Goal: Task Accomplishment & Management: Use online tool/utility

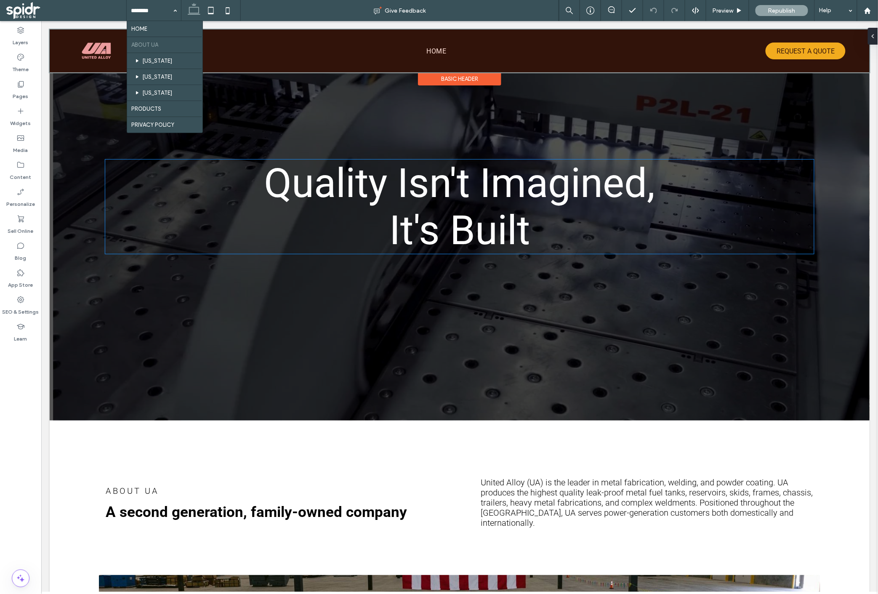
scroll to position [31, 0]
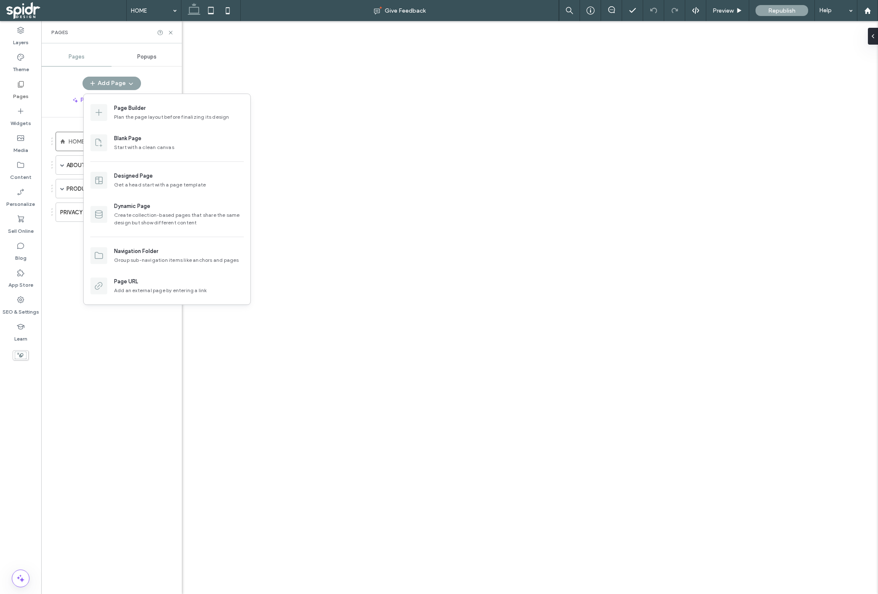
drag, startPoint x: 0, startPoint y: 0, endPoint x: 135, endPoint y: 124, distance: 183.2
click at [121, 113] on div "Page Builder Plan the page layout before finalizing its design" at bounding box center [179, 112] width 130 height 17
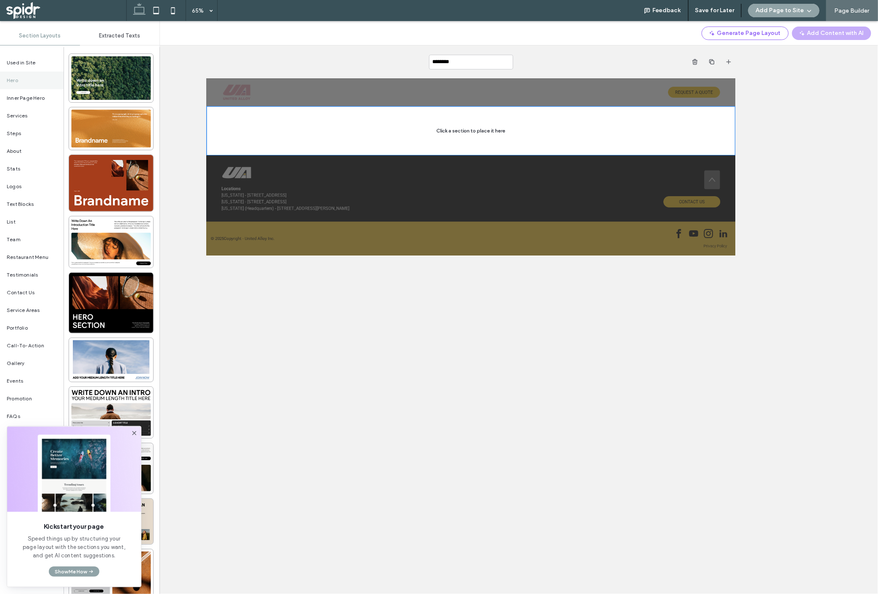
click at [459, 57] on input "********" at bounding box center [471, 62] width 84 height 15
click at [455, 60] on input "********" at bounding box center [471, 62] width 84 height 15
type input "*"
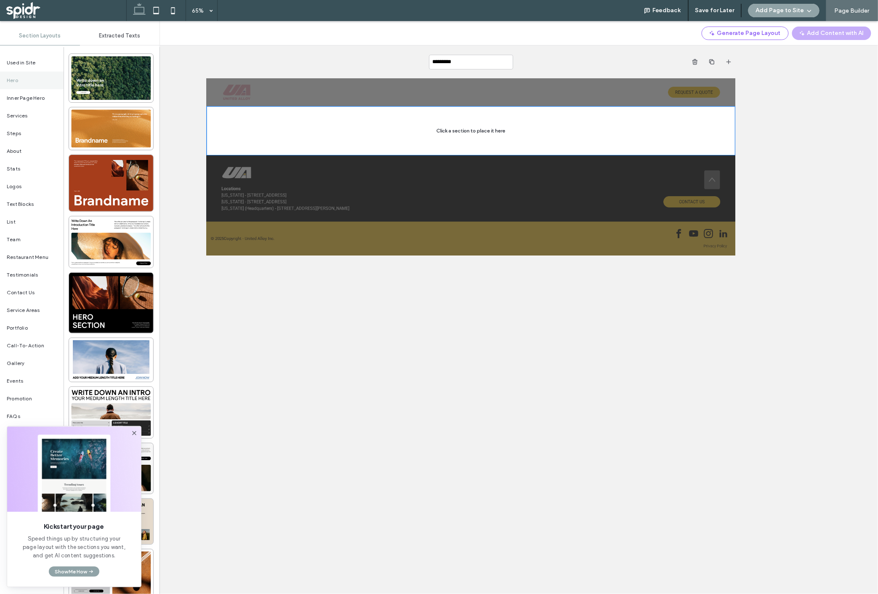
type input "**********"
click at [772, 12] on button "Add Page to Site" at bounding box center [783, 10] width 71 height 13
click at [776, 48] on span "Add & Go to Editor" at bounding box center [778, 48] width 50 height 8
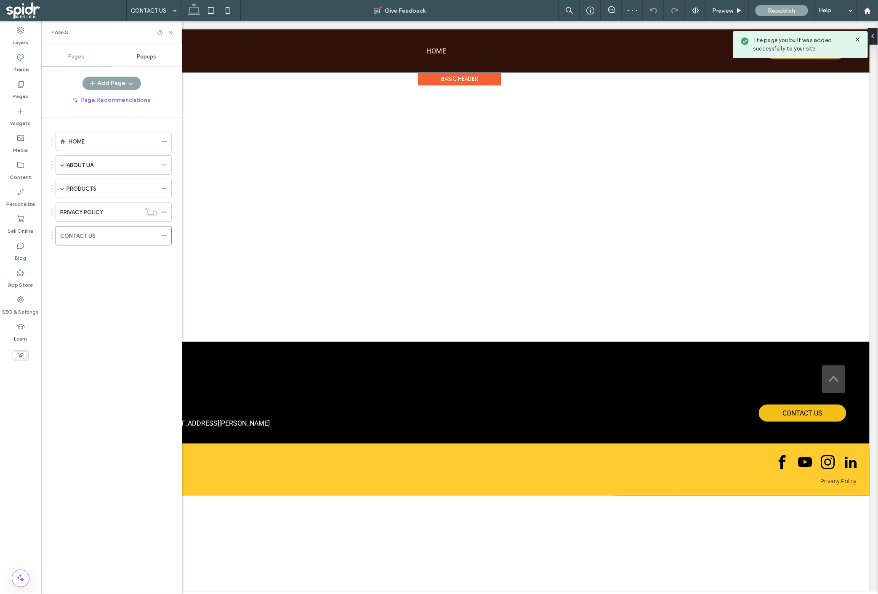
click at [566, 50] on div at bounding box center [459, 50] width 820 height 43
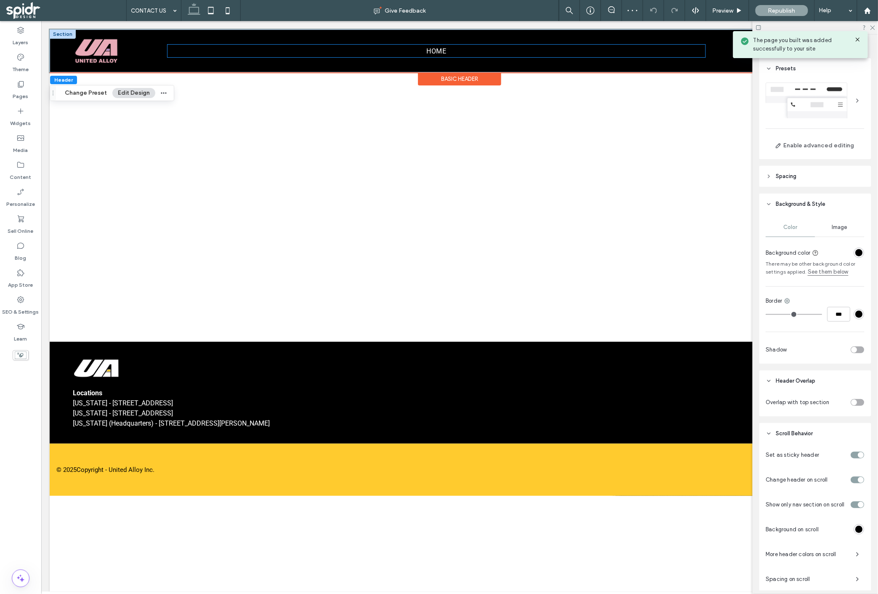
click at [529, 50] on ul "HOME" at bounding box center [436, 50] width 538 height 12
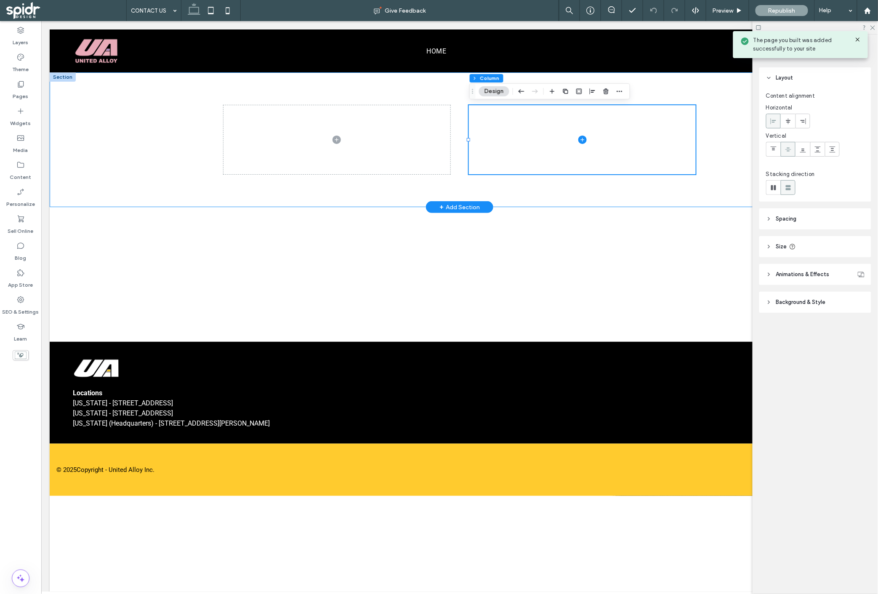
click at [146, 108] on div at bounding box center [459, 139] width 820 height 135
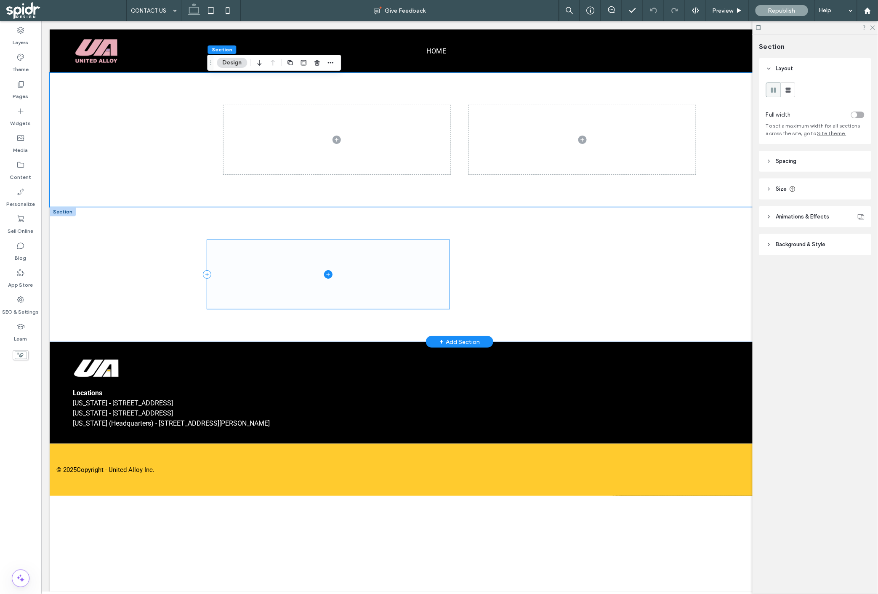
click at [302, 269] on span at bounding box center [328, 273] width 242 height 69
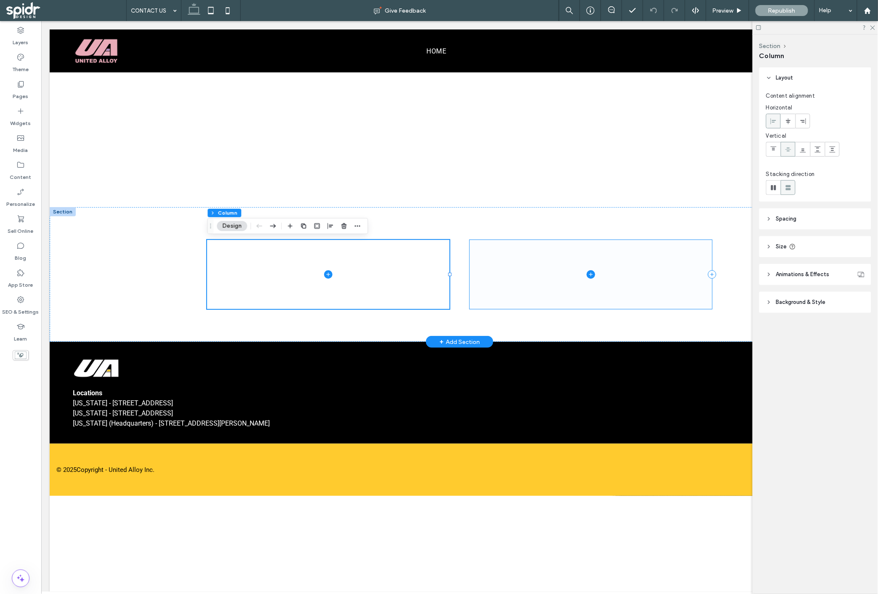
click at [513, 275] on span at bounding box center [590, 273] width 242 height 69
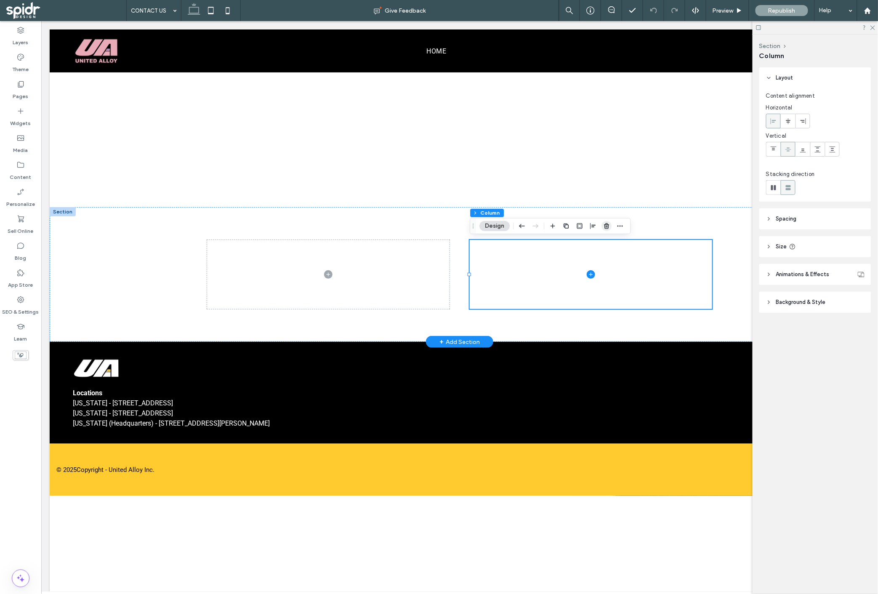
drag, startPoint x: 606, startPoint y: 228, endPoint x: 412, endPoint y: 224, distance: 194.5
click at [606, 228] on icon "button" at bounding box center [606, 226] width 7 height 7
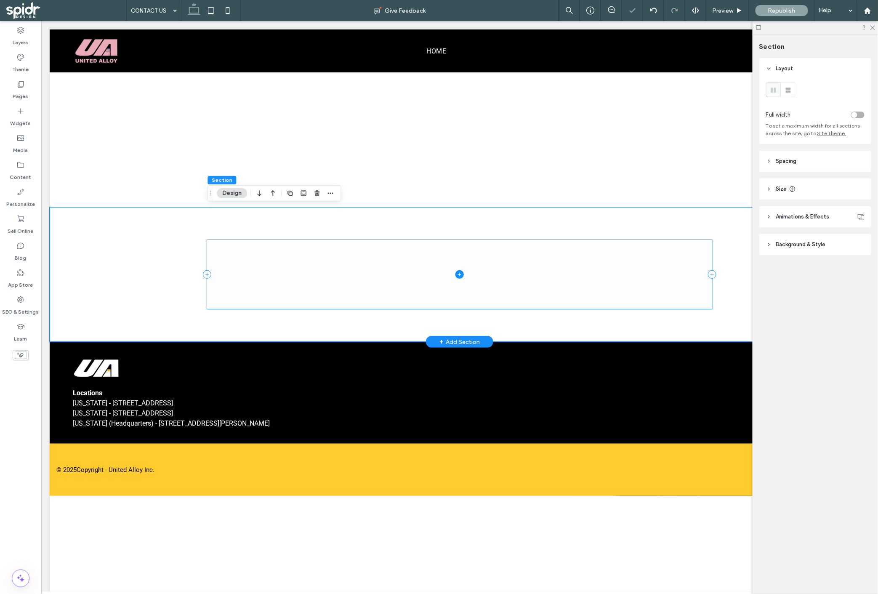
click at [460, 274] on icon at bounding box center [459, 274] width 4 height 0
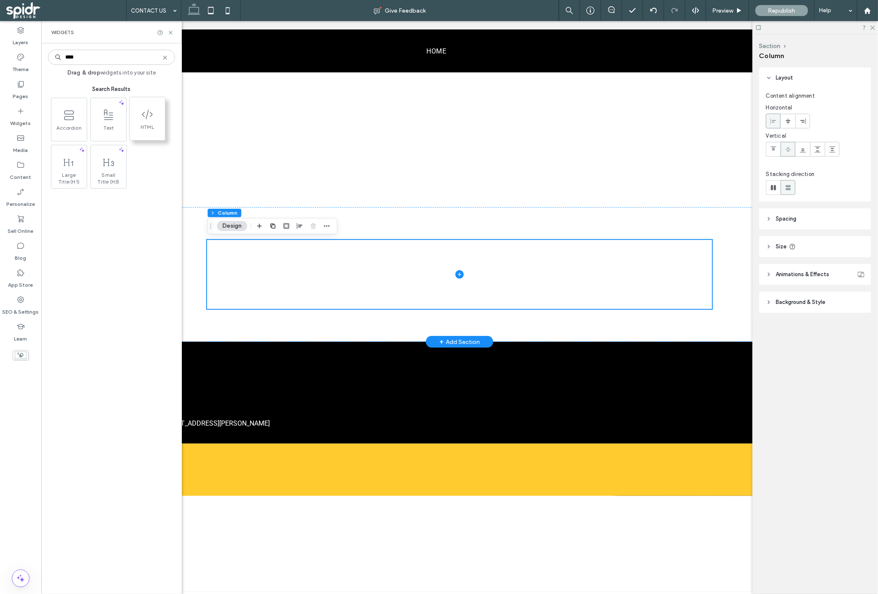
type input "****"
click at [147, 114] on use at bounding box center [147, 114] width 11 height 10
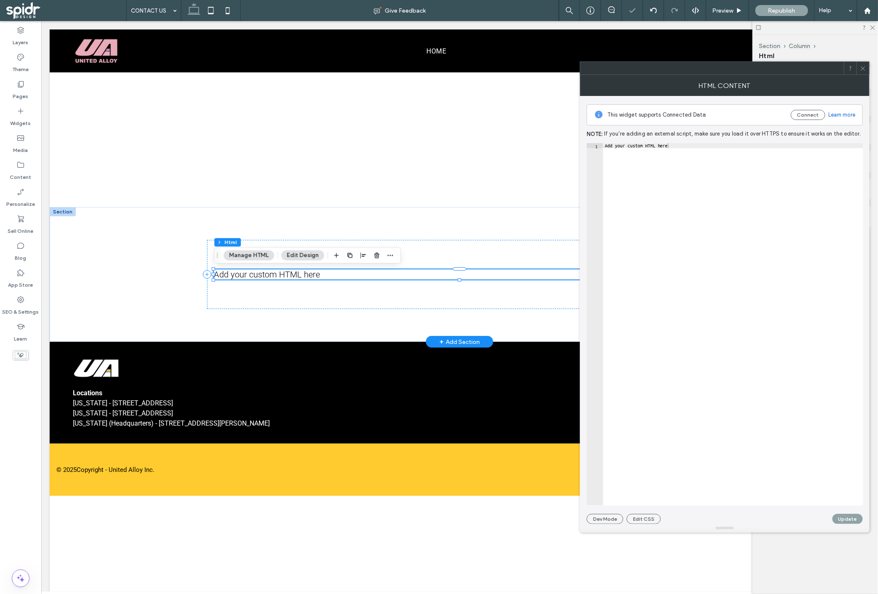
click at [688, 221] on div "Add your custom HTML here" at bounding box center [733, 329] width 260 height 372
drag, startPoint x: 773, startPoint y: 195, endPoint x: 545, endPoint y: 145, distance: 233.9
click at [683, 144] on div "Add your custom HTML here" at bounding box center [733, 329] width 260 height 372
click at [682, 144] on div "Add your custom HTML here" at bounding box center [733, 329] width 260 height 372
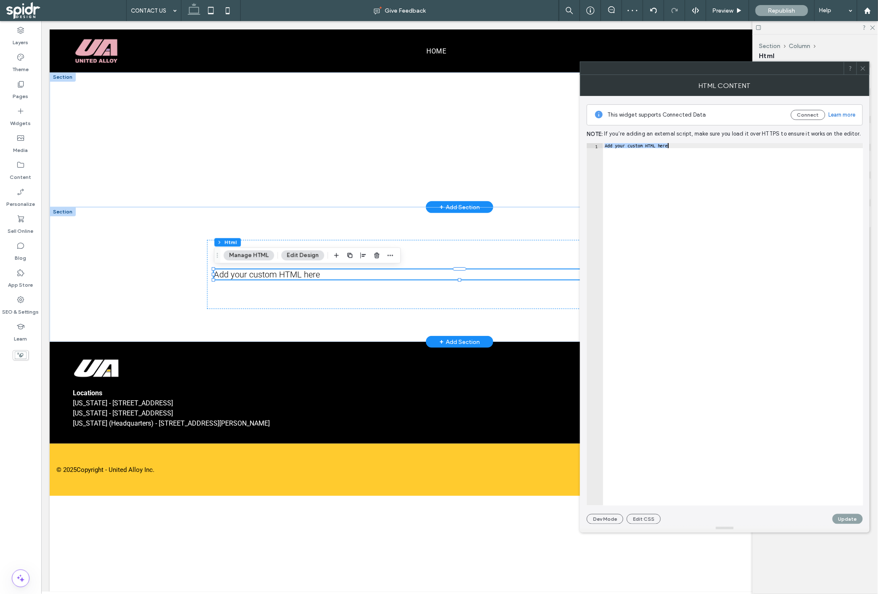
paste textarea "Cursor at row 1"
type textarea "******"
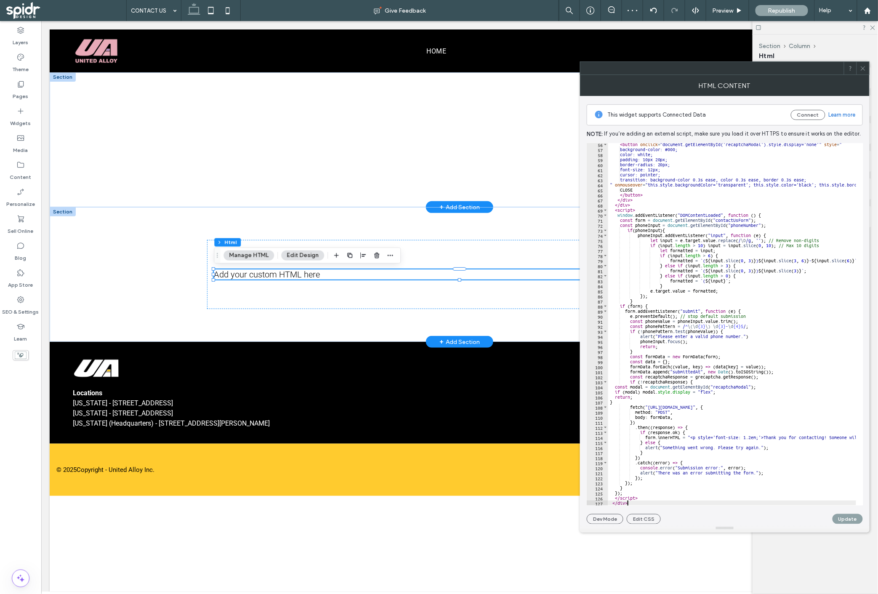
scroll to position [279, 0]
click at [848, 520] on button "Update" at bounding box center [848, 519] width 30 height 10
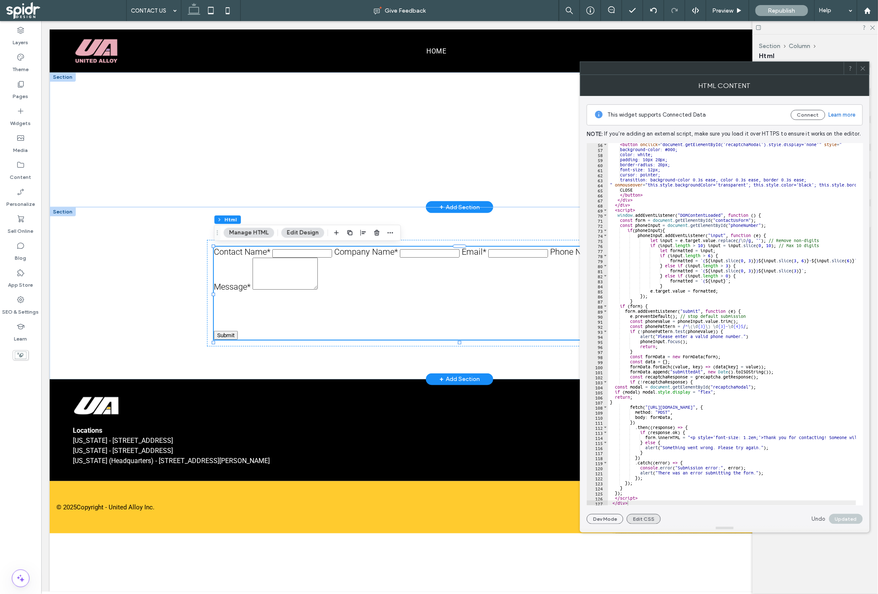
click at [641, 514] on button "Edit CSS" at bounding box center [644, 519] width 34 height 10
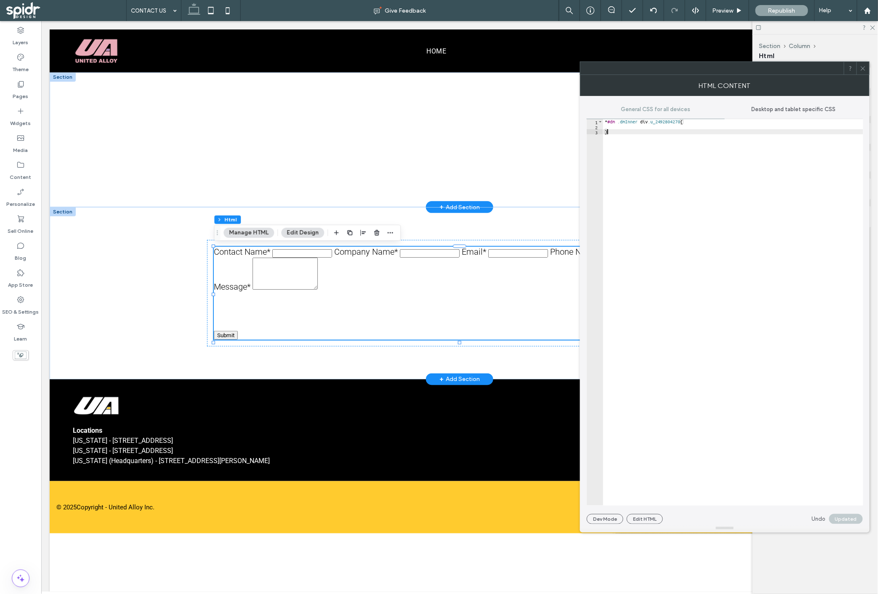
click at [646, 211] on div "* #dm .dmInner div .u_2492804270 { }" at bounding box center [733, 317] width 260 height 396
drag, startPoint x: 654, startPoint y: 187, endPoint x: 583, endPoint y: 107, distance: 106.5
click at [584, 109] on div "General CSS for all devices Desktop and tablet specific CSS * 1 2 3 * #dm .dmIn…" at bounding box center [725, 310] width 290 height 428
paste textarea "Cursor at row 1"
type textarea "*"
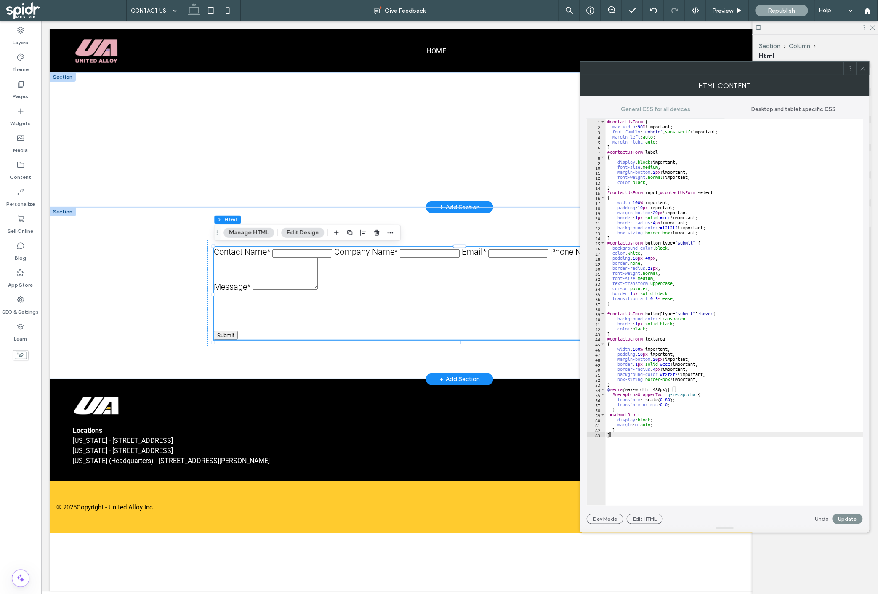
click at [854, 522] on button "Update" at bounding box center [848, 519] width 30 height 10
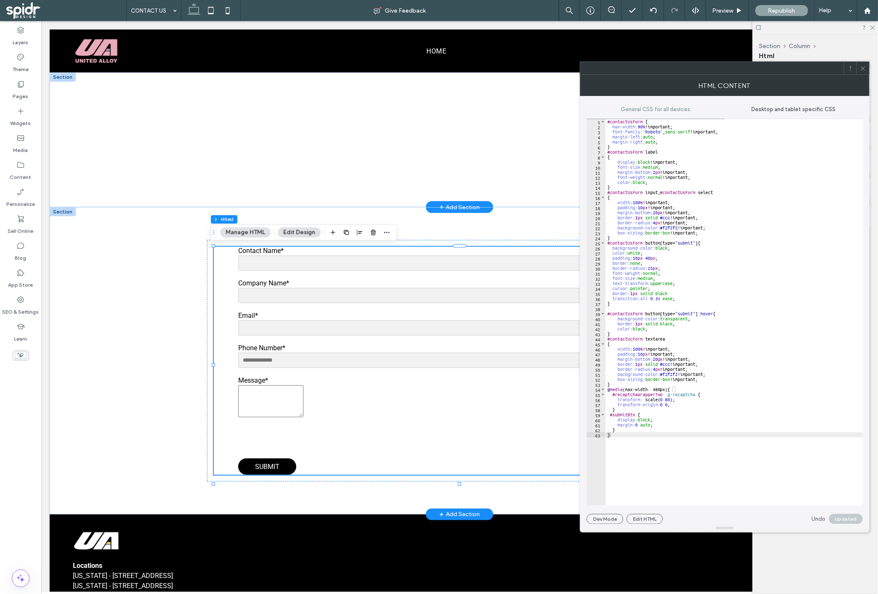
click at [866, 66] on div at bounding box center [863, 68] width 13 height 13
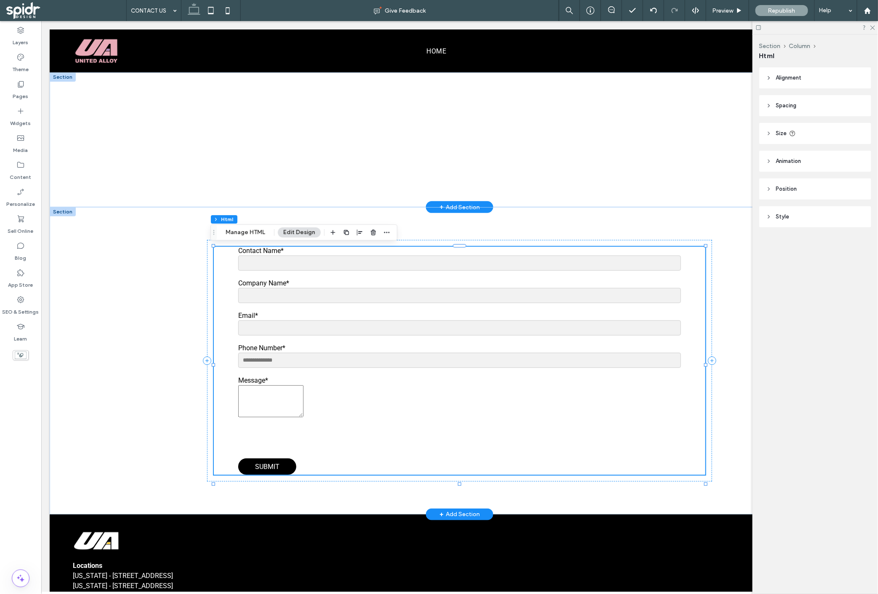
click at [221, 304] on div "Contact Name* Company Name* Email* Phone Number* Message* Submit Please verify …" at bounding box center [459, 360] width 492 height 228
click at [779, 109] on span "Spacing" at bounding box center [786, 105] width 21 height 8
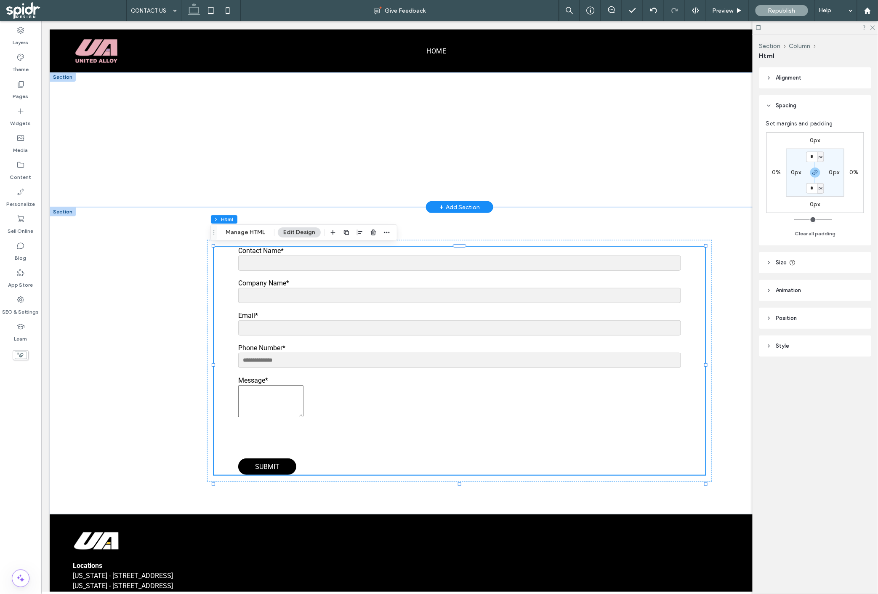
click at [820, 158] on span "px" at bounding box center [821, 157] width 4 height 8
drag, startPoint x: 819, startPoint y: 188, endPoint x: 819, endPoint y: 182, distance: 5.5
click at [820, 188] on span "%" at bounding box center [818, 184] width 5 height 8
click at [814, 158] on input "*" at bounding box center [811, 157] width 11 height 11
type input "*"
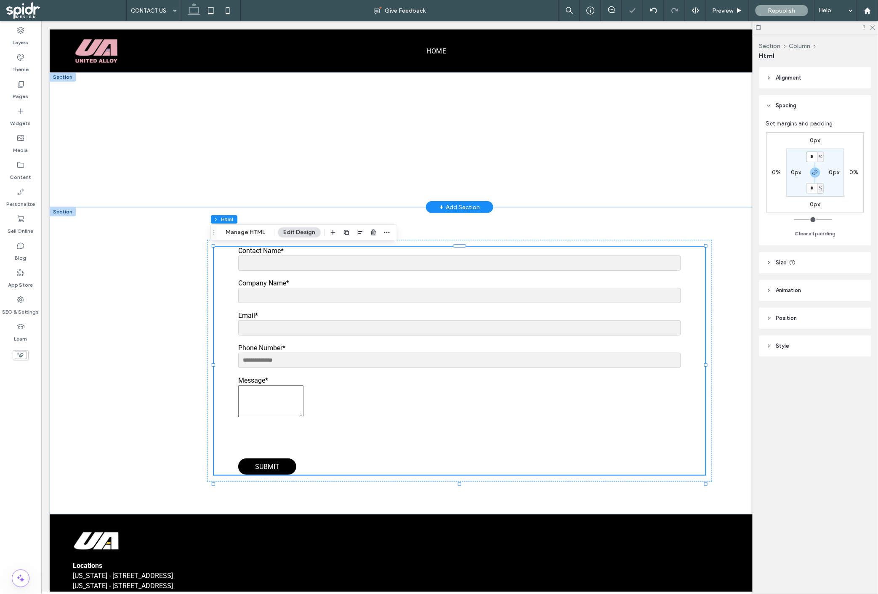
type input "*"
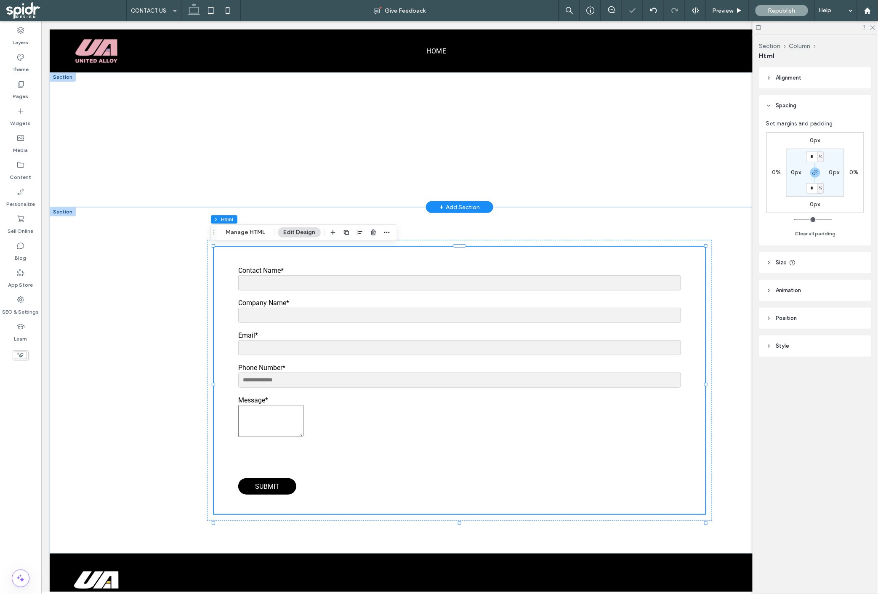
click at [800, 173] on label "0px" at bounding box center [796, 172] width 11 height 7
type input "*"
click at [801, 173] on span "px" at bounding box center [802, 172] width 4 height 8
click at [799, 199] on span "%" at bounding box center [798, 200] width 5 height 8
click at [469, 150] on span at bounding box center [581, 139] width 227 height 69
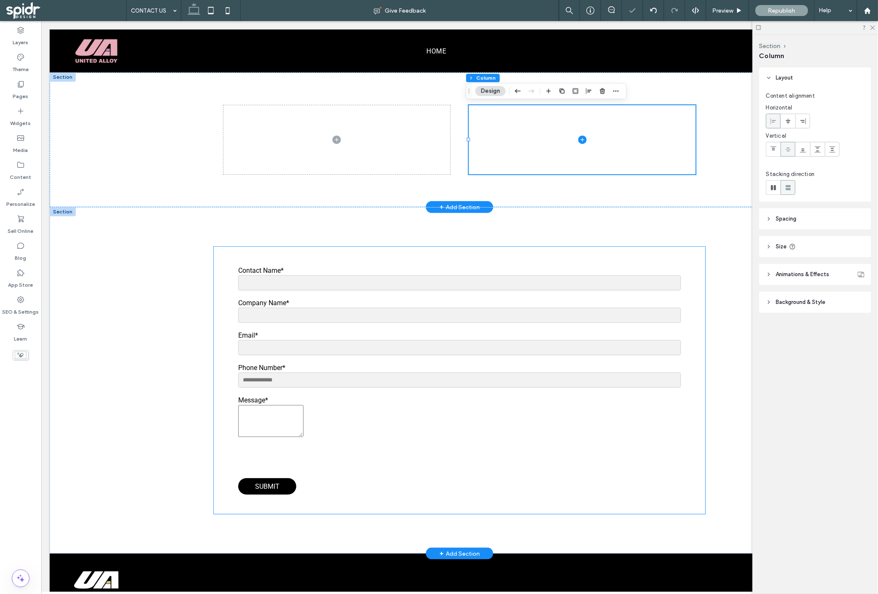
click at [208, 247] on div "Contact Name* Company Name* Email* Phone Number* Message* Submit Please verify …" at bounding box center [459, 379] width 505 height 281
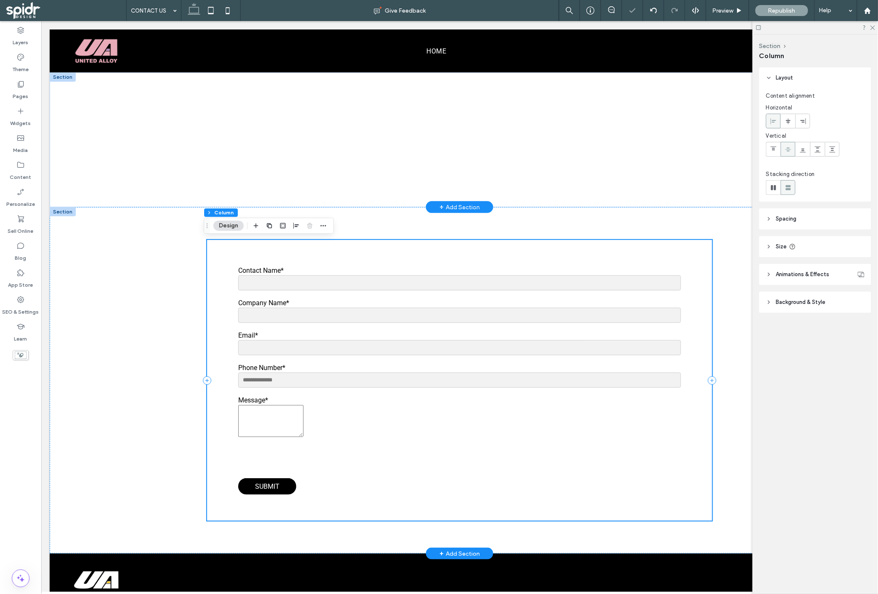
click at [126, 236] on div "Contact Name* Company Name* Email* Phone Number* Message* Submit Please verify …" at bounding box center [459, 380] width 820 height 346
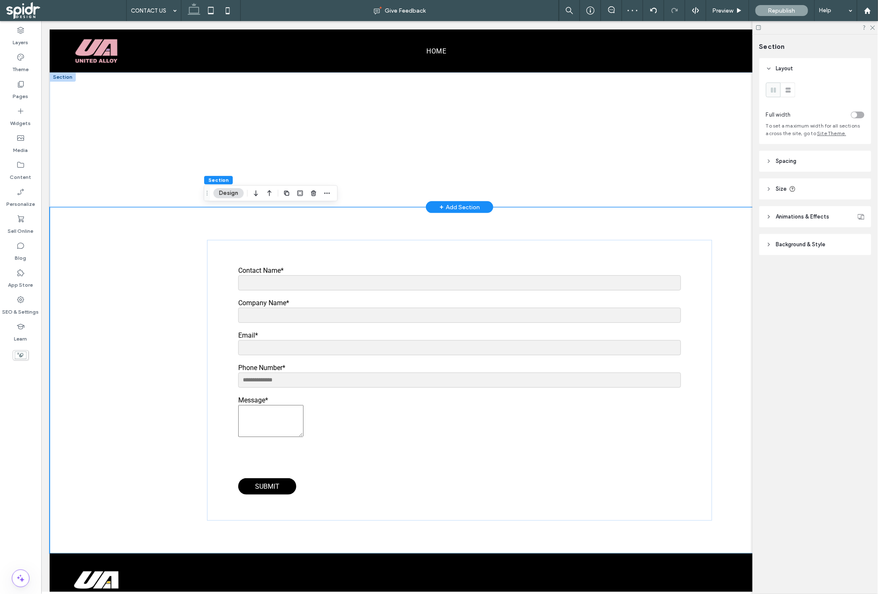
click at [794, 245] on span "Background & Style" at bounding box center [801, 244] width 50 height 8
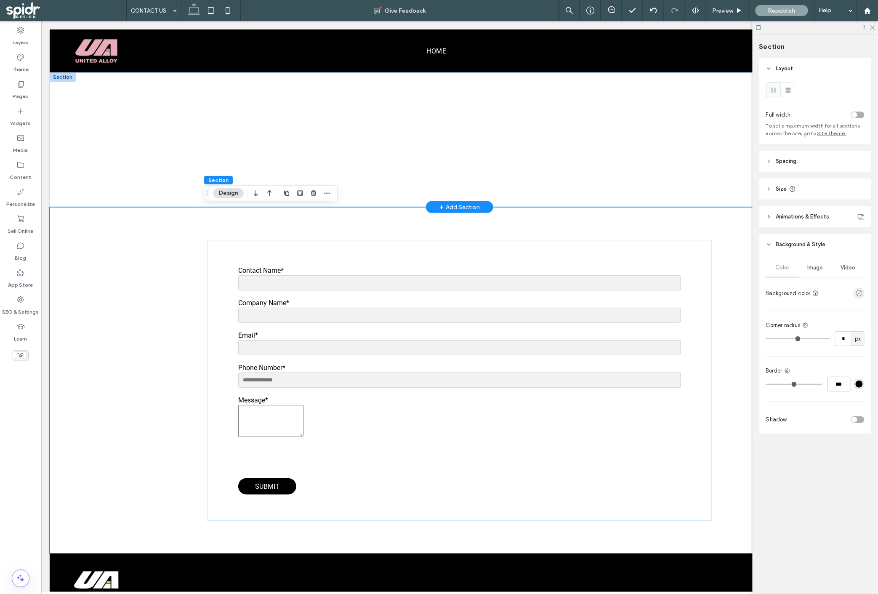
click at [858, 300] on div "Color Image Video Background color Corner radius * px Border *** Shadow" at bounding box center [815, 344] width 112 height 178
click at [859, 296] on icon "rgba(0, 0, 0, 0)" at bounding box center [859, 293] width 7 height 7
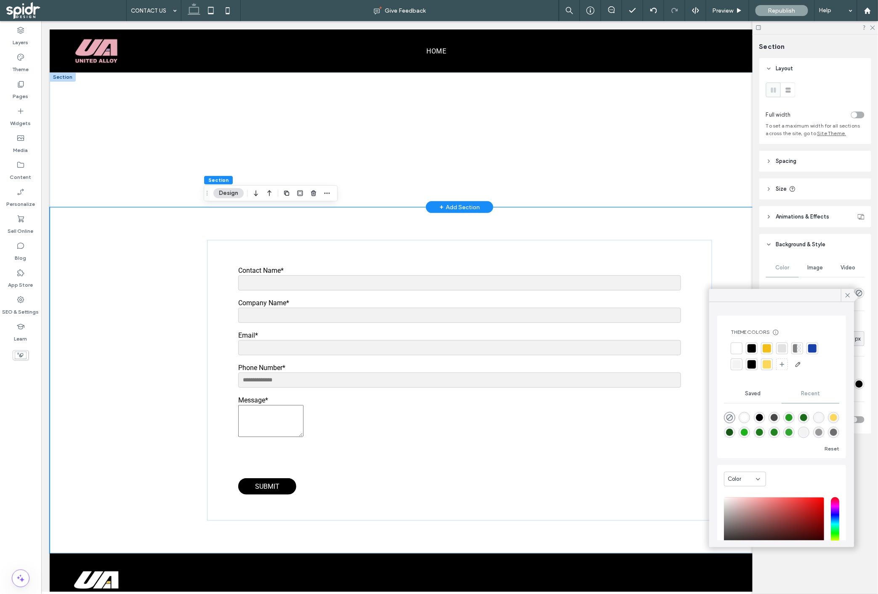
click at [769, 350] on div at bounding box center [767, 348] width 8 height 8
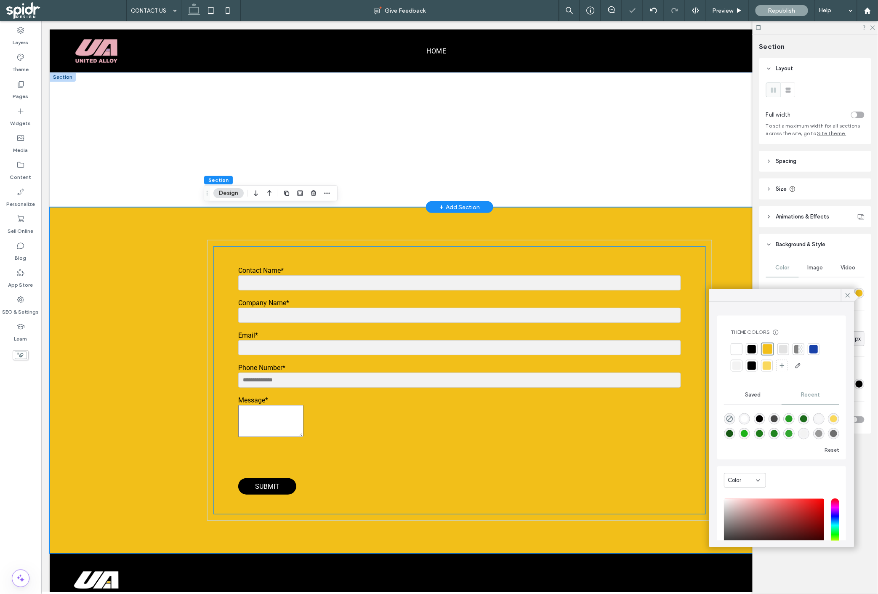
click at [647, 196] on div at bounding box center [459, 139] width 505 height 135
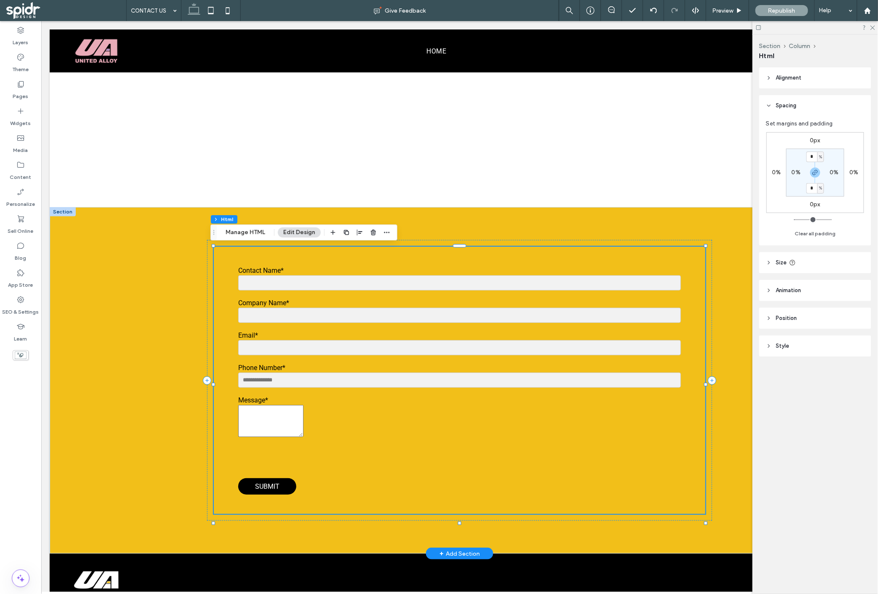
click at [232, 258] on div "Contact Name* Company Name* Email* Phone Number* Message* Submit Please verify …" at bounding box center [459, 379] width 492 height 267
click at [207, 247] on div "Contact Name* Company Name* Email* Phone Number* Message* Submit Please verify …" at bounding box center [459, 379] width 505 height 281
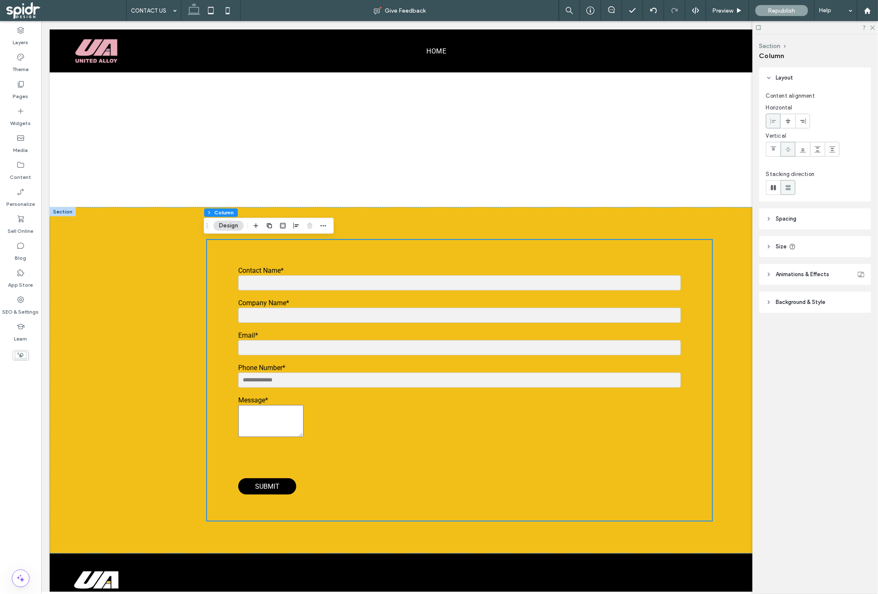
click at [811, 299] on span "Background & Style" at bounding box center [801, 302] width 50 height 8
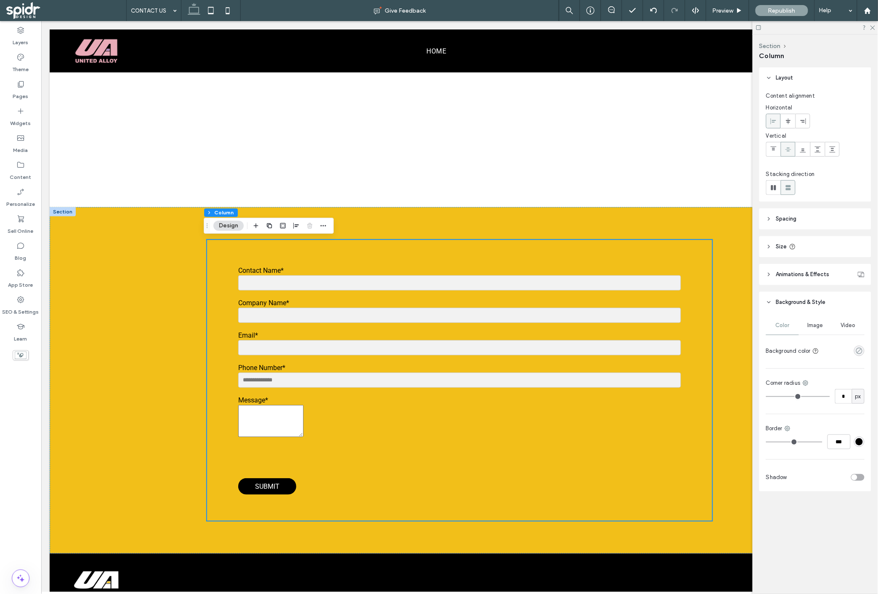
click at [861, 351] on icon "rgba(0, 0, 0, 0)" at bounding box center [859, 350] width 7 height 7
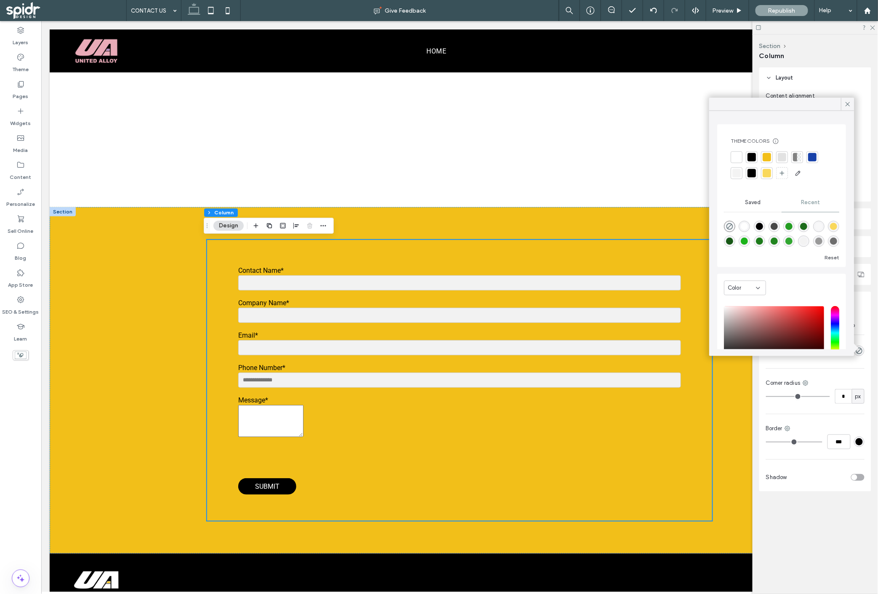
click at [737, 150] on div "Theme Colors Save time with Theme Colors Create a color palette to instantly ad…" at bounding box center [781, 159] width 115 height 56
click at [737, 159] on div at bounding box center [736, 157] width 8 height 8
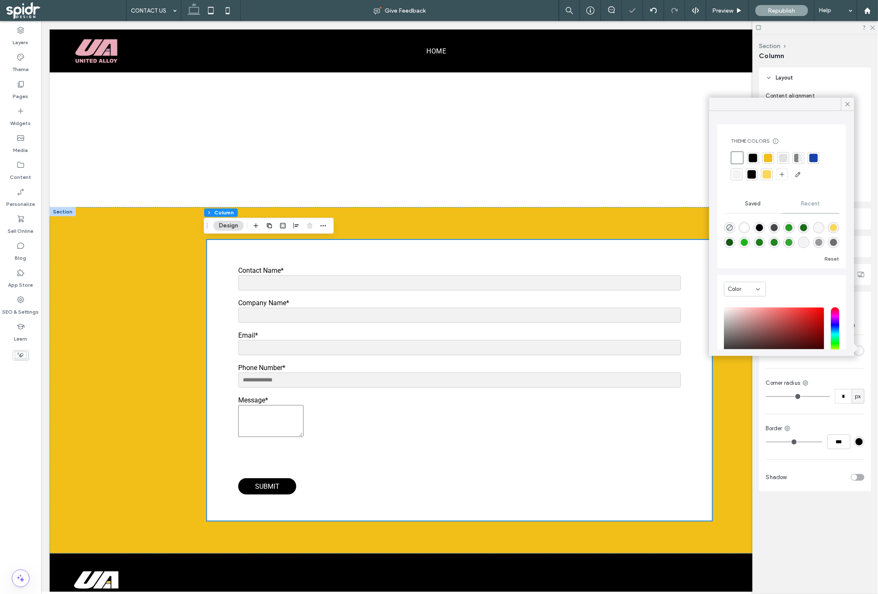
click at [817, 429] on div "Border" at bounding box center [815, 428] width 98 height 8
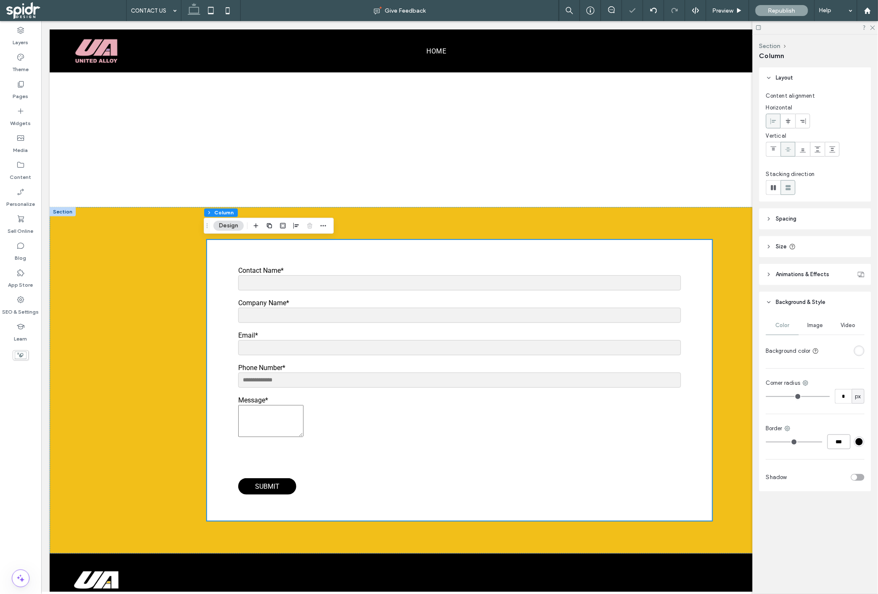
click at [830, 441] on input "***" at bounding box center [838, 441] width 23 height 15
type input "*"
type input "***"
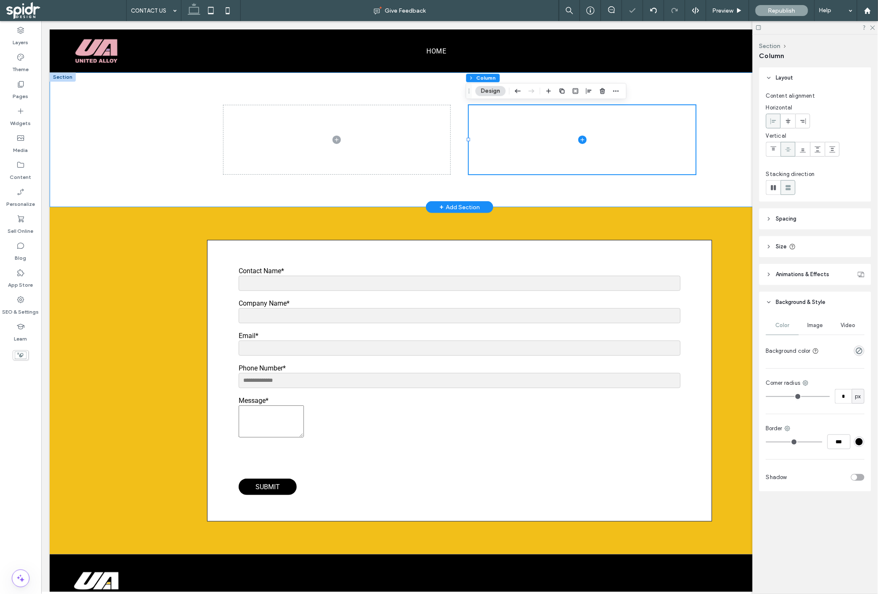
click at [182, 158] on div at bounding box center [459, 139] width 820 height 135
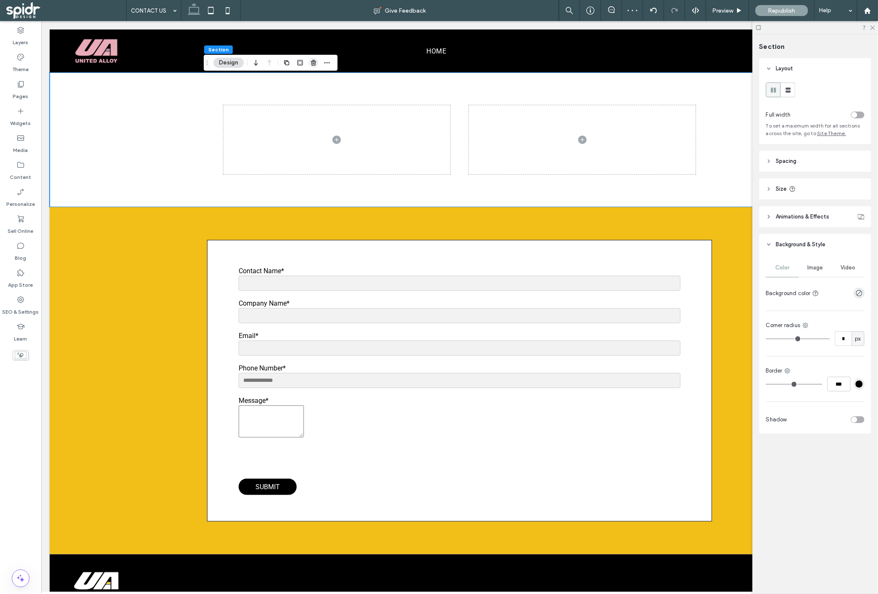
click at [310, 64] on icon "button" at bounding box center [313, 62] width 7 height 7
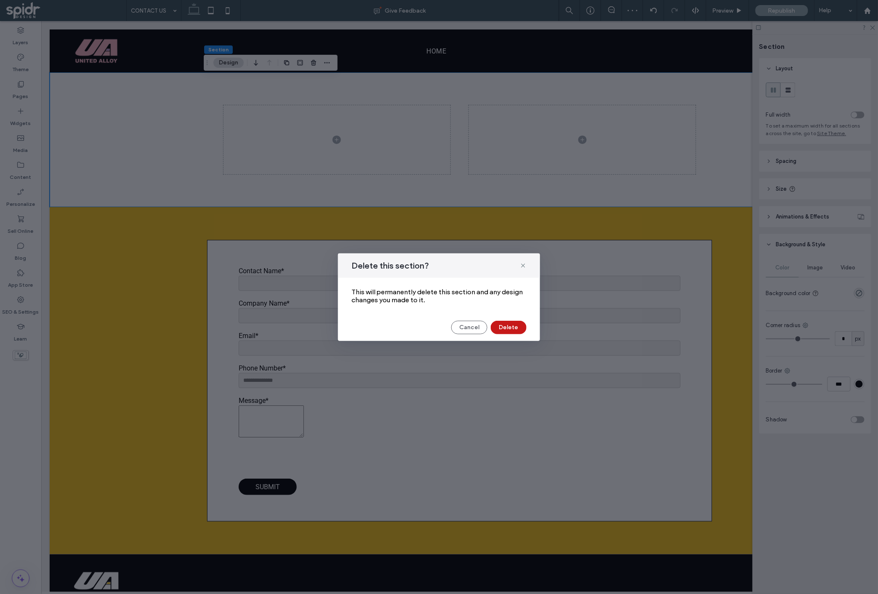
click at [507, 329] on button "Delete" at bounding box center [509, 327] width 36 height 13
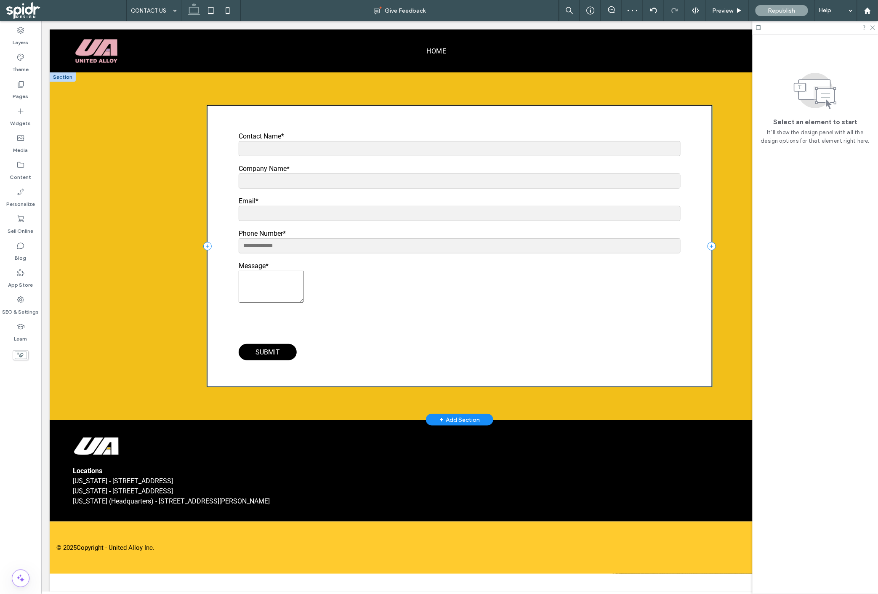
click at [251, 93] on div "Contact Name* Company Name* Email* Phone Number* Message* Submit Please verify …" at bounding box center [459, 245] width 505 height 347
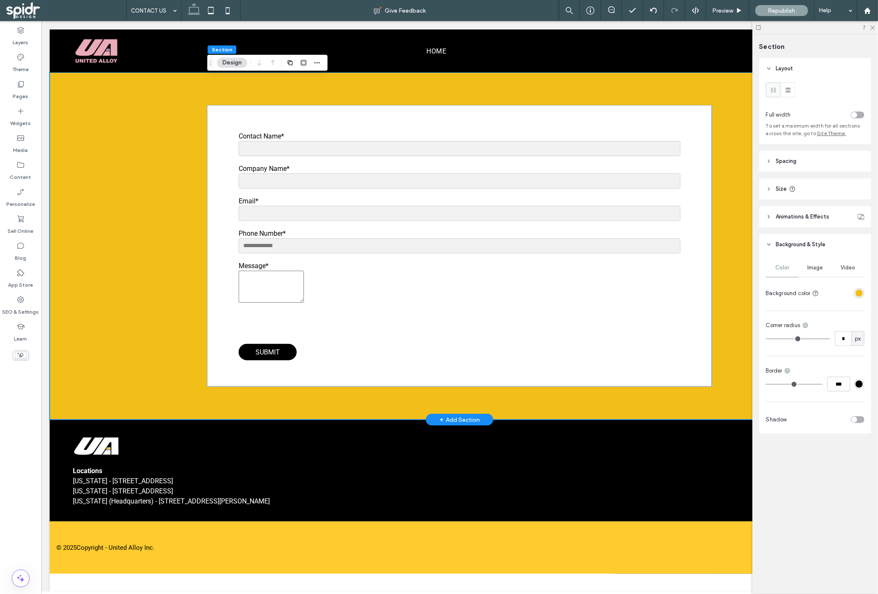
click at [255, 103] on div "Contact Name* Company Name* Email* Phone Number* Message* Submit Please verify …" at bounding box center [459, 245] width 505 height 347
drag, startPoint x: 178, startPoint y: 123, endPoint x: 189, endPoint y: 128, distance: 12.4
click at [178, 124] on div "Contact Name* Company Name* Email* Phone Number* Message* Submit Please verify …" at bounding box center [459, 245] width 820 height 347
click at [213, 128] on div "Contact Name* Company Name* Email* Phone Number* Message* Submit Please verify …" at bounding box center [459, 246] width 505 height 282
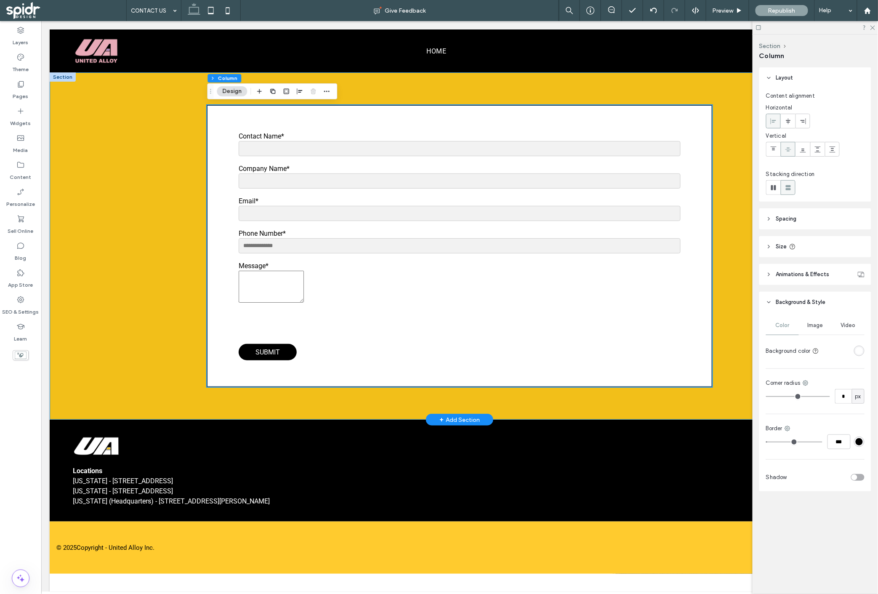
click at [156, 107] on div "Contact Name* Company Name* Email* Phone Number* Message* Submit Please verify …" at bounding box center [459, 245] width 820 height 347
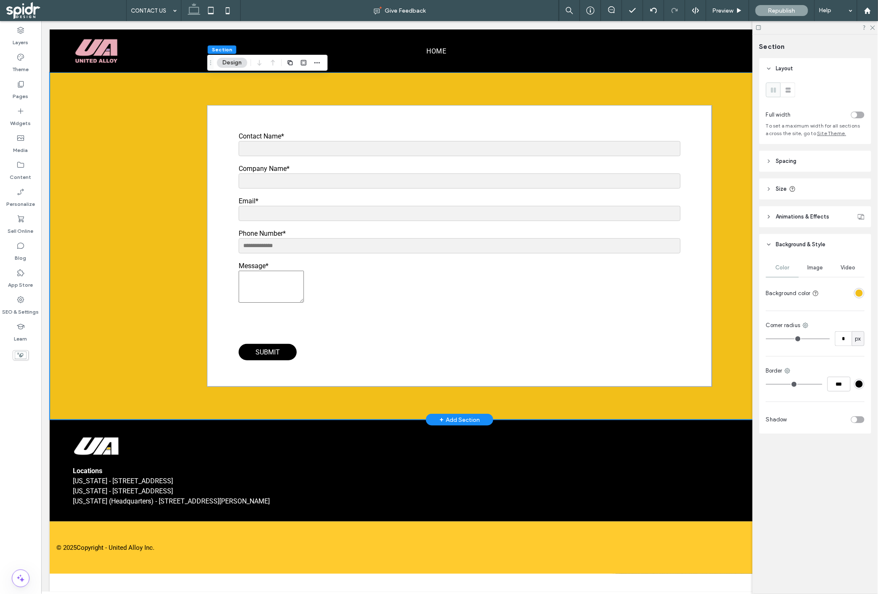
click at [160, 101] on div "Contact Name* Company Name* Email* Phone Number* Message* Submit Please verify …" at bounding box center [459, 245] width 820 height 347
click at [509, 410] on div "Contact Name* Company Name* Email* Phone Number* Message* Submit Please verify …" at bounding box center [459, 245] width 505 height 347
click at [254, 115] on div "Contact Name* Company Name* Email* Phone Number* Message* Submit Please verify …" at bounding box center [459, 245] width 491 height 267
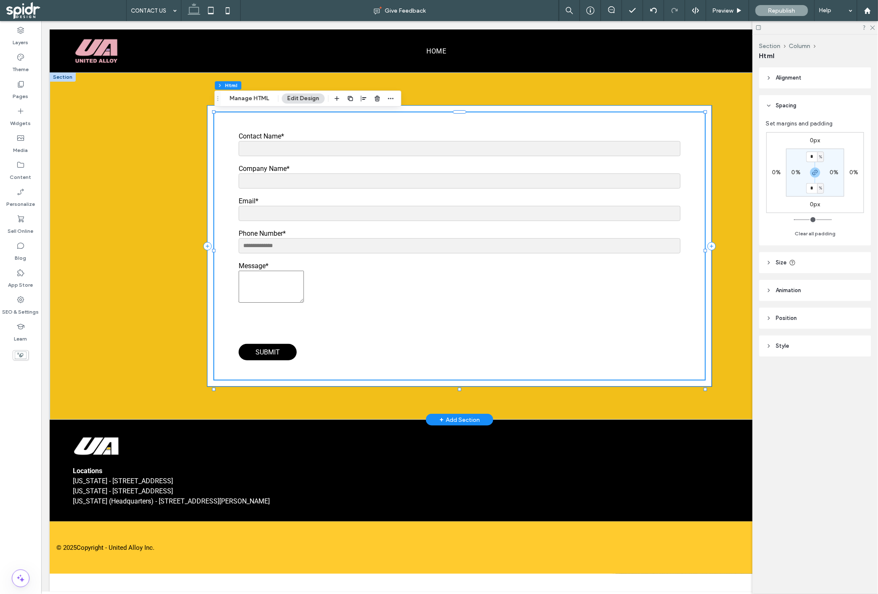
click at [220, 107] on div "Contact Name* Company Name* Email* Phone Number* Message* Submit Please verify …" at bounding box center [459, 246] width 505 height 282
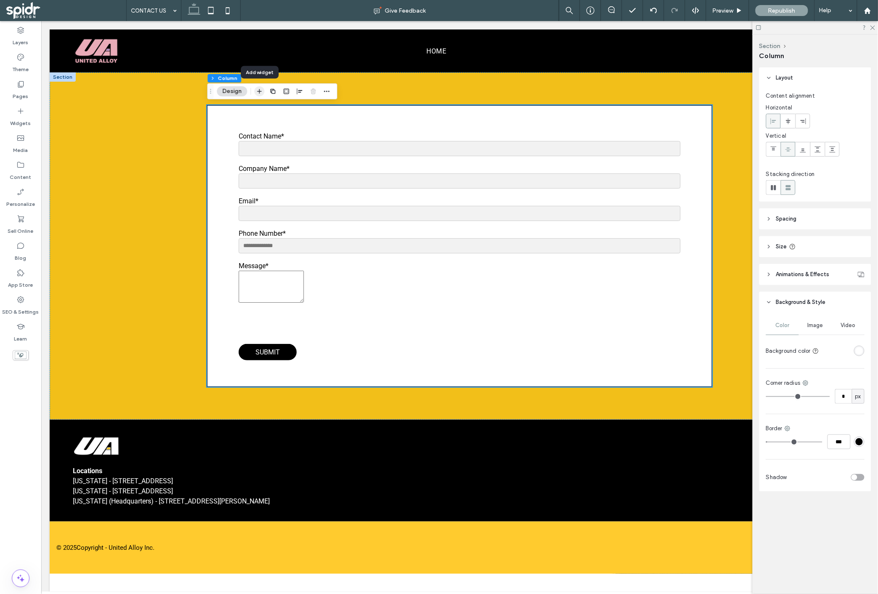
click at [258, 90] on icon "button" at bounding box center [259, 91] width 7 height 7
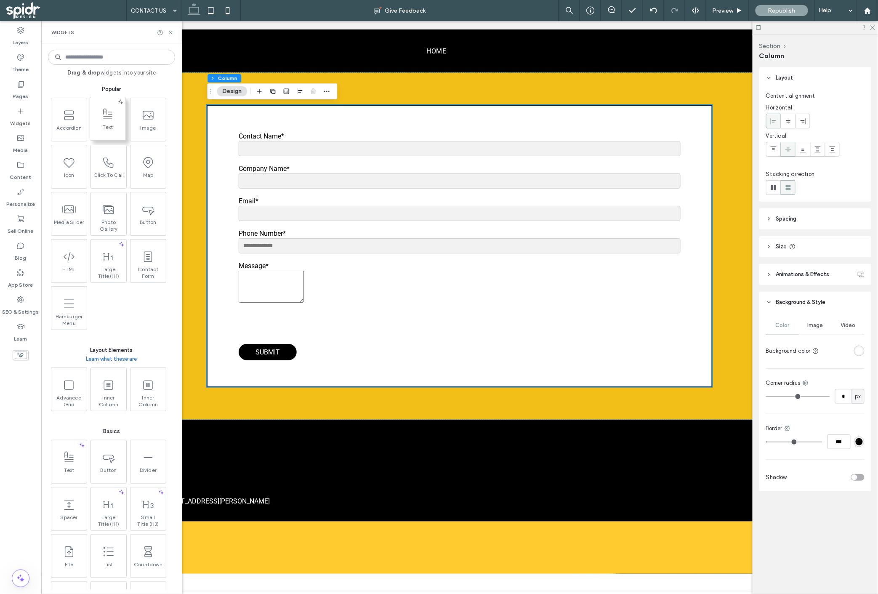
click at [117, 126] on span "Text" at bounding box center [107, 130] width 35 height 12
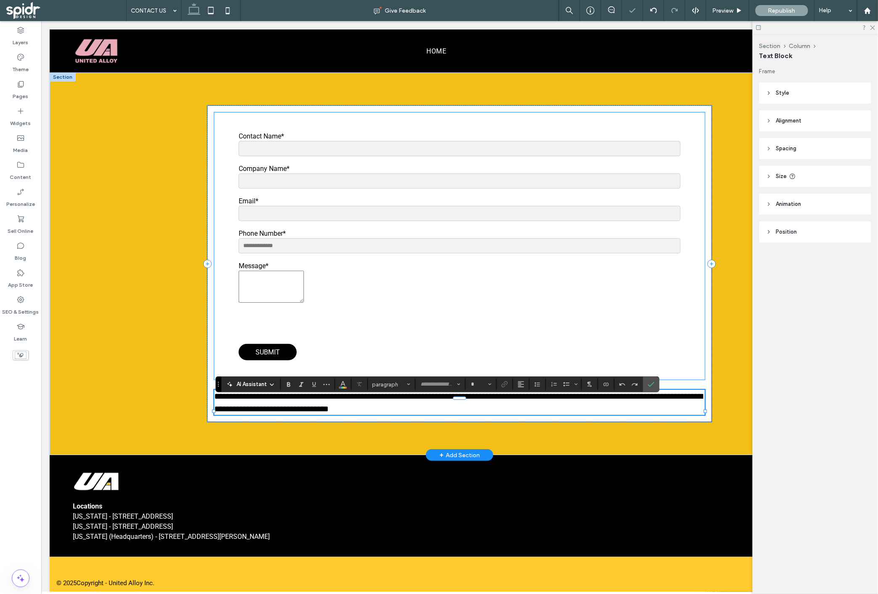
type input "******"
type input "**"
click at [495, 433] on div "**********" at bounding box center [459, 263] width 505 height 383
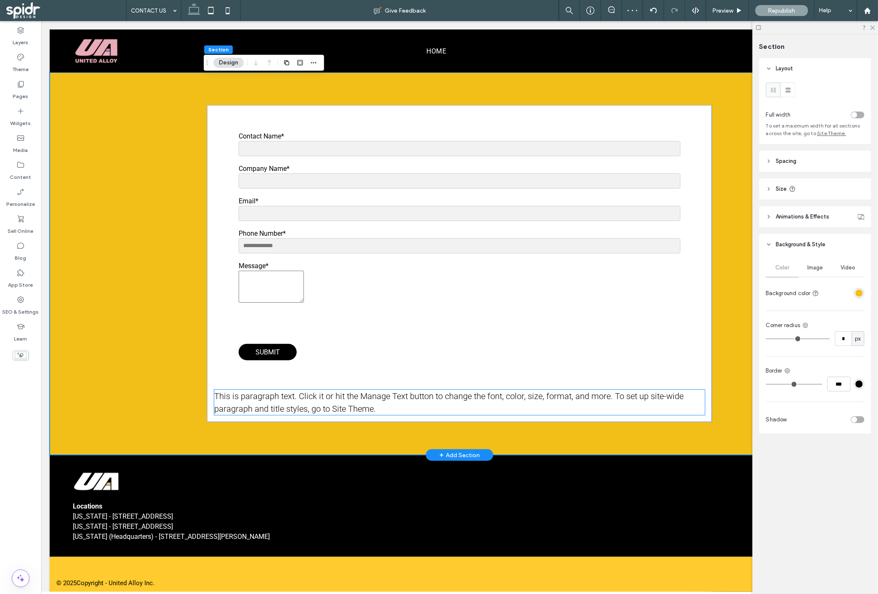
click at [501, 410] on p "This is paragraph text. Click it or hit the Manage Text button to change the fo…" at bounding box center [459, 401] width 491 height 25
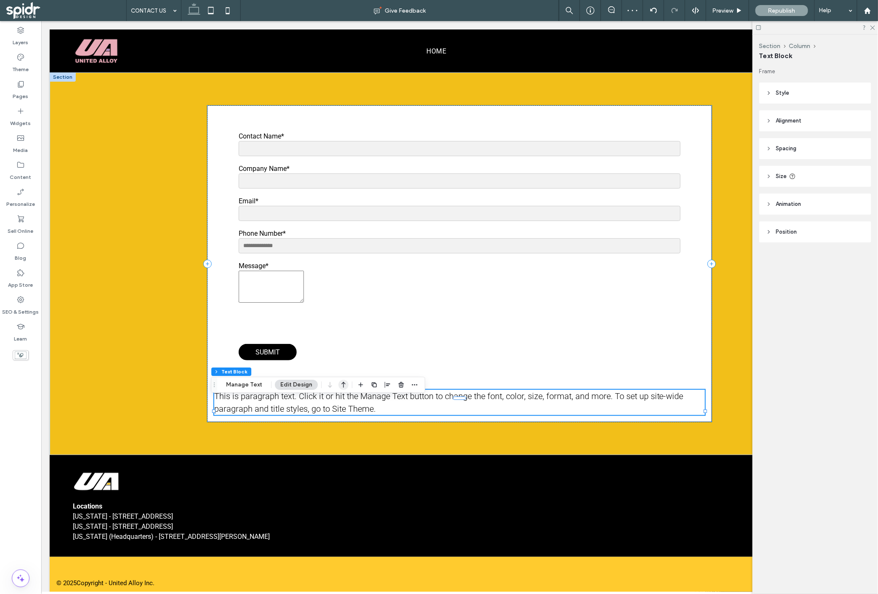
click at [344, 386] on icon "button" at bounding box center [343, 384] width 10 height 15
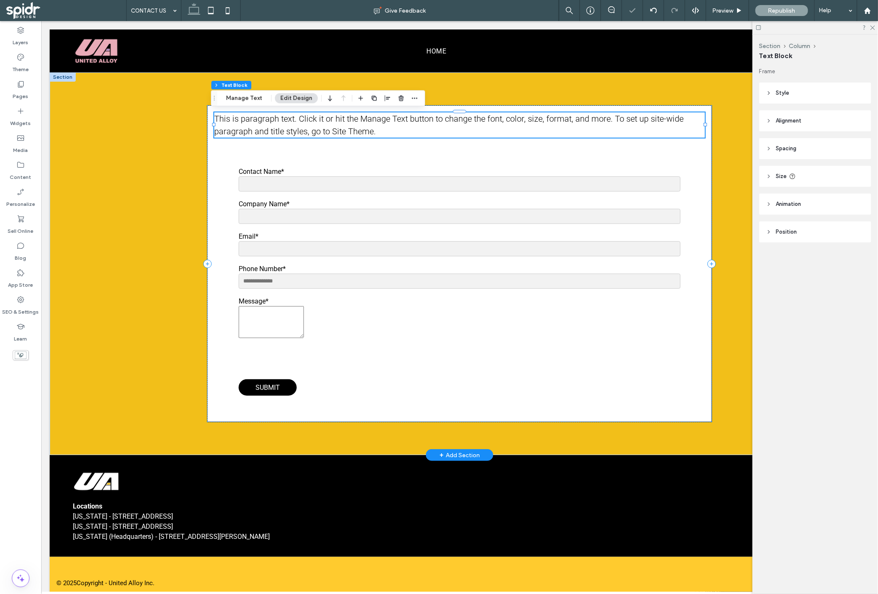
click at [283, 129] on span "This is paragraph text. Click it or hit the Manage Text button to change the fo…" at bounding box center [448, 124] width 469 height 23
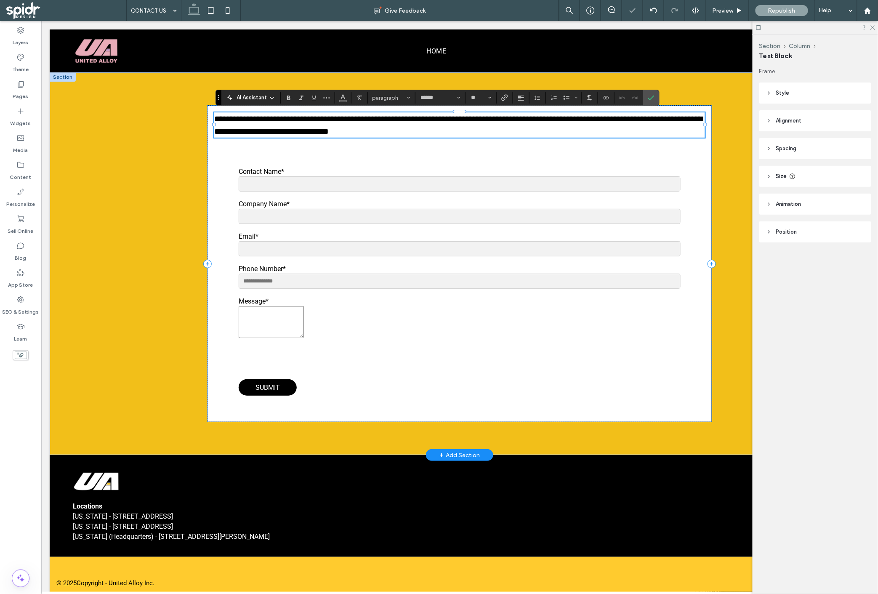
click at [283, 129] on span "**********" at bounding box center [458, 124] width 488 height 21
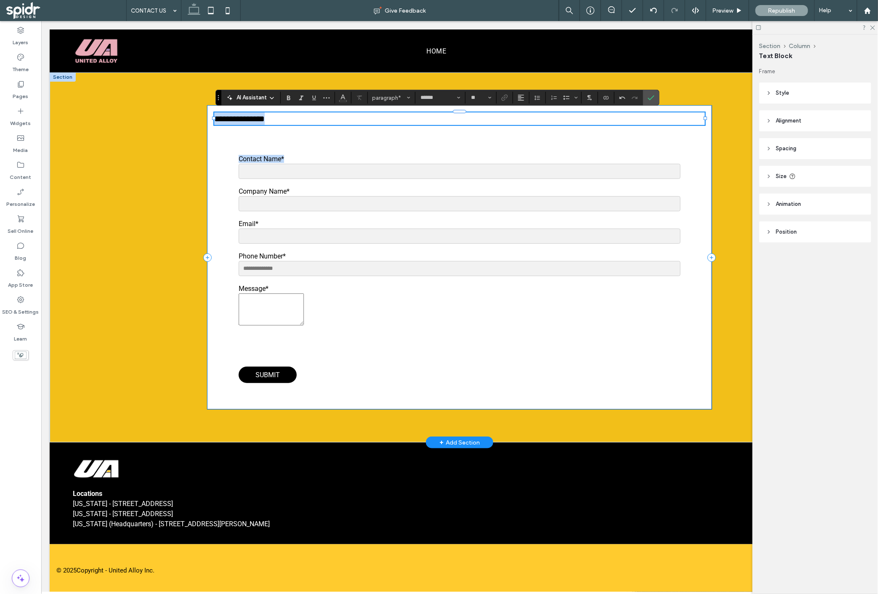
drag, startPoint x: 284, startPoint y: 129, endPoint x: 289, endPoint y: 128, distance: 5.6
click at [285, 130] on div "**********" at bounding box center [459, 257] width 505 height 304
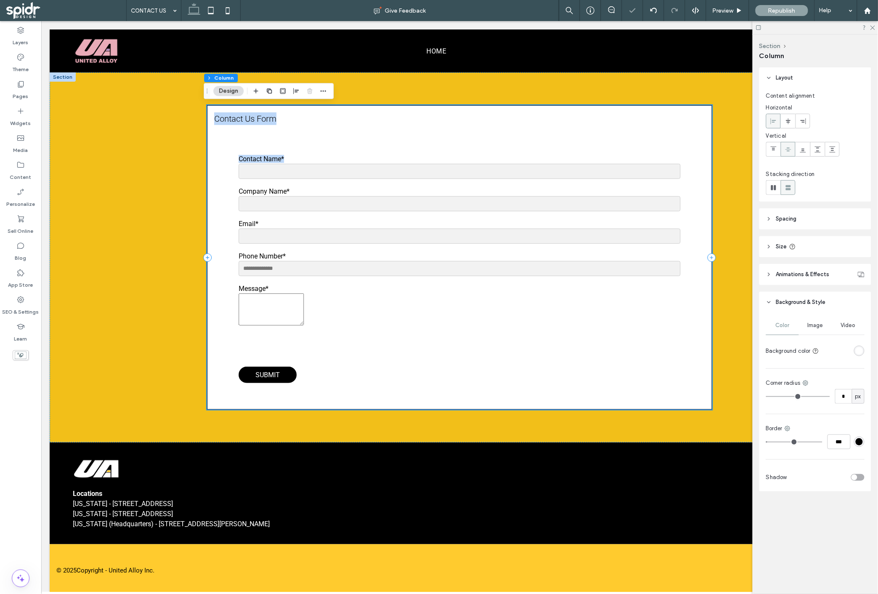
click at [290, 123] on p "Contact Us Form ﻿" at bounding box center [459, 118] width 491 height 13
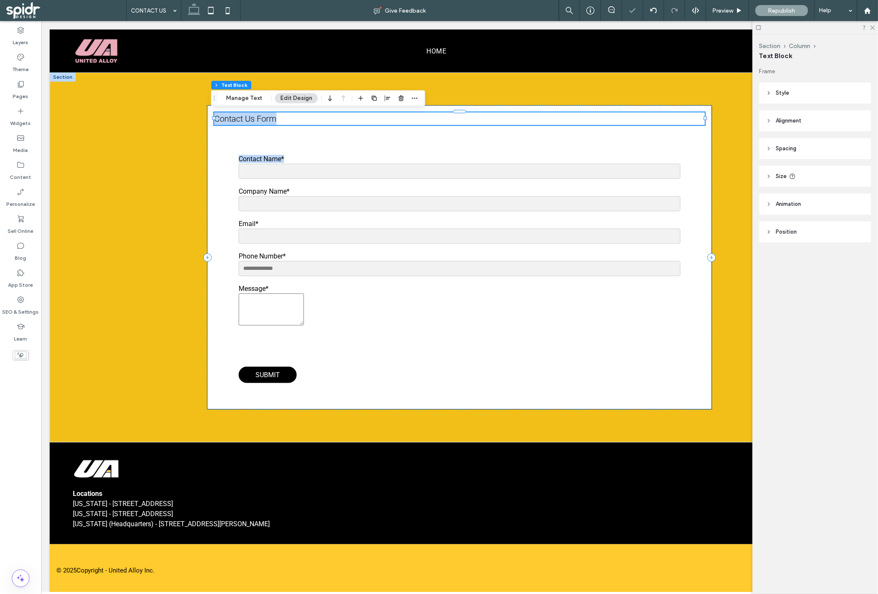
click at [290, 123] on div "Contact Us Form ﻿" at bounding box center [459, 118] width 491 height 13
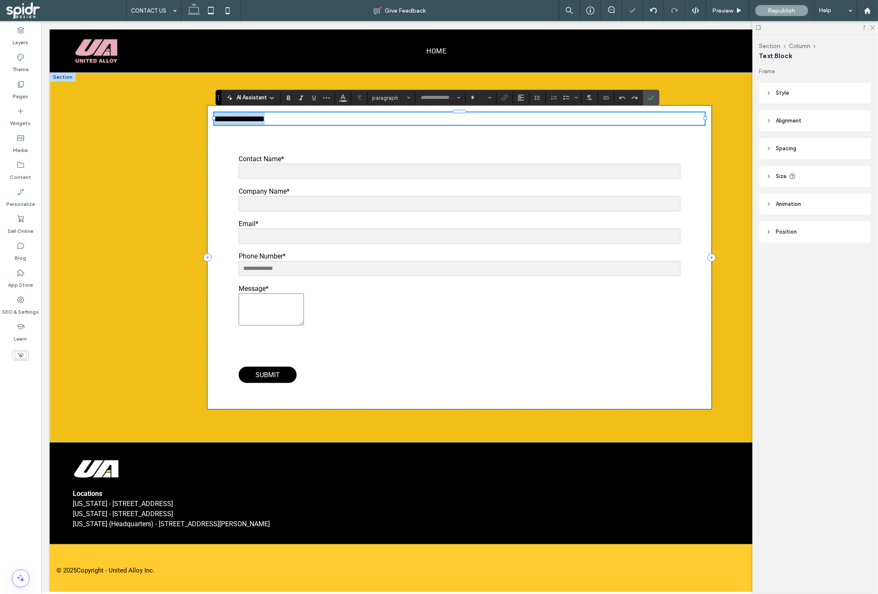
type input "******"
type input "**"
click at [173, 210] on div "**********" at bounding box center [459, 257] width 820 height 370
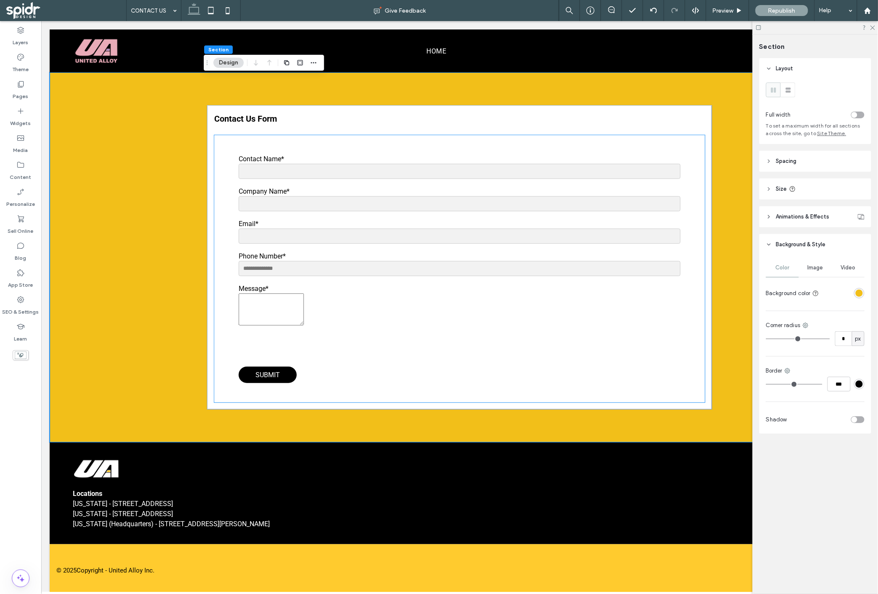
click at [602, 338] on div at bounding box center [459, 343] width 442 height 33
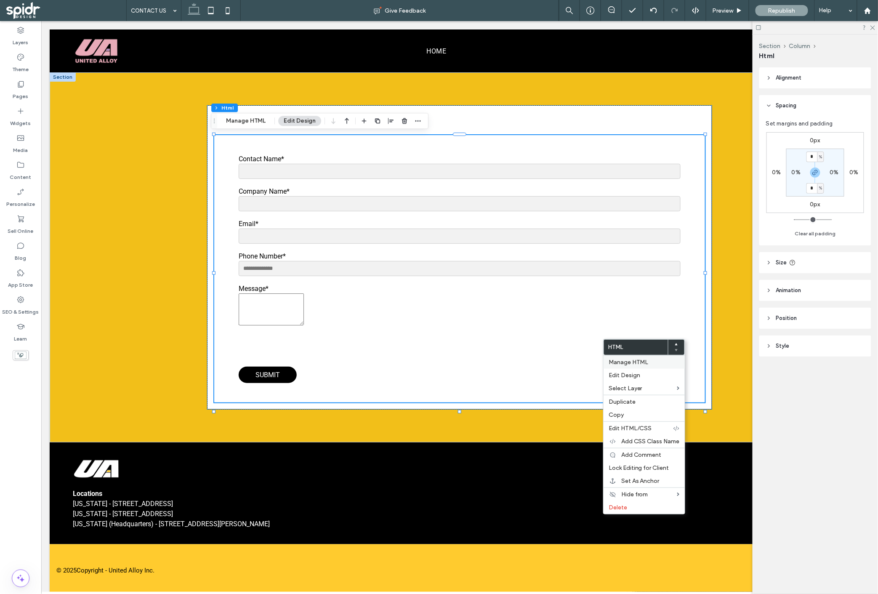
click at [630, 363] on span "Manage HTML" at bounding box center [629, 362] width 40 height 7
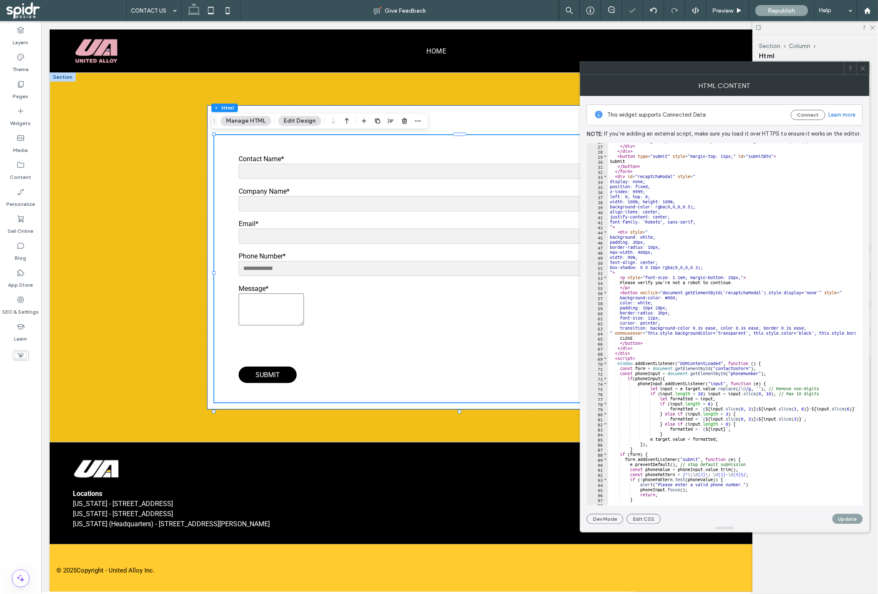
scroll to position [131, 0]
click at [653, 524] on div at bounding box center [725, 528] width 290 height 8
click at [650, 519] on button "Edit CSS" at bounding box center [644, 519] width 34 height 10
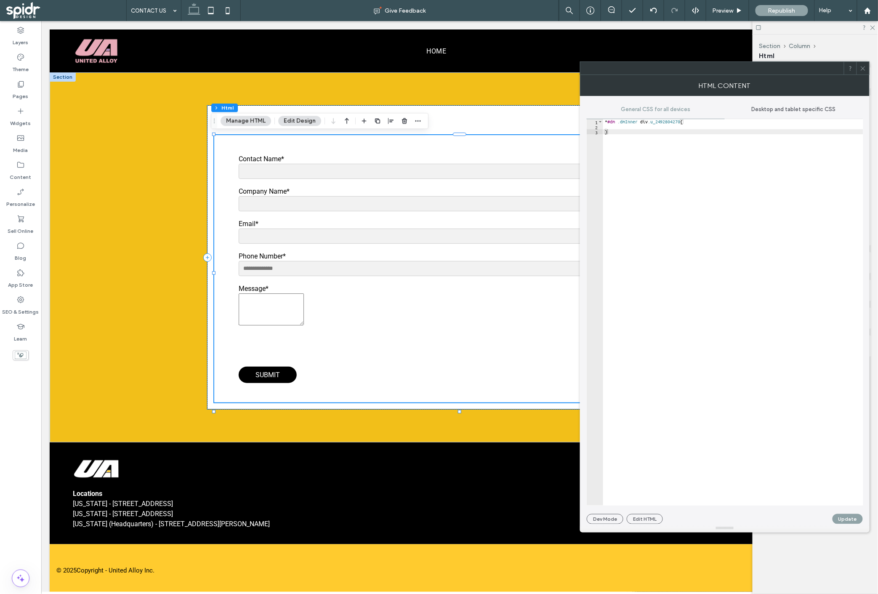
type textarea "*"
click at [691, 157] on div "* #dm .dmInner div .u_2492804270 { }" at bounding box center [733, 317] width 260 height 396
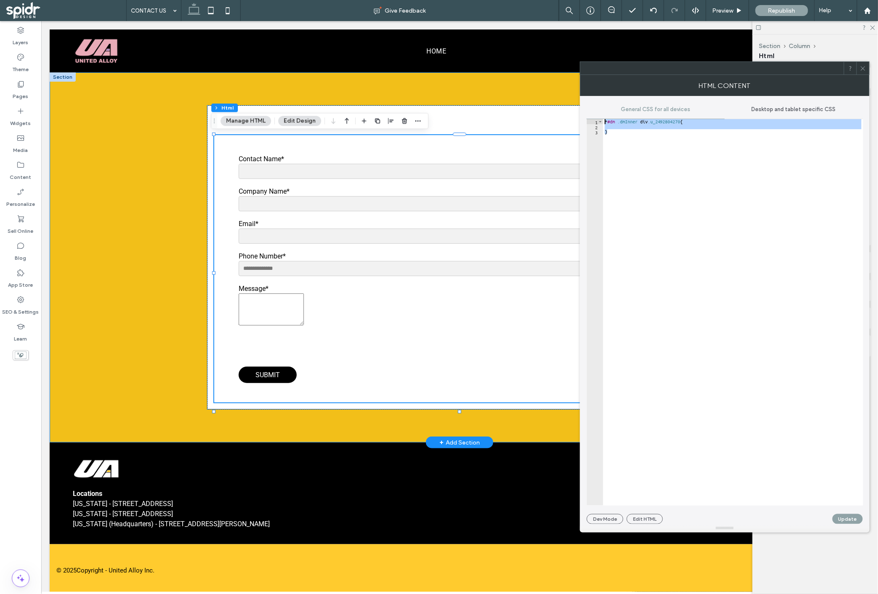
drag, startPoint x: 726, startPoint y: 174, endPoint x: 567, endPoint y: 88, distance: 181.2
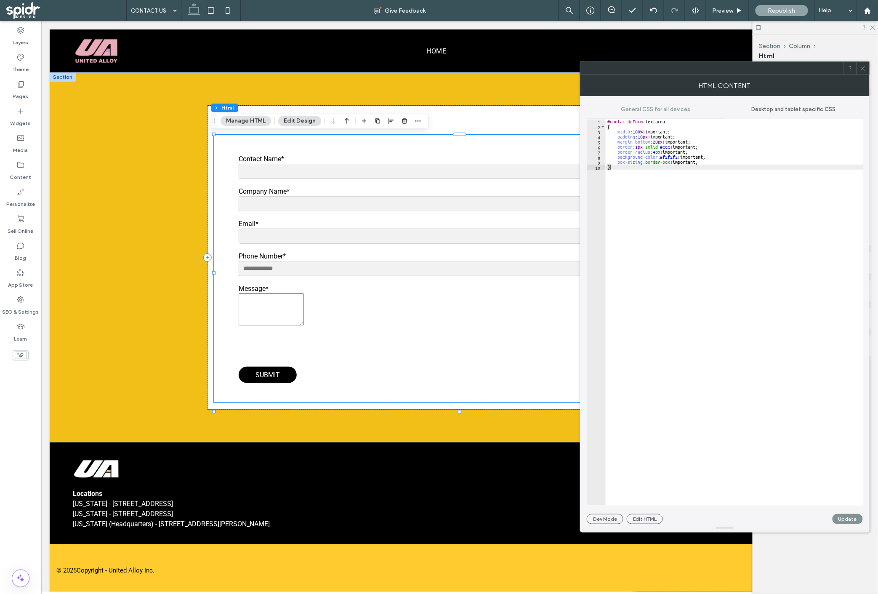
click at [857, 519] on button "Update" at bounding box center [848, 519] width 30 height 10
click at [436, 348] on div at bounding box center [459, 343] width 442 height 33
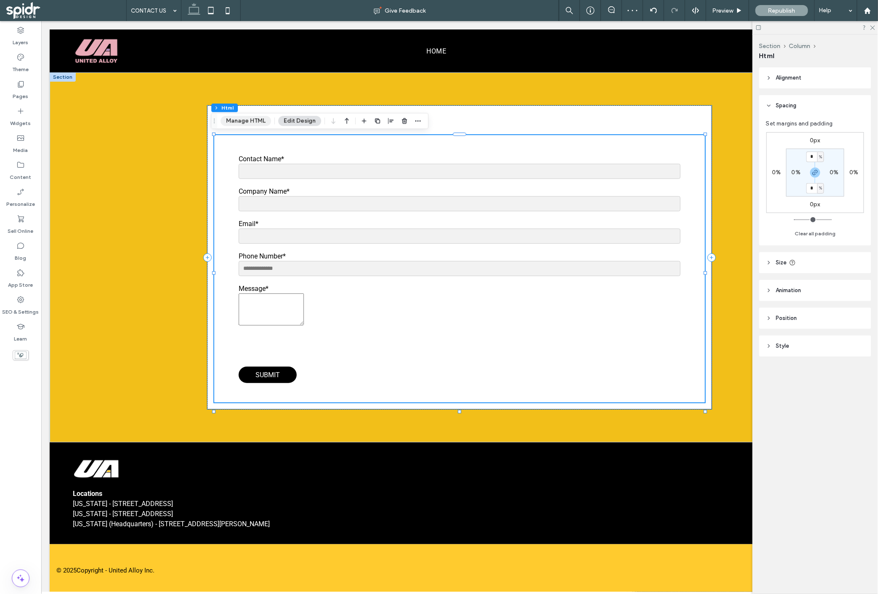
click at [261, 121] on button "Manage HTML" at bounding box center [246, 121] width 51 height 10
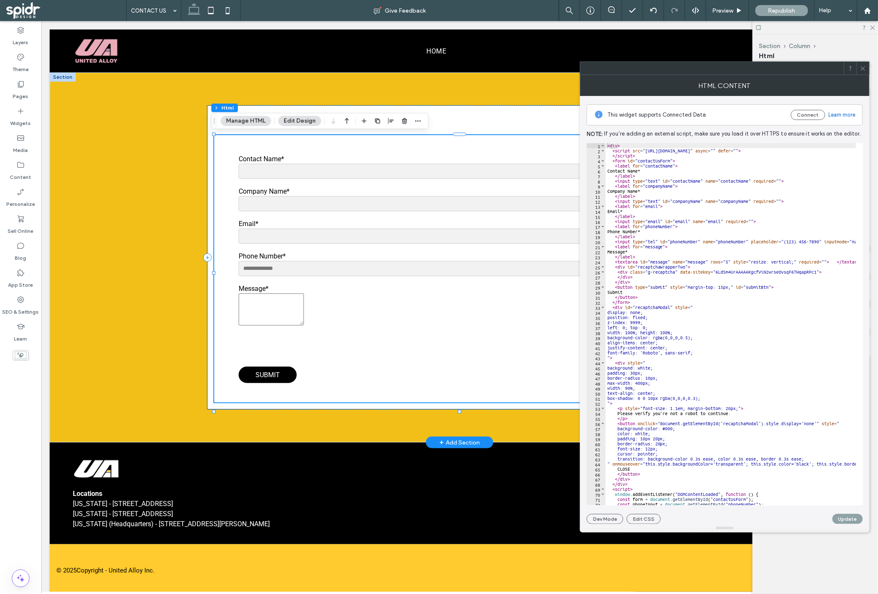
click at [300, 325] on textarea "Message*" at bounding box center [270, 309] width 65 height 32
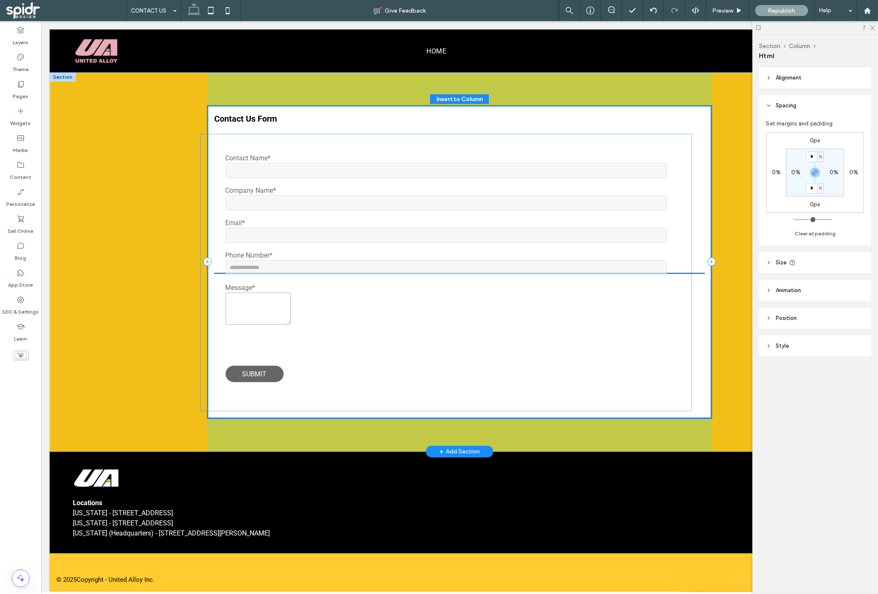
drag, startPoint x: 299, startPoint y: 333, endPoint x: 291, endPoint y: 330, distance: 8.3
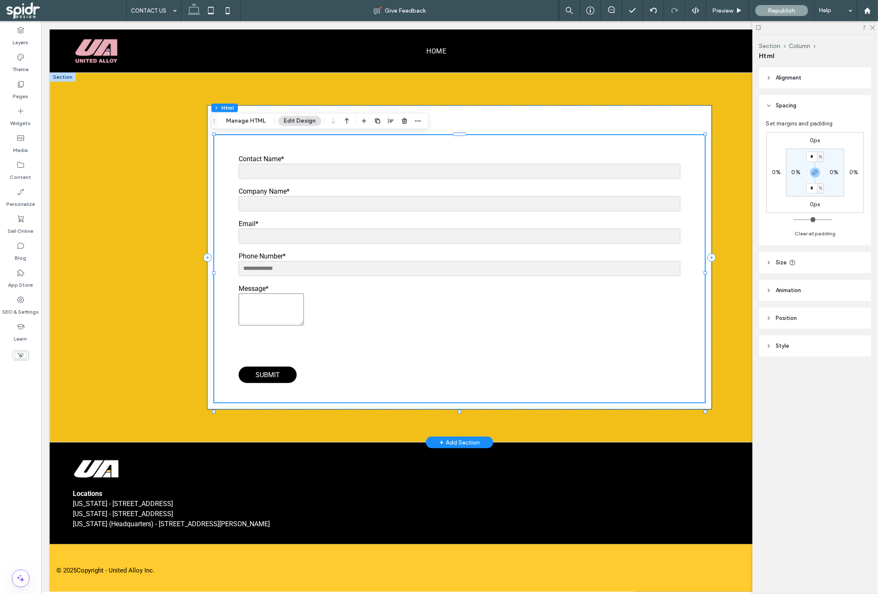
click at [304, 316] on form "Contact Name* Company Name* Email* Phone Number* Message* Submit" at bounding box center [459, 268] width 442 height 228
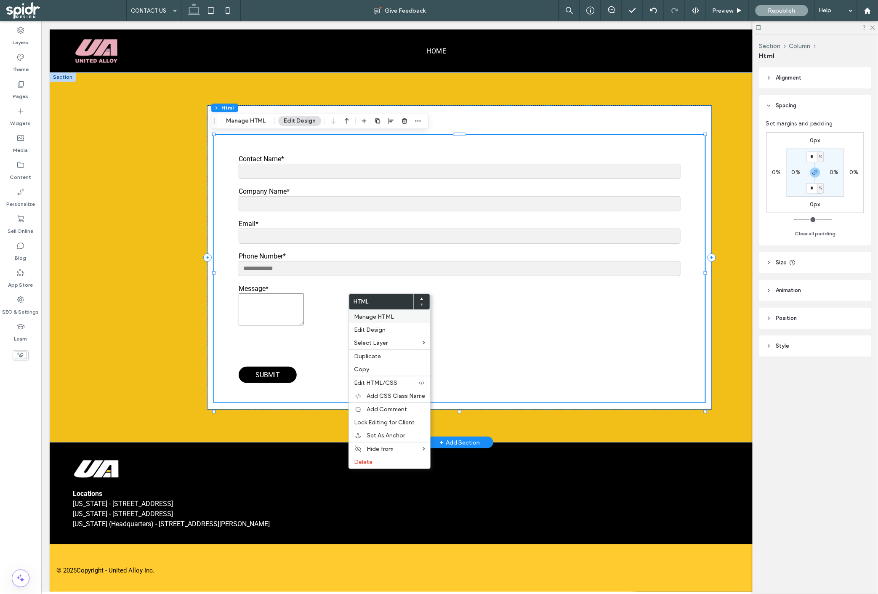
click at [385, 317] on span "Manage HTML" at bounding box center [374, 316] width 40 height 7
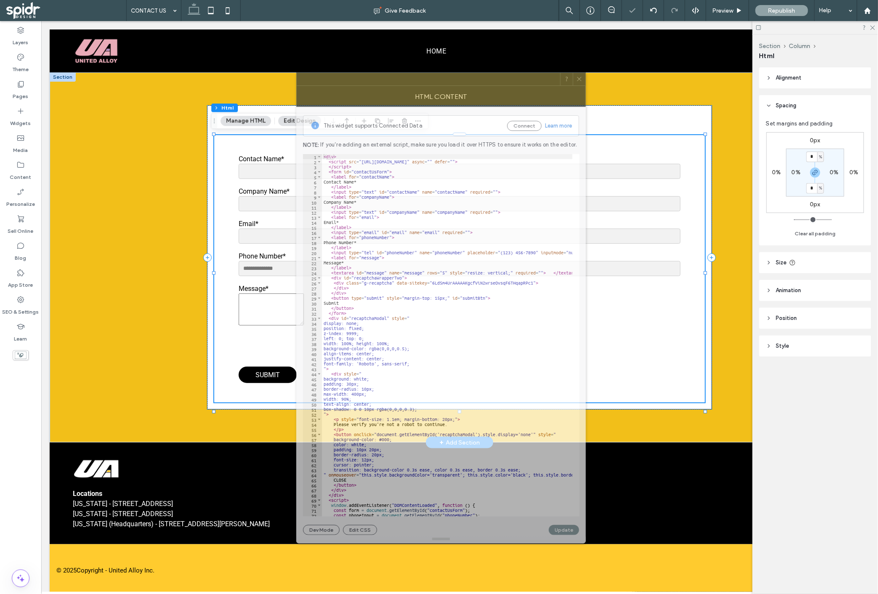
drag, startPoint x: 681, startPoint y: 77, endPoint x: 297, endPoint y: 93, distance: 384.6
click at [297, 93] on div "HTML Content" at bounding box center [441, 96] width 290 height 21
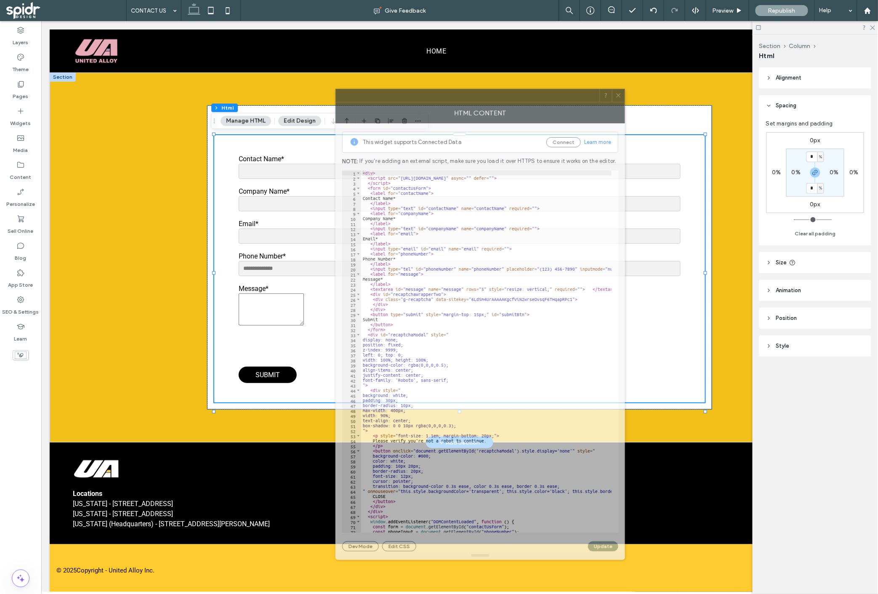
drag, startPoint x: 358, startPoint y: 90, endPoint x: 483, endPoint y: 98, distance: 125.7
click at [483, 98] on div at bounding box center [467, 95] width 263 height 13
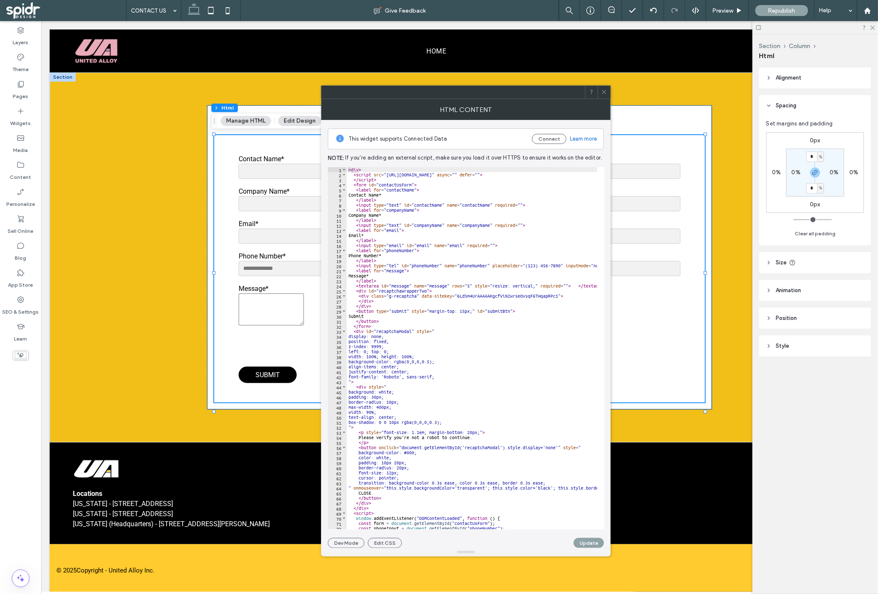
type textarea "********"
click at [401, 262] on div "< div > < script src = "https://www.google.com/recaptcha/api.js" async = "" def…" at bounding box center [632, 349] width 571 height 365
click at [356, 271] on div "< div > < script src = "https://www.google.com/recaptcha/api.js" async = "" def…" at bounding box center [632, 349] width 571 height 365
type textarea "**********"
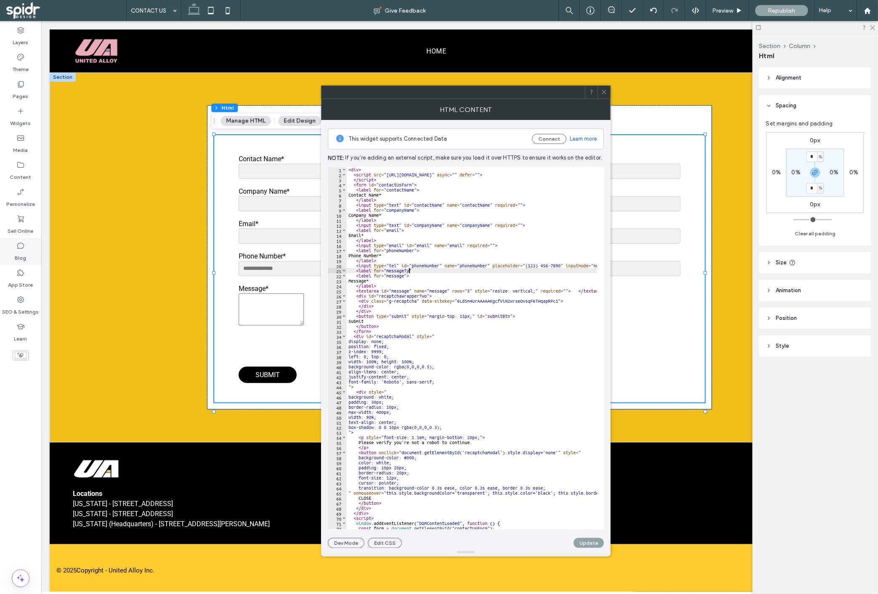
scroll to position [0, 5]
type textarea "**********"
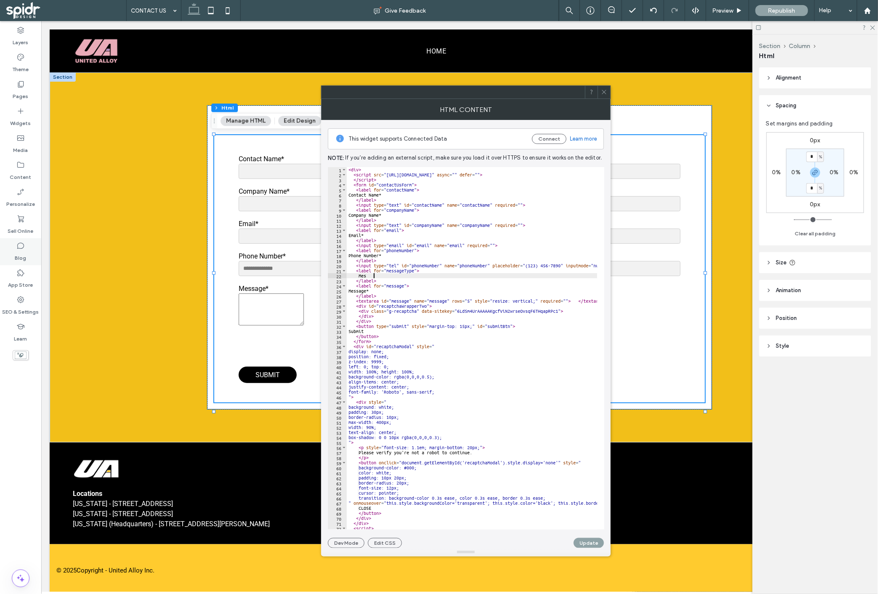
scroll to position [0, 1]
click at [379, 278] on div "< div > < script src = "https://www.google.com/recaptcha/api.js" async = "" def…" at bounding box center [632, 349] width 571 height 365
type textarea "*"
click at [434, 285] on div "< div > < script src = "https://www.google.com/recaptcha/api.js" async = "" def…" at bounding box center [632, 349] width 571 height 365
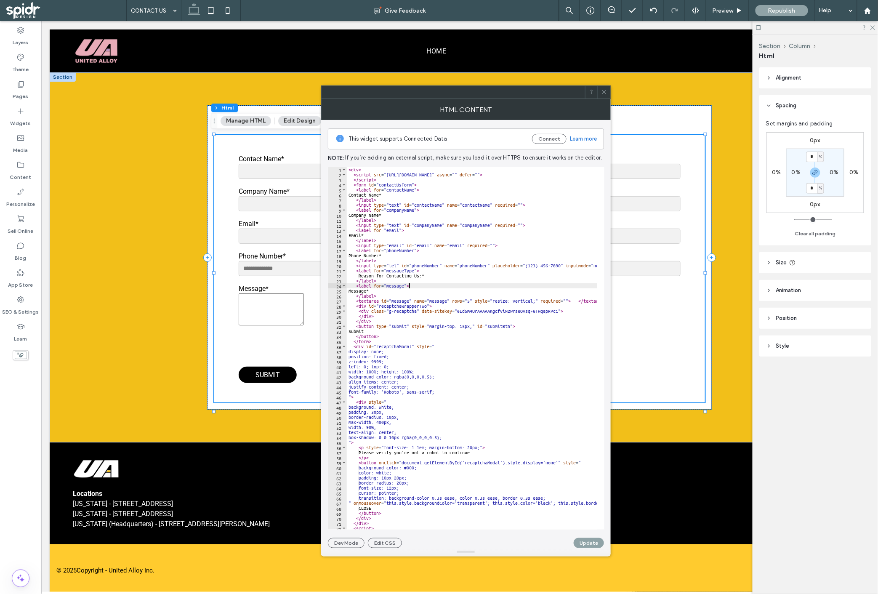
scroll to position [0, 5]
click at [433, 279] on div "< div > < script src = "https://www.google.com/recaptcha/api.js" async = "" def…" at bounding box center [632, 349] width 571 height 365
click at [423, 278] on div "< div > < script src = "https://www.google.com/recaptcha/api.js" async = "" def…" at bounding box center [632, 349] width 571 height 365
click at [420, 279] on div "< div > < script src = "https://www.google.com/recaptcha/api.js" async = "" def…" at bounding box center [632, 349] width 571 height 365
type textarea "********"
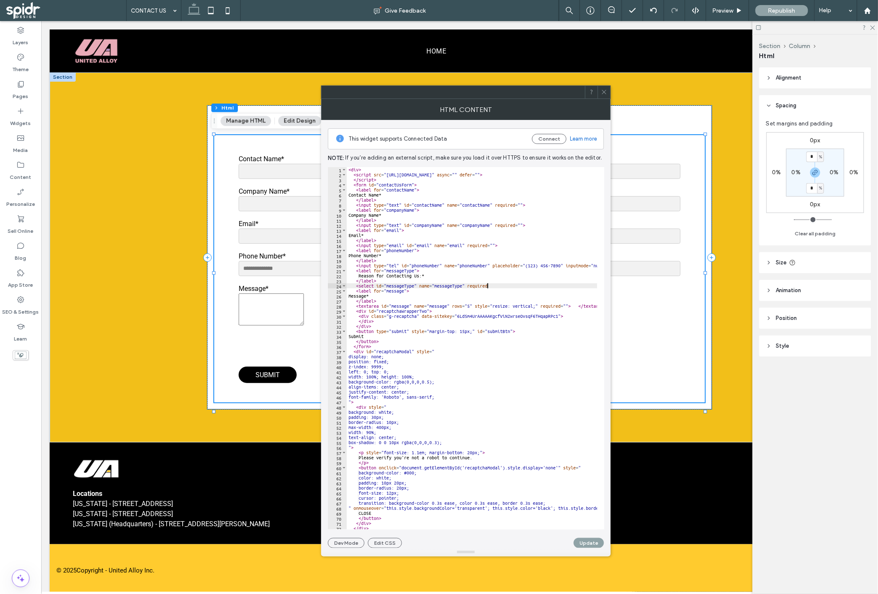
scroll to position [0, 11]
type textarea "**********"
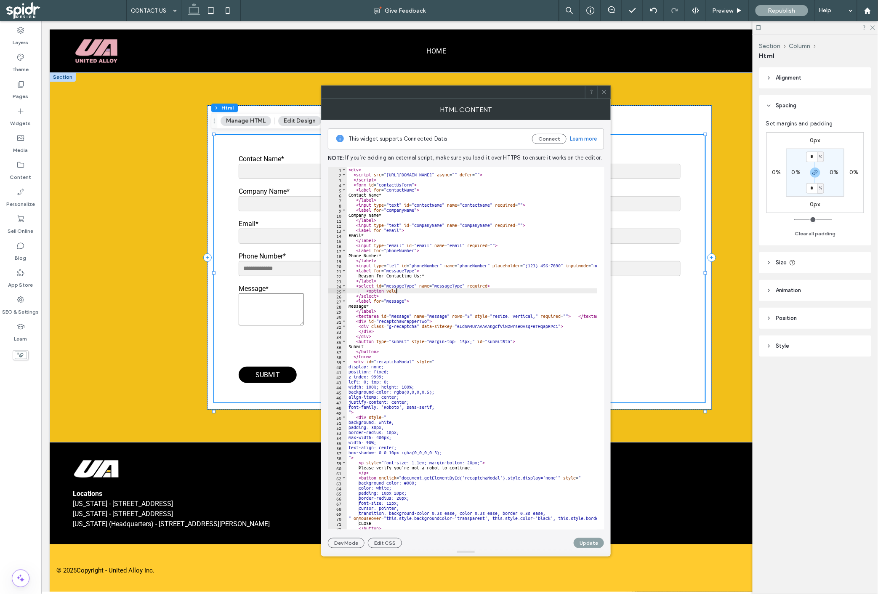
scroll to position [0, 3]
type textarea "**********"
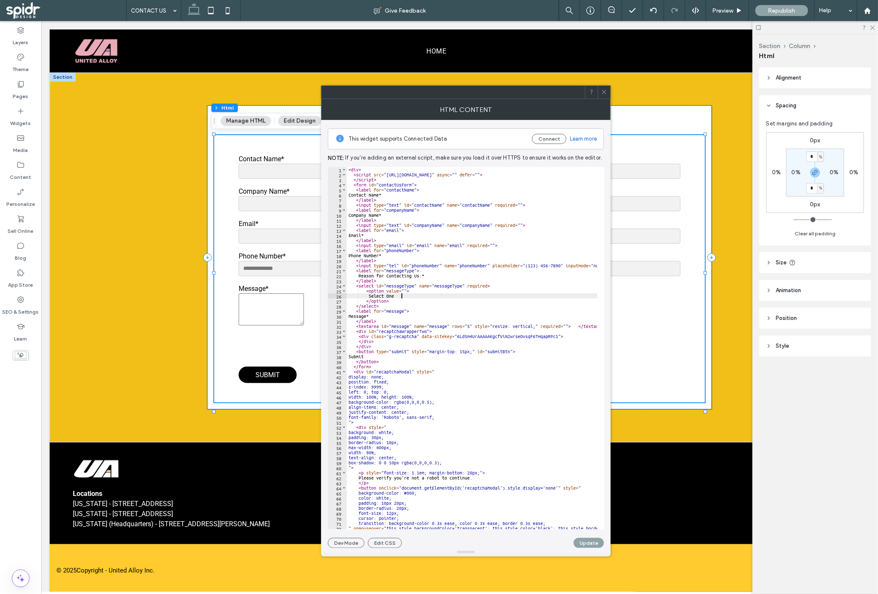
click at [400, 305] on div "< div > < script src = "https://www.google.com/recaptcha/api.js" async = "" def…" at bounding box center [632, 349] width 571 height 365
click at [401, 304] on div "< div > < script src = "https://www.google.com/recaptcha/api.js" async = "" def…" at bounding box center [632, 349] width 571 height 365
click at [398, 301] on div "< div > < script src = "https://www.google.com/recaptcha/api.js" async = "" def…" at bounding box center [632, 349] width 571 height 365
type textarea "*********"
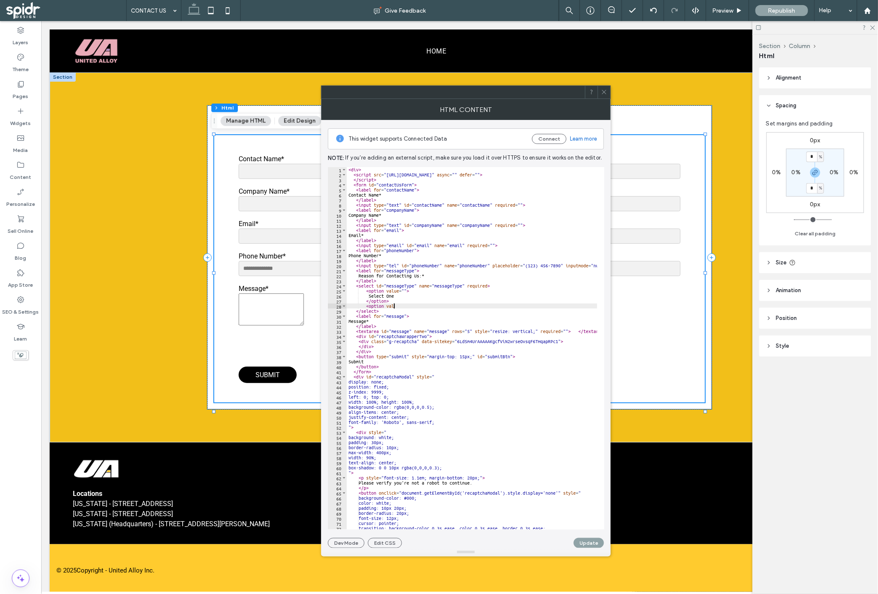
scroll to position [0, 3]
click at [404, 303] on div "< div > < script src = "https://www.google.com/recaptcha/api.js" async = "" def…" at bounding box center [632, 349] width 571 height 365
click at [404, 306] on div "< div > < script src = "https://www.google.com/recaptcha/api.js" async = "" def…" at bounding box center [632, 349] width 571 height 365
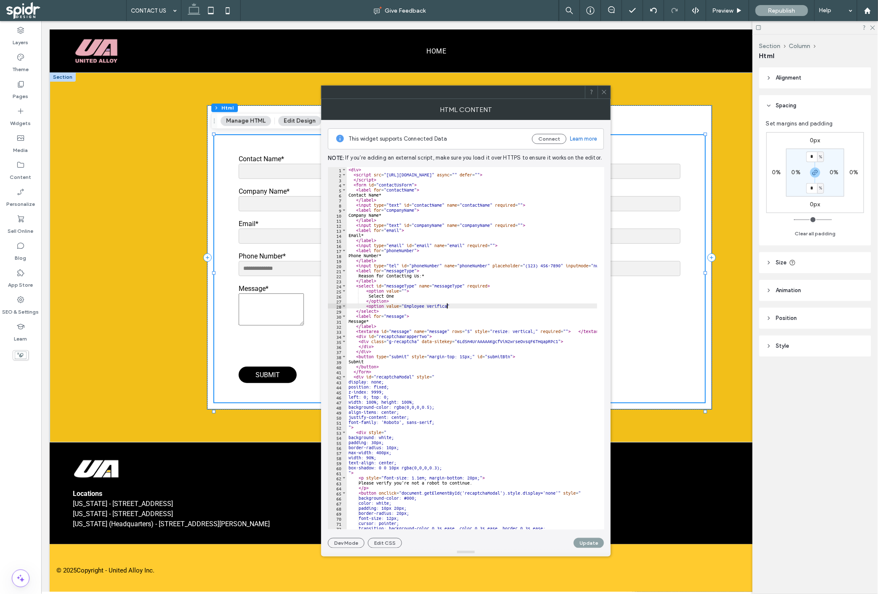
scroll to position [0, 8]
type textarea "**********"
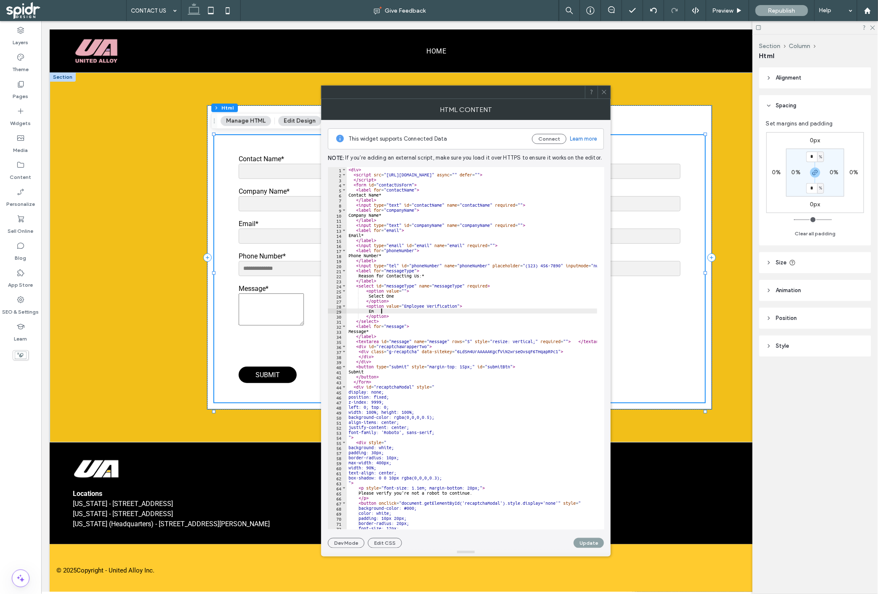
scroll to position [0, 2]
click at [428, 310] on div "< div > < script src = "https://www.google.com/recaptcha/api.js" async = "" def…" at bounding box center [632, 349] width 571 height 365
click at [406, 307] on div "< div > < script src = "https://www.google.com/recaptcha/api.js" async = "" def…" at bounding box center [632, 349] width 571 height 365
click at [424, 309] on div "< div > < script src = "https://www.google.com/recaptcha/api.js" async = "" def…" at bounding box center [632, 349] width 571 height 365
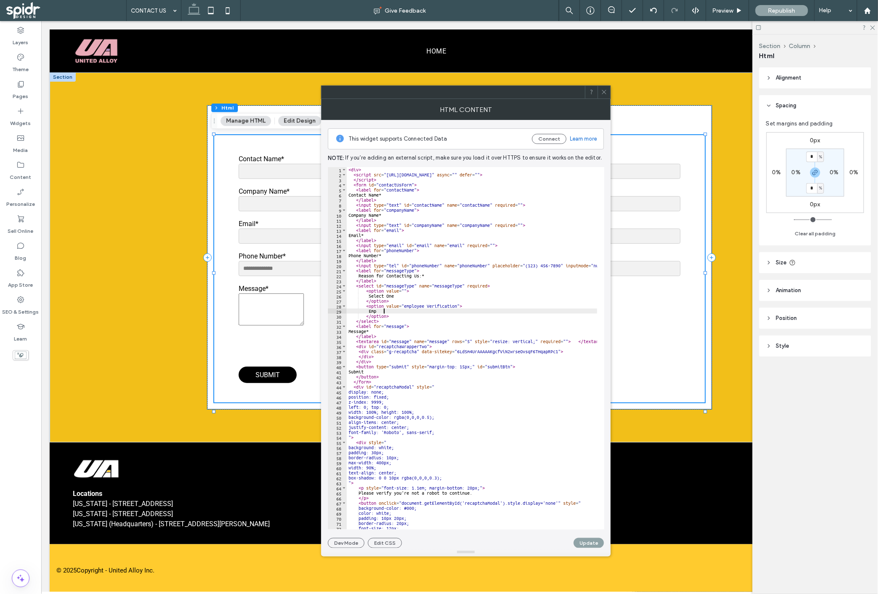
scroll to position [0, 2]
click at [426, 306] on div "< div > < script src = "https://www.google.com/recaptcha/api.js" async = "" def…" at bounding box center [632, 349] width 571 height 365
click at [400, 312] on div "< div > < script src = "https://www.google.com/recaptcha/api.js" async = "" def…" at bounding box center [632, 349] width 571 height 365
click at [400, 317] on div "< div > < script src = "https://www.google.com/recaptcha/api.js" async = "" def…" at bounding box center [632, 349] width 571 height 365
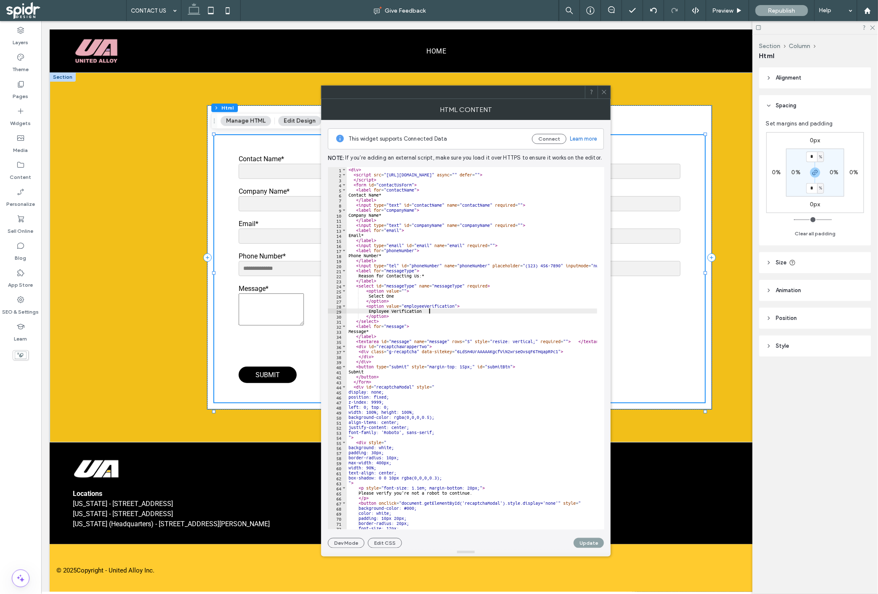
type textarea "*********"
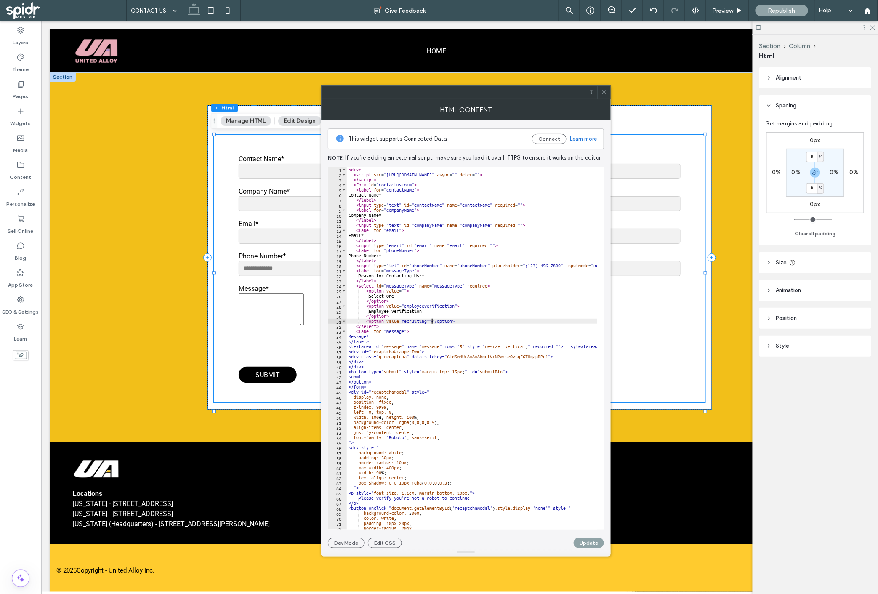
scroll to position [0, 2]
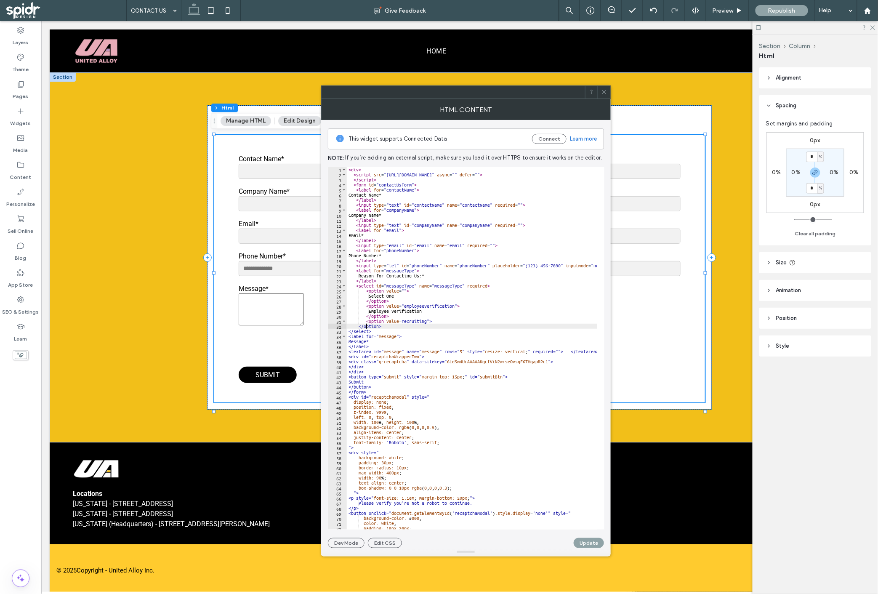
click at [400, 321] on div "< div > < script src = "https://www.google.com/recaptcha/api.js" async = "" def…" at bounding box center [632, 349] width 571 height 365
type textarea "**********"
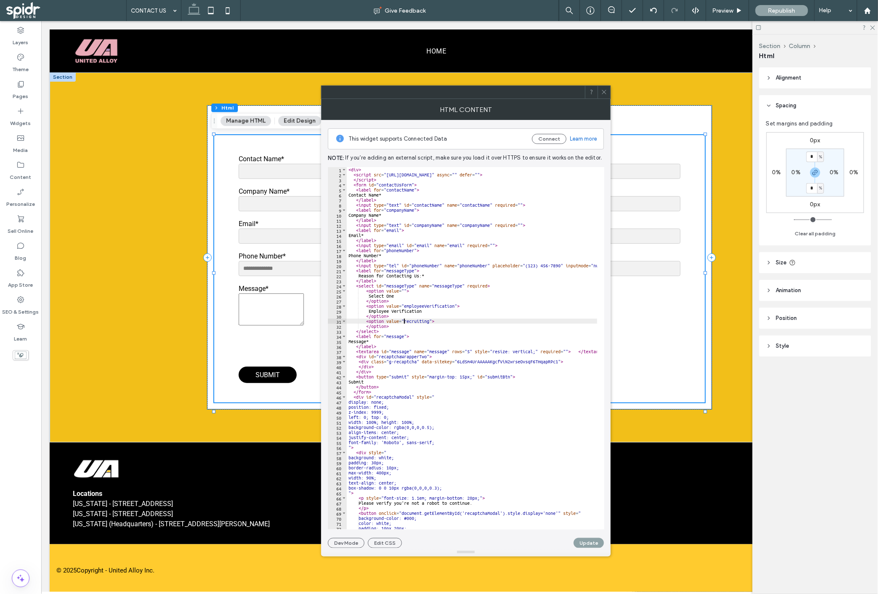
click at [450, 323] on div "< div > < script src = "https://www.google.com/recaptcha/api.js" async = "" def…" at bounding box center [632, 349] width 571 height 365
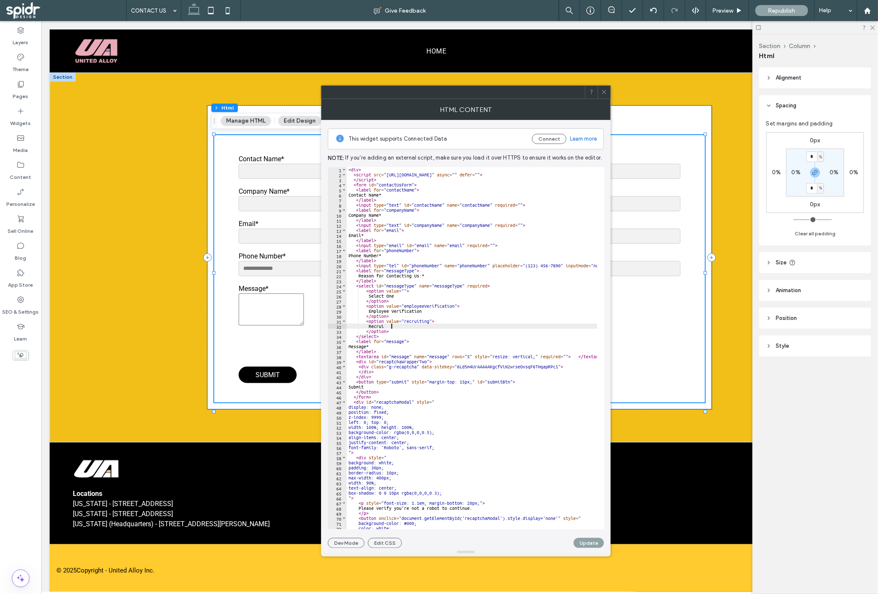
scroll to position [0, 3]
type textarea "*********"
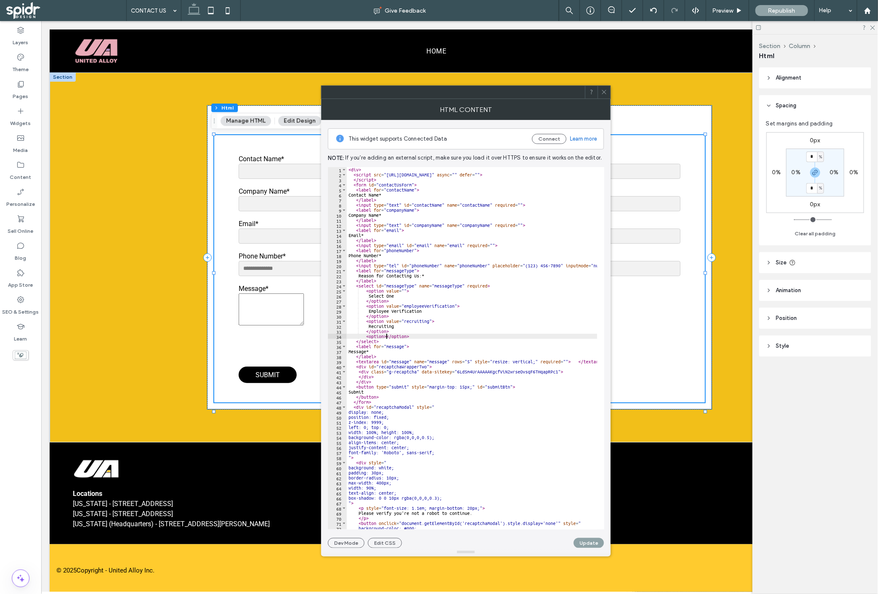
type textarea "********"
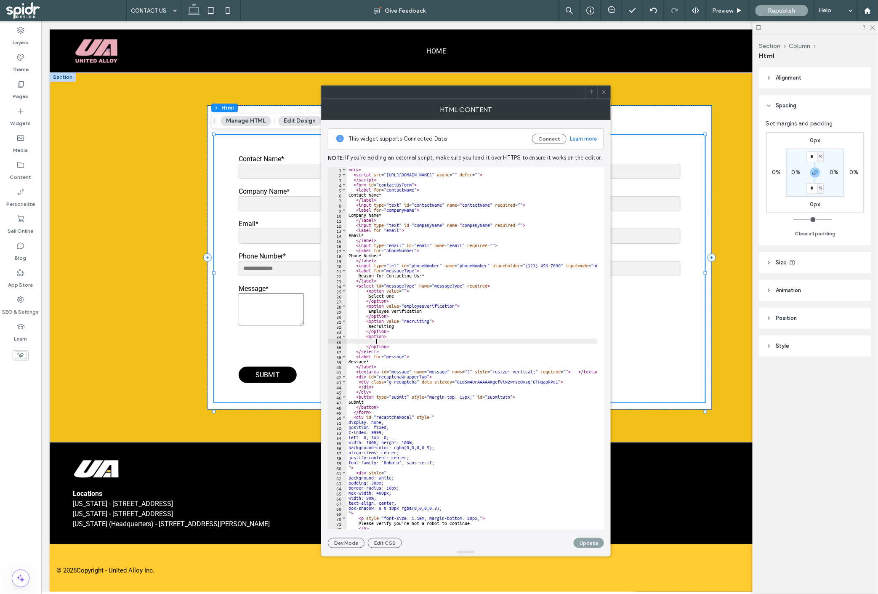
click at [383, 337] on div "< div > < script src = "https://www.google.com/recaptcha/api.js" async = "" def…" at bounding box center [632, 349] width 571 height 365
type textarea "**********"
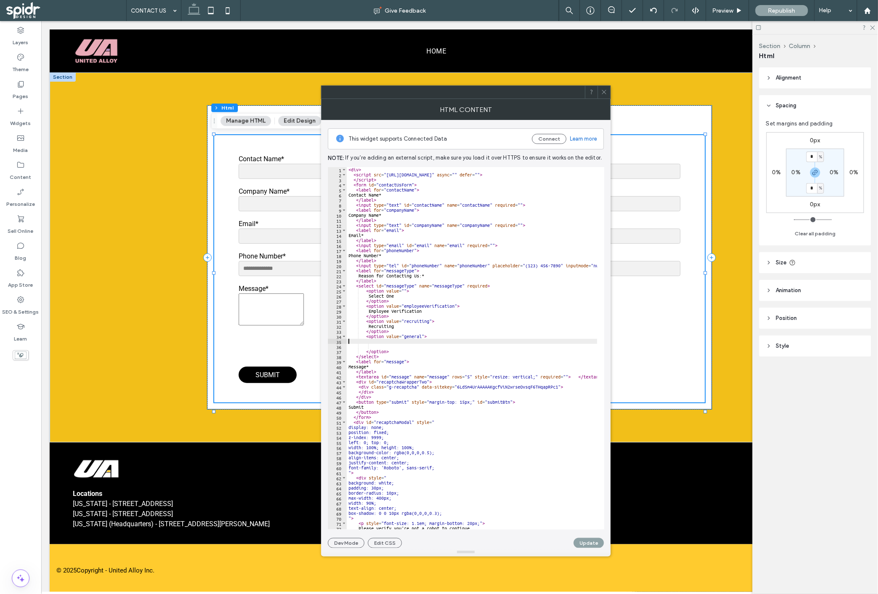
scroll to position [0, 0]
type textarea "**********"
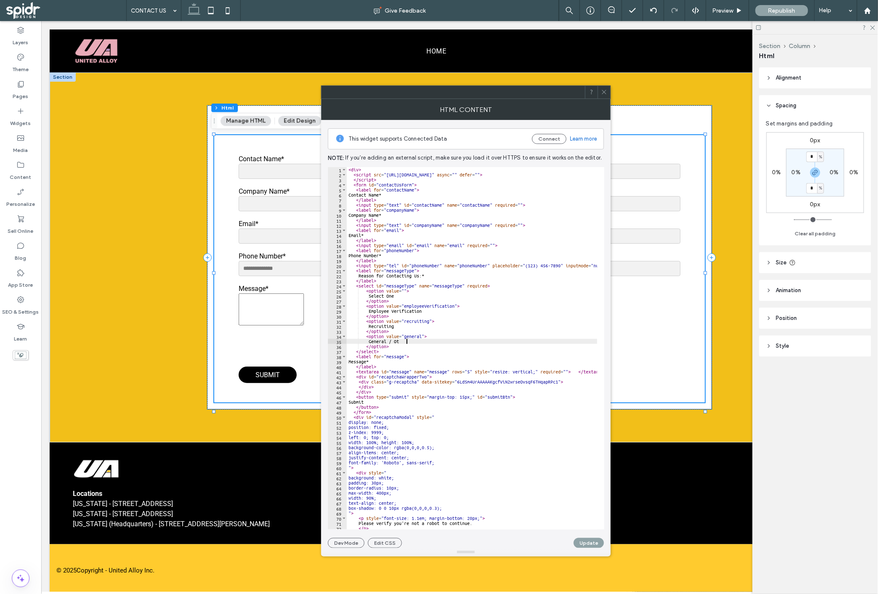
scroll to position [0, 5]
click at [383, 350] on div "< div > < script src = "https://www.google.com/recaptcha/api.js" async = "" def…" at bounding box center [632, 349] width 571 height 365
type textarea "*********"
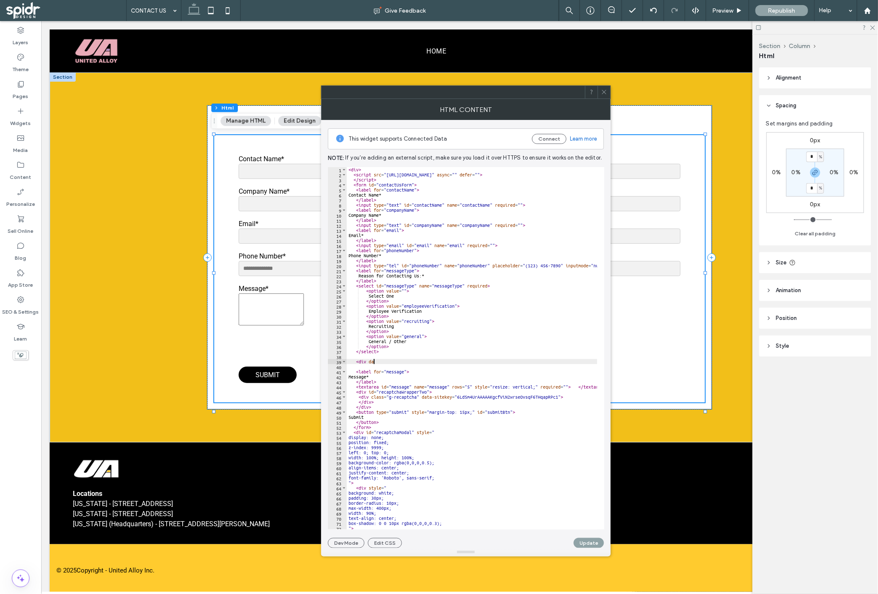
scroll to position [0, 2]
type textarea "**********"
drag, startPoint x: 437, startPoint y: 306, endPoint x: 455, endPoint y: 308, distance: 18.2
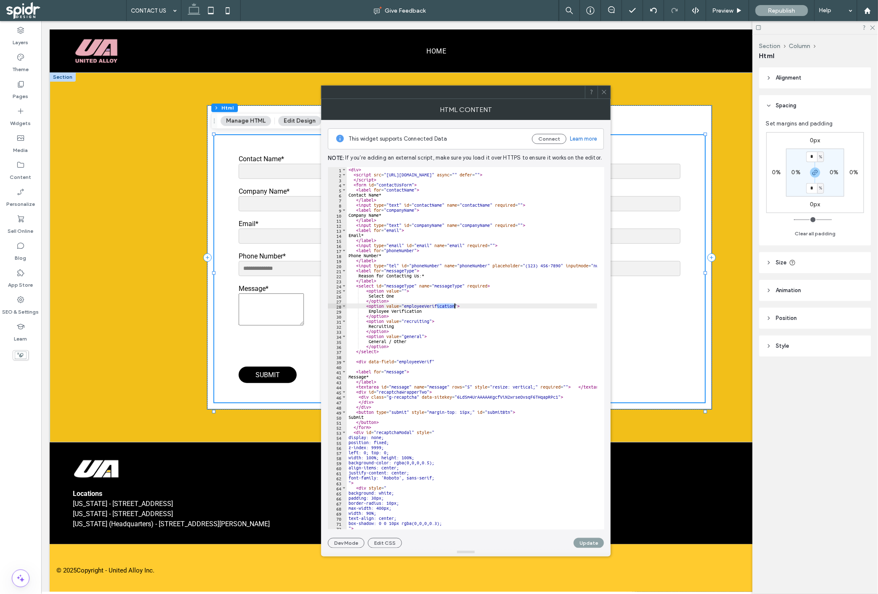
click at [455, 308] on div "< div > < script src = "https://www.google.com/recaptcha/api.js" async = "" def…" at bounding box center [632, 349] width 571 height 365
drag, startPoint x: 412, startPoint y: 306, endPoint x: 424, endPoint y: 306, distance: 12.6
click at [424, 306] on div "< div > < script src = "https://www.google.com/recaptcha/api.js" async = "" def…" at bounding box center [632, 349] width 571 height 365
drag, startPoint x: 406, startPoint y: 362, endPoint x: 418, endPoint y: 359, distance: 12.9
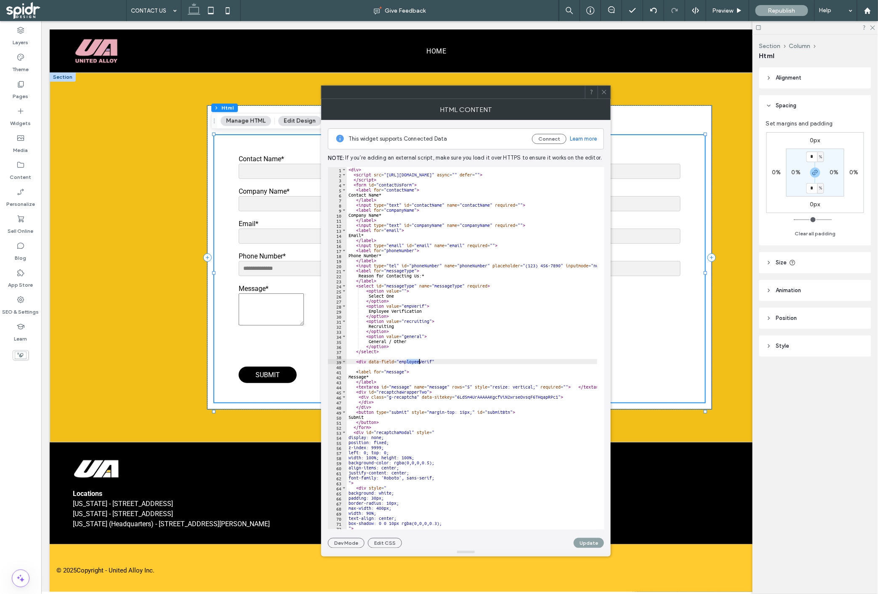
click at [418, 359] on div "< div > < script src = "https://www.google.com/recaptcha/api.js" async = "" def…" at bounding box center [632, 349] width 571 height 365
type textarea "**********"
click at [418, 359] on div "< div > < script src = "https://www.google.com/recaptcha/api.js" async = "" def…" at bounding box center [632, 349] width 571 height 365
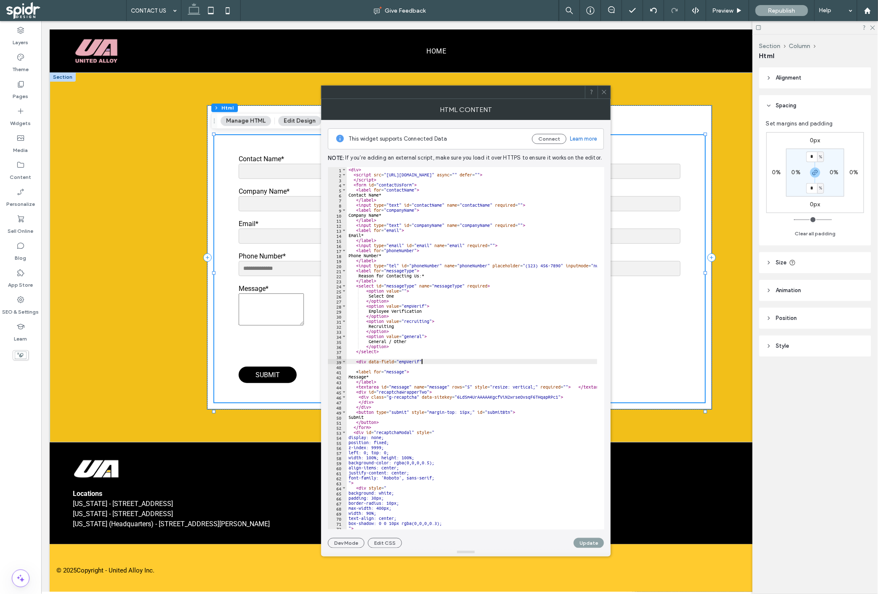
click at [423, 362] on div "< div > < script src = "https://www.google.com/recaptcha/api.js" async = "" def…" at bounding box center [632, 349] width 571 height 365
type textarea "**********"
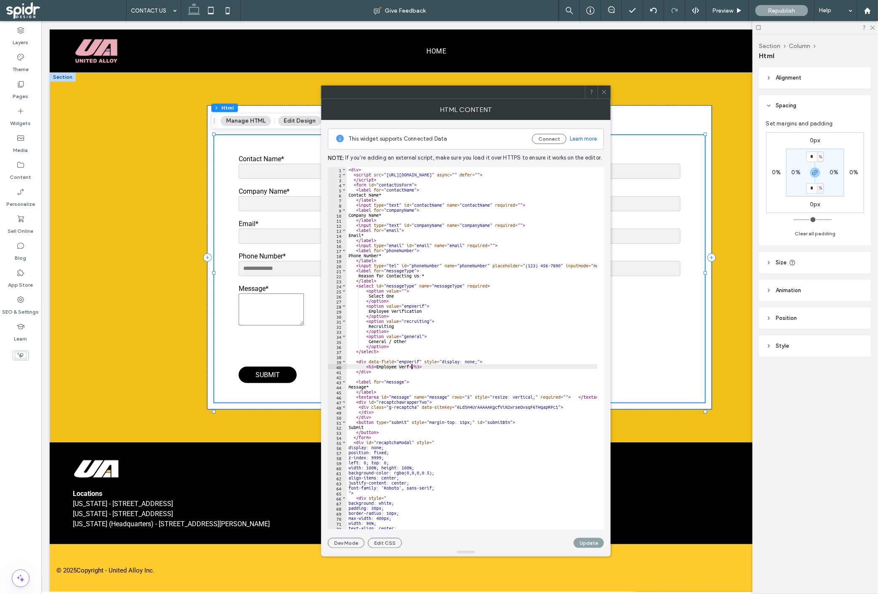
scroll to position [0, 5]
click at [419, 362] on div "< div > < script src = "https://www.google.com/recaptcha/api.js" async = "" def…" at bounding box center [632, 349] width 571 height 365
click at [412, 364] on div "< div > < script src = "https://www.google.com/recaptcha/api.js" async = "" def…" at bounding box center [632, 349] width 571 height 365
click at [413, 366] on div "< div > < script src = "https://www.google.com/recaptcha/api.js" async = "" def…" at bounding box center [632, 349] width 571 height 365
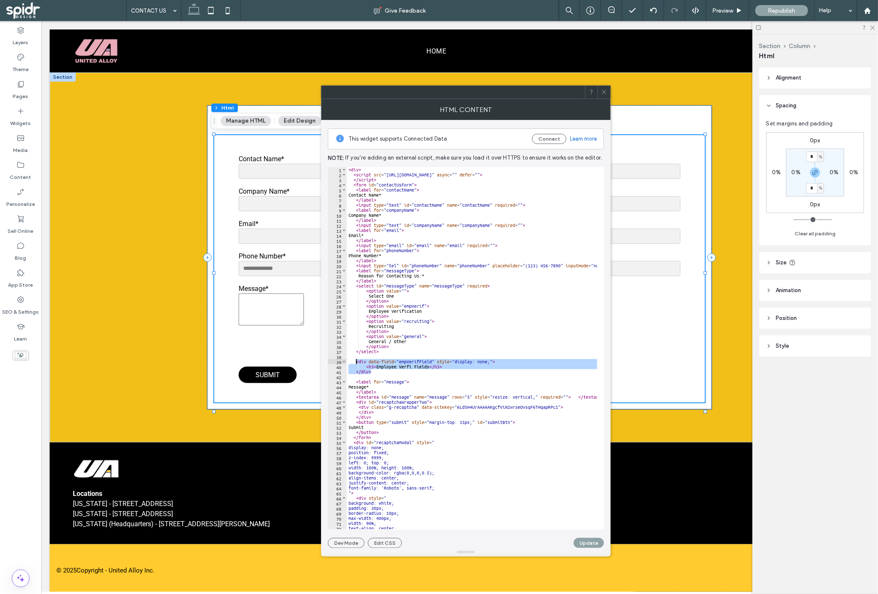
drag, startPoint x: 381, startPoint y: 373, endPoint x: 356, endPoint y: 360, distance: 28.4
click at [356, 361] on div "< div > < script src = "https://www.google.com/recaptcha/api.js" async = "" def…" at bounding box center [632, 349] width 571 height 365
click at [381, 374] on div "< div > < script src = "https://www.google.com/recaptcha/api.js" async = "" def…" at bounding box center [472, 348] width 250 height 362
type textarea "******"
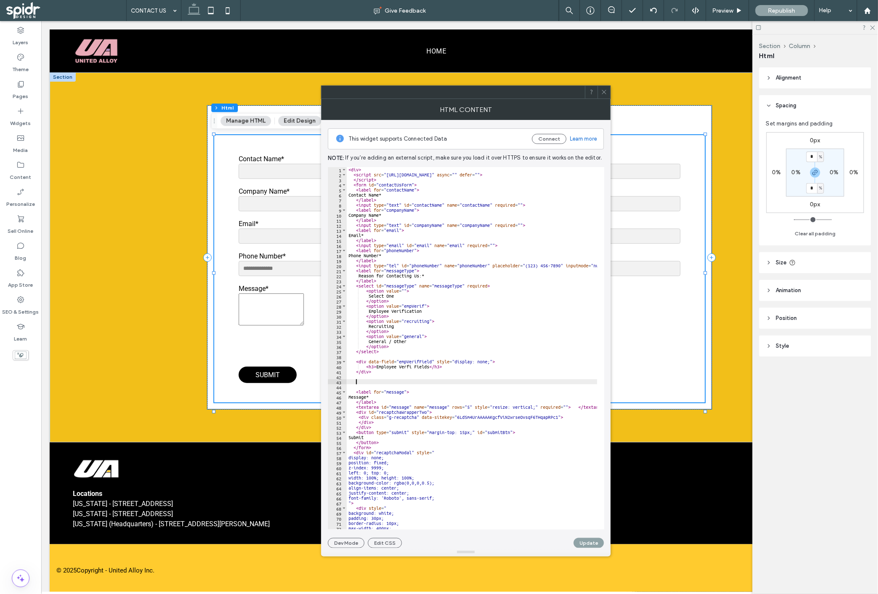
scroll to position [0, 0]
paste textarea "******"
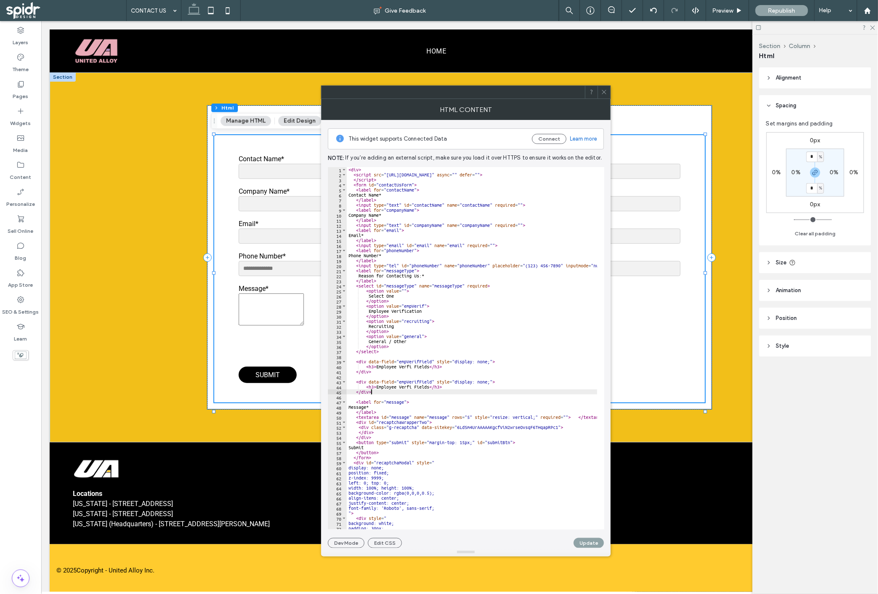
click at [418, 381] on div "< div > < script src = "https://www.google.com/recaptcha/api.js" async = "" def…" at bounding box center [632, 349] width 571 height 365
click at [412, 386] on div "< div > < script src = "https://www.google.com/recaptcha/api.js" async = "" def…" at bounding box center [632, 349] width 571 height 365
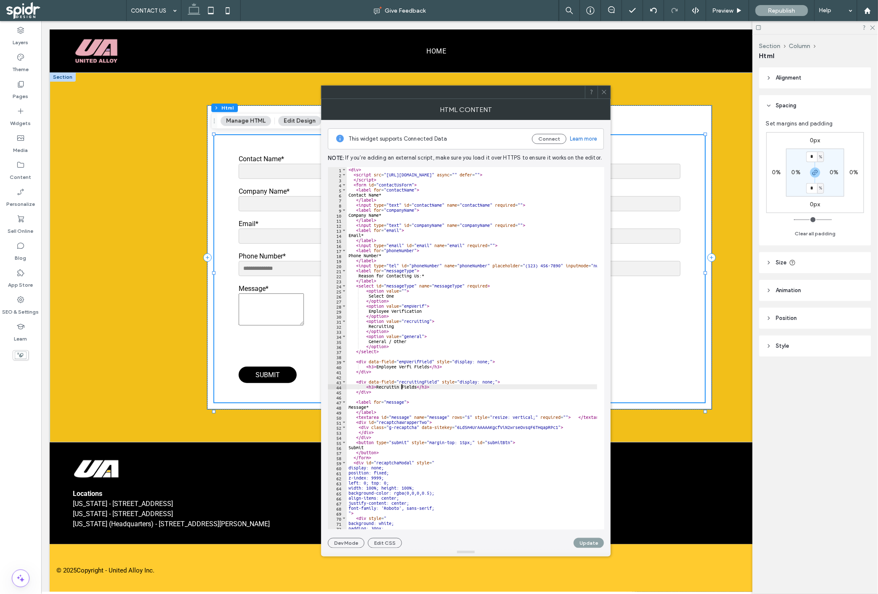
type textarea "**********"
click at [398, 378] on div "< div > < script src = "https://www.google.com/recaptcha/api.js" async = "" def…" at bounding box center [632, 349] width 571 height 365
drag, startPoint x: 375, startPoint y: 392, endPoint x: 356, endPoint y: 380, distance: 22.1
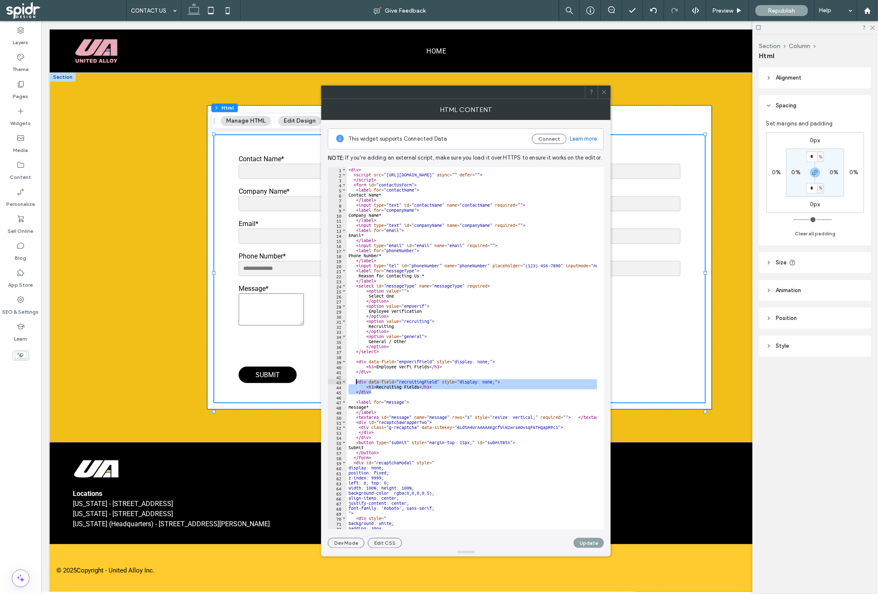
click at [356, 380] on div "< div > < script src = "https://www.google.com/recaptcha/api.js" async = "" def…" at bounding box center [632, 349] width 571 height 365
type textarea "**********"
click at [393, 398] on div "< div > < script src = "https://www.google.com/recaptcha/api.js" async = "" def…" at bounding box center [632, 349] width 571 height 365
click at [393, 392] on div "< div > < script src = "https://www.google.com/recaptcha/api.js" async = "" def…" at bounding box center [632, 349] width 571 height 365
type textarea "******"
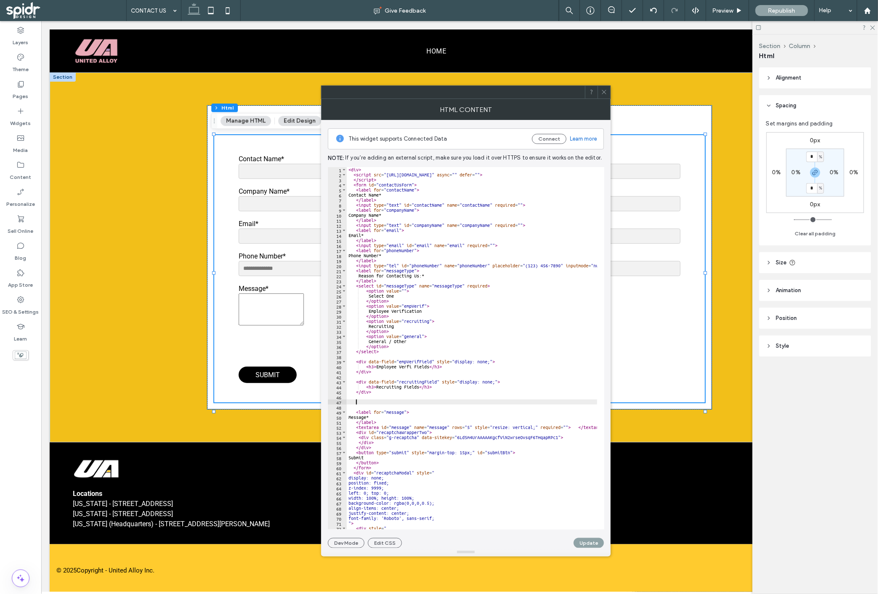
paste textarea "******"
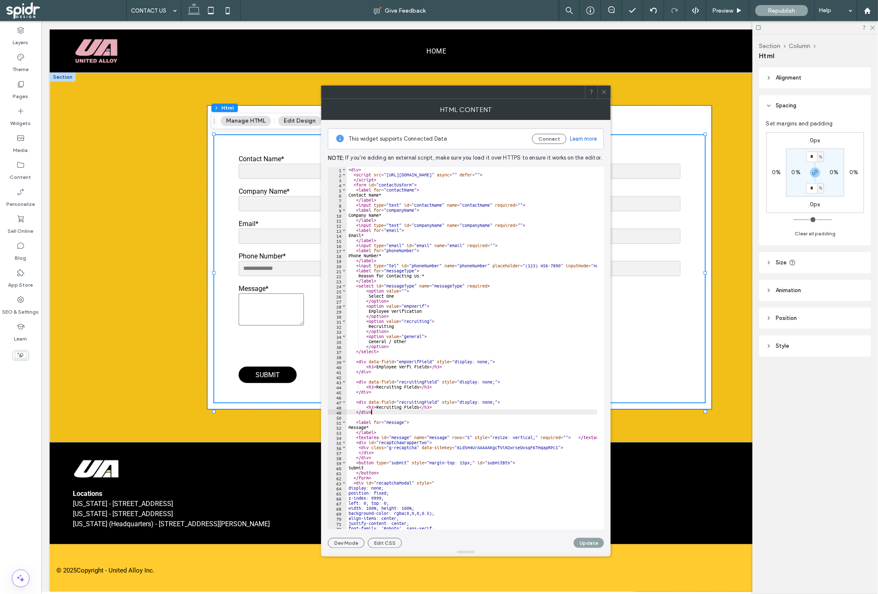
click at [410, 402] on div "< div > < script src = "https://www.google.com/recaptcha/api.js" async = "" def…" at bounding box center [632, 349] width 571 height 365
click at [394, 404] on div "< div > < script src = "https://www.google.com/recaptcha/api.js" async = "" def…" at bounding box center [632, 349] width 571 height 365
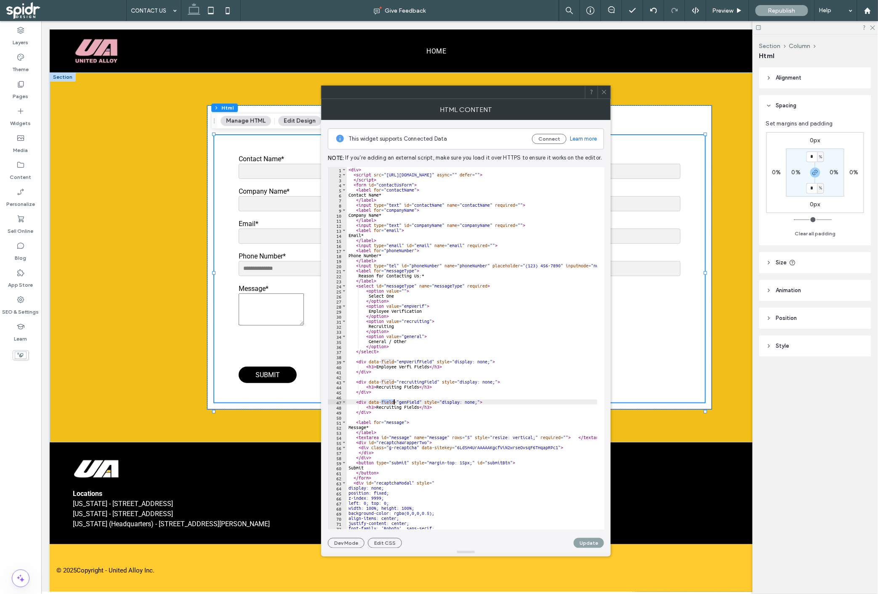
click at [394, 409] on div "< div > < script src = "https://www.google.com/recaptcha/api.js" async = "" def…" at bounding box center [632, 349] width 571 height 365
click at [402, 342] on div "< div > < script src = "https://www.google.com/recaptcha/api.js" async = "" def…" at bounding box center [632, 349] width 571 height 365
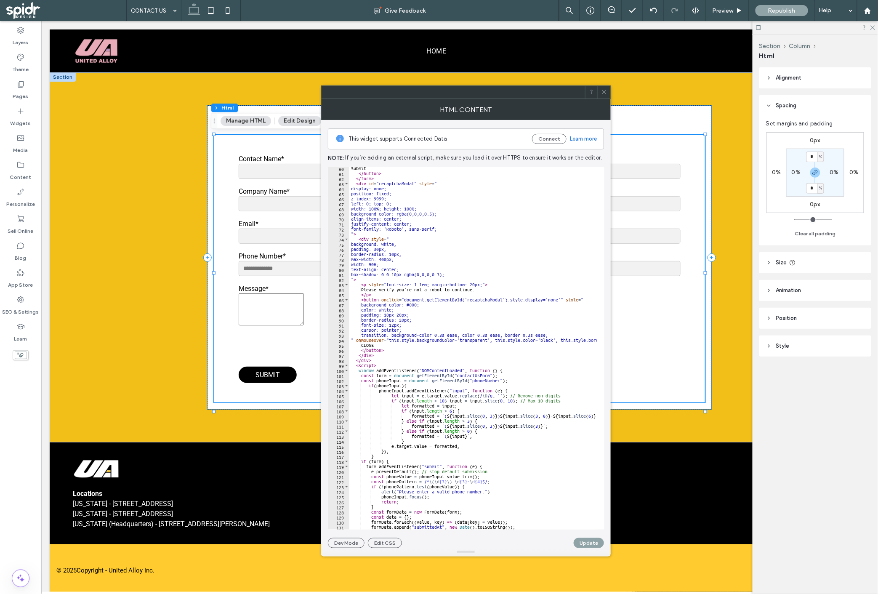
scroll to position [299, 0]
click at [378, 456] on div "Submit </ button > </ form > < div id = "recaptchaModal" style = " display: non…" at bounding box center [634, 348] width 571 height 365
click at [373, 457] on div "Submit </ button > </ form > < div id = "recaptchaModal" style = " display: non…" at bounding box center [634, 348] width 571 height 365
click at [371, 456] on div "Submit </ button > </ form > < div id = "recaptchaModal" style = " display: non…" at bounding box center [634, 348] width 571 height 365
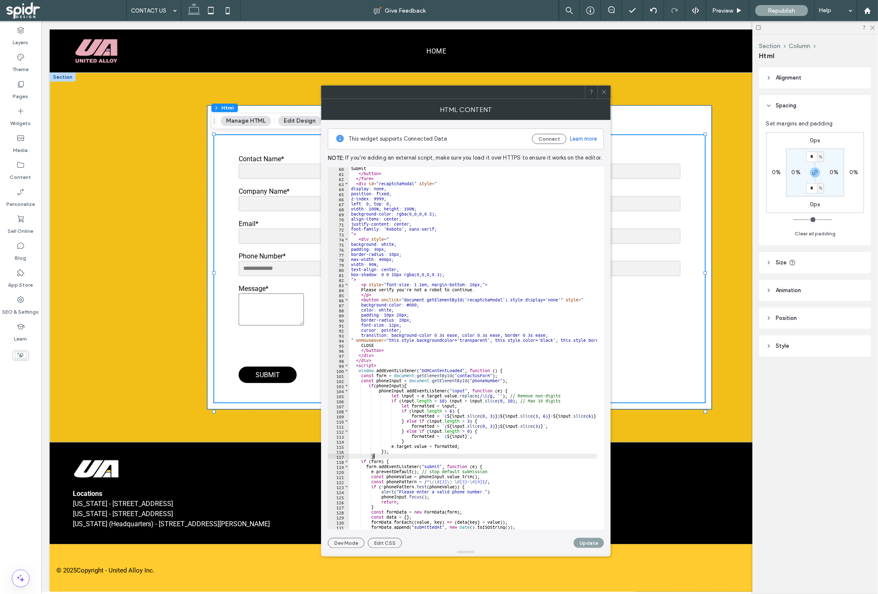
click at [373, 459] on div "Submit </ button > </ form > < div id = "recaptchaModal" style = " display: non…" at bounding box center [634, 348] width 571 height 365
click at [358, 382] on div "Submit </ button > </ form > < div id = "recaptchaModal" style = " display: non…" at bounding box center [634, 348] width 571 height 365
click at [359, 384] on div "Submit </ button > </ form > < div id = "recaptchaModal" style = " display: non…" at bounding box center [634, 348] width 571 height 365
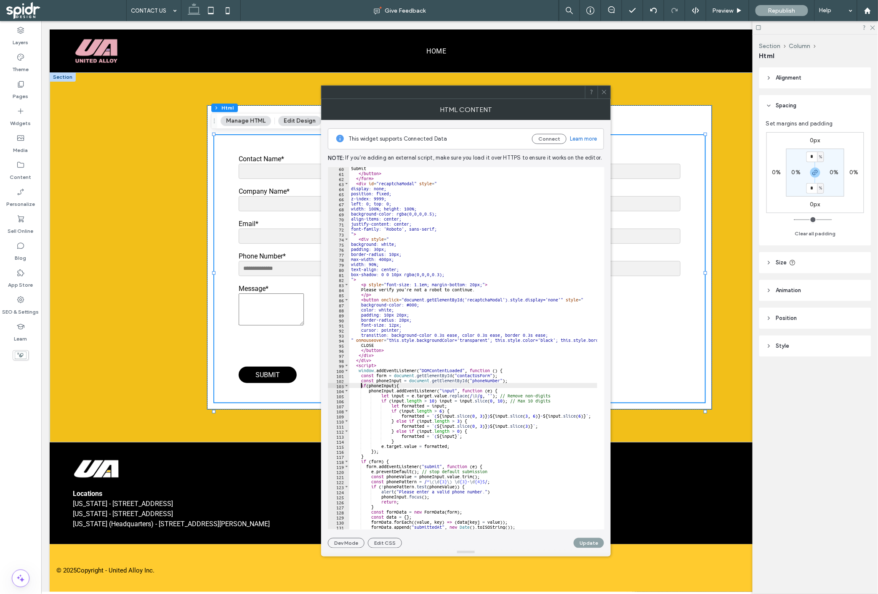
click at [361, 457] on div "Submit </ button > </ form > < div id = "recaptchaModal" style = " display: non…" at bounding box center [634, 348] width 571 height 365
click at [373, 453] on div "Submit </ button > </ form > < div id = "recaptchaModal" style = " display: non…" at bounding box center [634, 348] width 571 height 365
click at [371, 460] on div "Submit </ button > </ form > < div id = "recaptchaModal" style = " display: non…" at bounding box center [634, 348] width 571 height 365
type textarea "*"
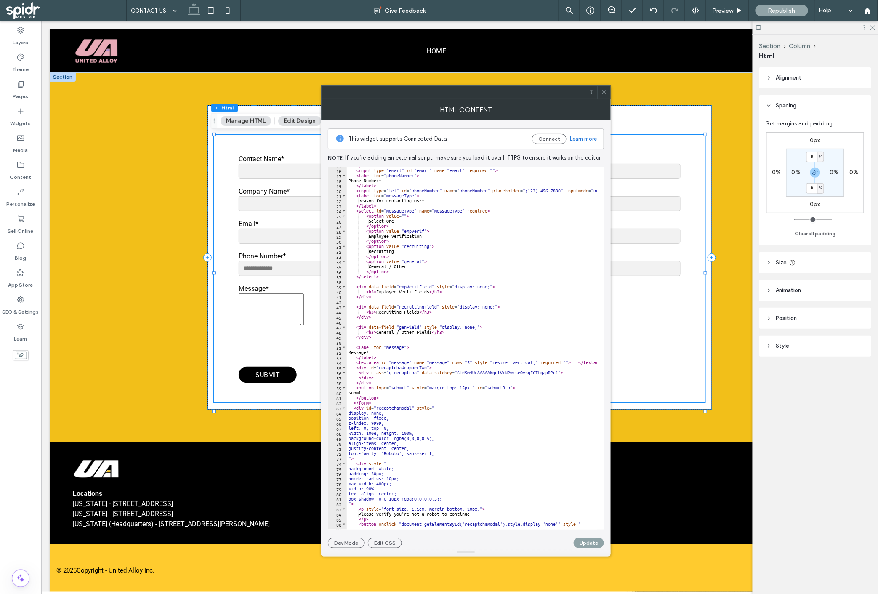
scroll to position [56, 0]
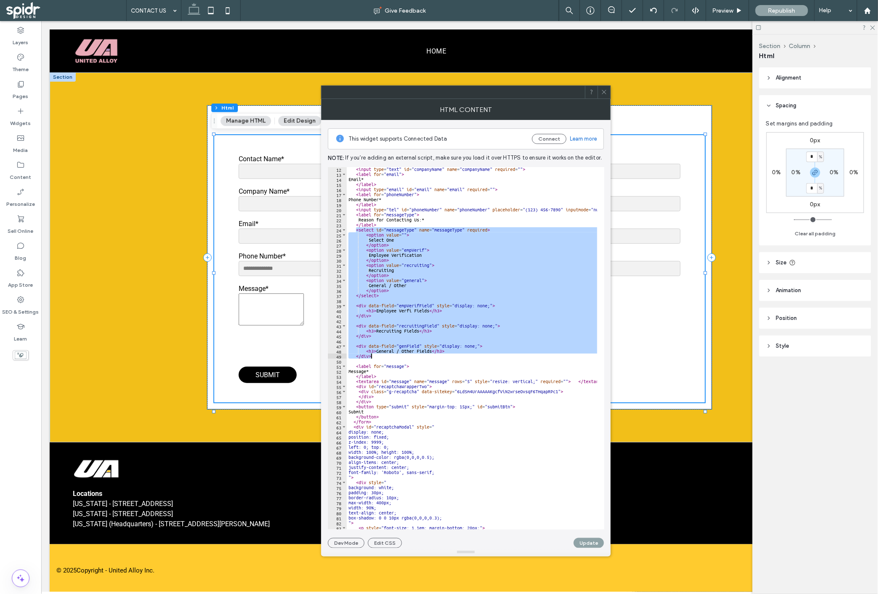
drag, startPoint x: 357, startPoint y: 230, endPoint x: 379, endPoint y: 357, distance: 128.6
click at [379, 357] on div "< input type = "text" id = "companyName" name = "companyName" required = "" > <…" at bounding box center [632, 349] width 571 height 365
click at [453, 226] on div "< input type = "text" id = "companyName" name = "companyName" required = "" > <…" at bounding box center [632, 349] width 571 height 365
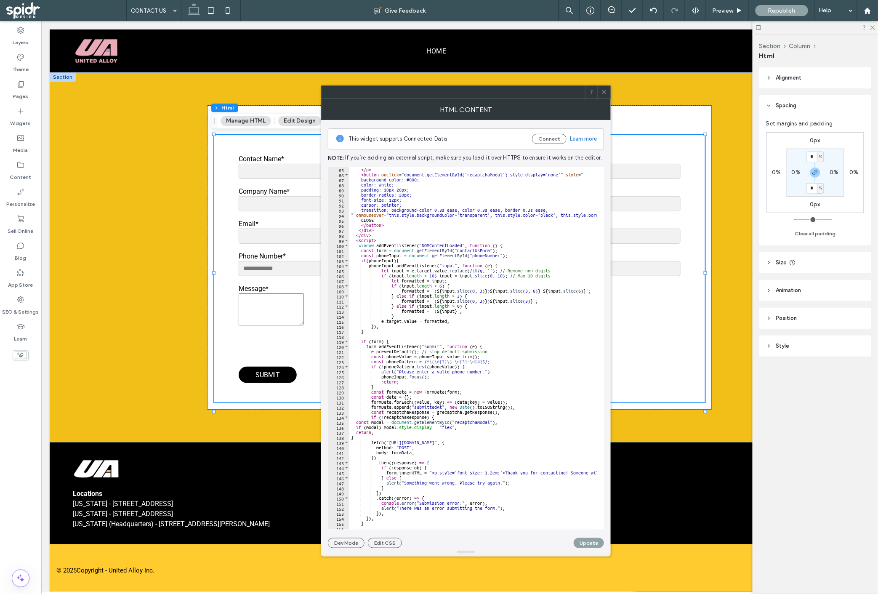
scroll to position [424, 0]
click at [420, 295] on div "Please verify you're not a robot to continue. </ p > < button onclick = "docume…" at bounding box center [634, 344] width 571 height 365
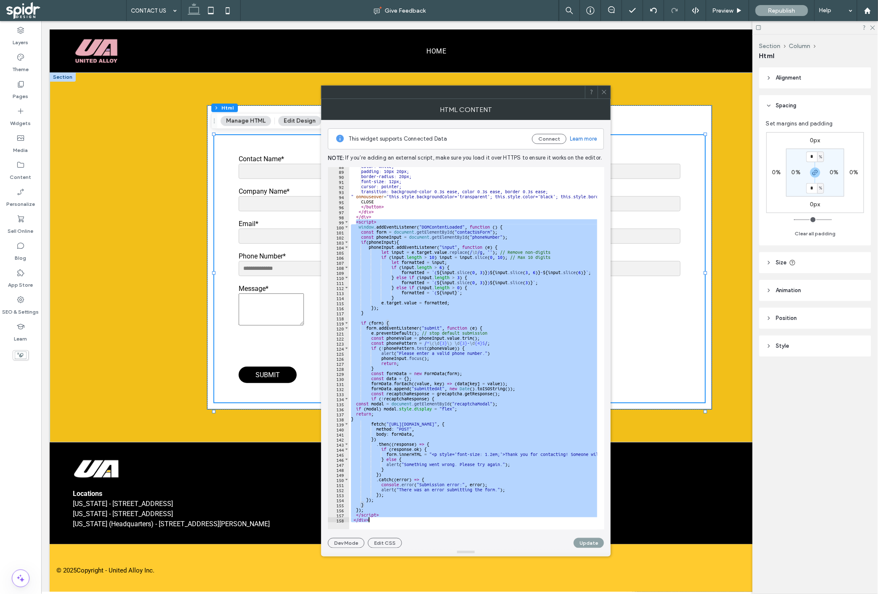
scroll to position [442, 0]
drag, startPoint x: 356, startPoint y: 241, endPoint x: 419, endPoint y: 516, distance: 282.0
click at [419, 516] on div "color: white; padding: 10px 20px; border-radius: 20px; font-size: 12px; cursor:…" at bounding box center [634, 346] width 571 height 365
drag, startPoint x: 425, startPoint y: 338, endPoint x: 422, endPoint y: 333, distance: 5.4
click at [425, 338] on div "color: white; padding: 10px 20px; border-radius: 20px; font-size: 12px; cursor:…" at bounding box center [473, 348] width 248 height 362
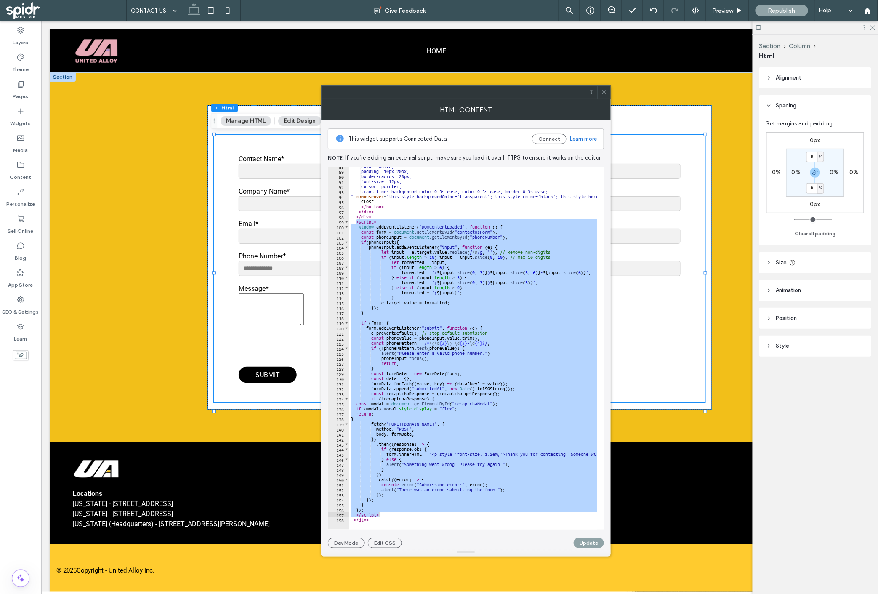
type textarea "**********"
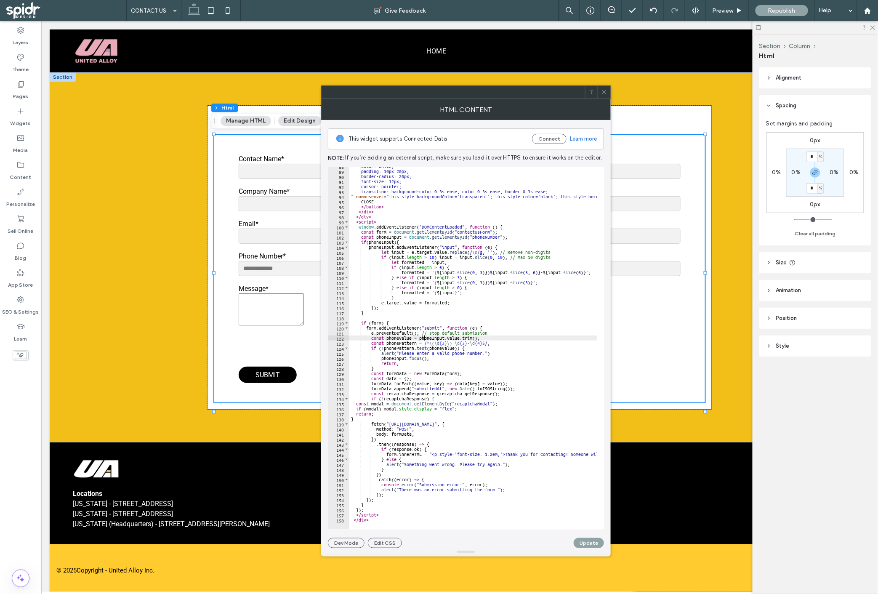
click at [382, 318] on div "color: white; padding: 10px 20px; border-radius: 20px; font-size: 12px; cursor:…" at bounding box center [634, 346] width 571 height 365
click at [380, 418] on div "color: white; padding: 10px 20px; border-radius: 20px; font-size: 12px; cursor:…" at bounding box center [634, 346] width 571 height 365
click at [357, 399] on div "color: white; padding: 10px 20px; border-radius: 20px; font-size: 12px; cursor:…" at bounding box center [634, 346] width 571 height 365
click at [358, 405] on div "color: white; padding: 10px 20px; border-radius: 20px; font-size: 12px; cursor:…" at bounding box center [634, 346] width 571 height 365
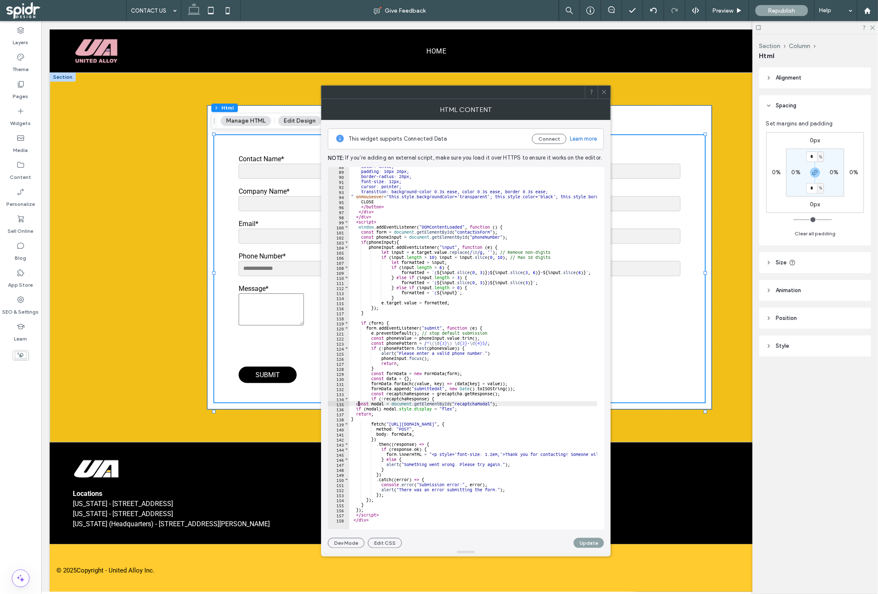
click at [354, 404] on div "color: white; padding: 10px 20px; border-radius: 20px; font-size: 12px; cursor:…" at bounding box center [634, 346] width 571 height 365
click at [476, 393] on div "color: white; padding: 10px 20px; border-radius: 20px; font-size: 12px; cursor:…" at bounding box center [634, 346] width 571 height 365
click at [388, 367] on div "color: white; padding: 10px 20px; border-radius: 20px; font-size: 12px; cursor:…" at bounding box center [634, 346] width 571 height 365
click at [371, 367] on div "color: white; padding: 10px 20px; border-radius: 20px; font-size: 12px; cursor:…" at bounding box center [634, 346] width 571 height 365
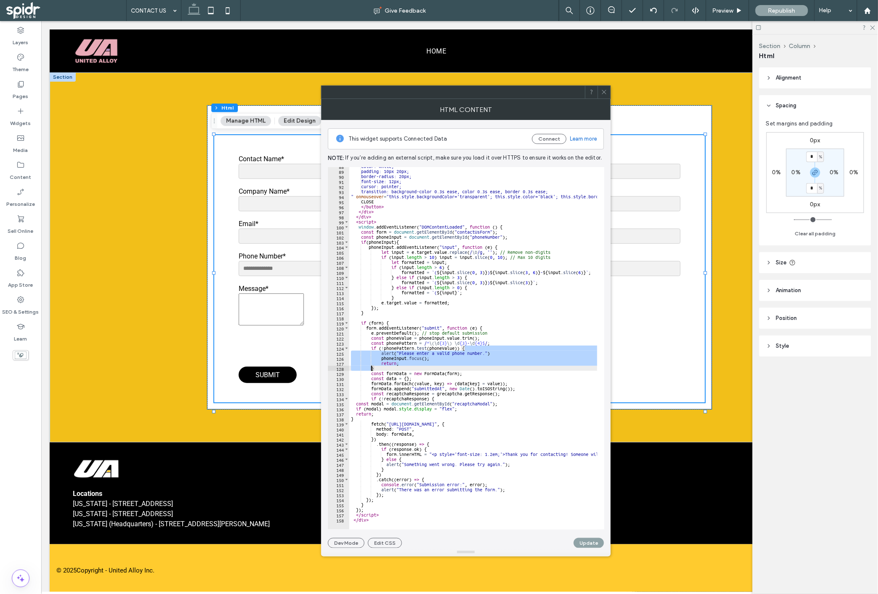
click at [371, 367] on div "color: white; padding: 10px 20px; border-radius: 20px; font-size: 12px; cursor:…" at bounding box center [634, 346] width 571 height 365
click at [375, 365] on div "color: white; padding: 10px 20px; border-radius: 20px; font-size: 12px; cursor:…" at bounding box center [473, 348] width 248 height 362
click at [374, 367] on div "color: white; padding: 10px 20px; border-radius: 20px; font-size: 12px; cursor:…" at bounding box center [634, 346] width 571 height 365
click at [374, 368] on div "color: white; padding: 10px 20px; border-radius: 20px; font-size: 12px; cursor:…" at bounding box center [473, 348] width 248 height 362
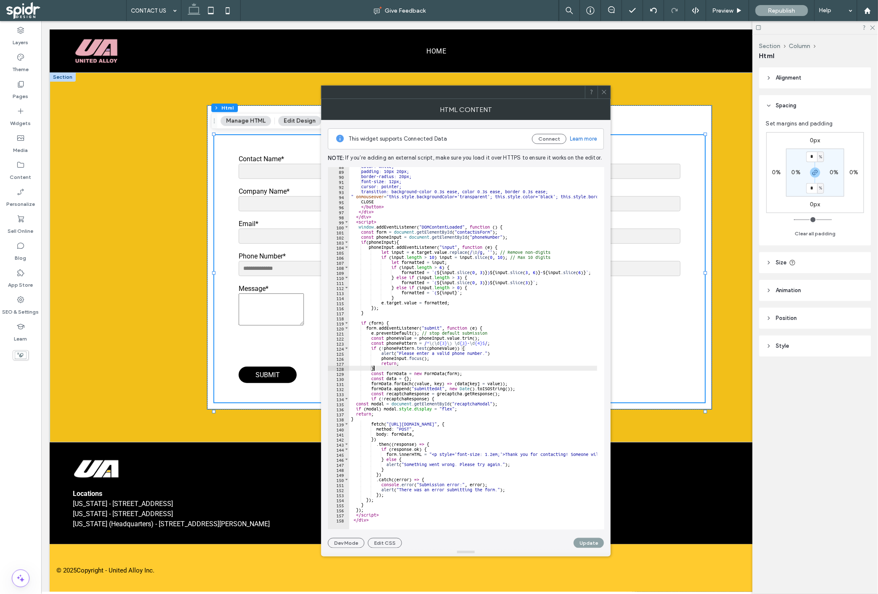
click at [481, 330] on div "color: white; padding: 10px 20px; border-radius: 20px; font-size: 12px; cursor:…" at bounding box center [634, 346] width 571 height 365
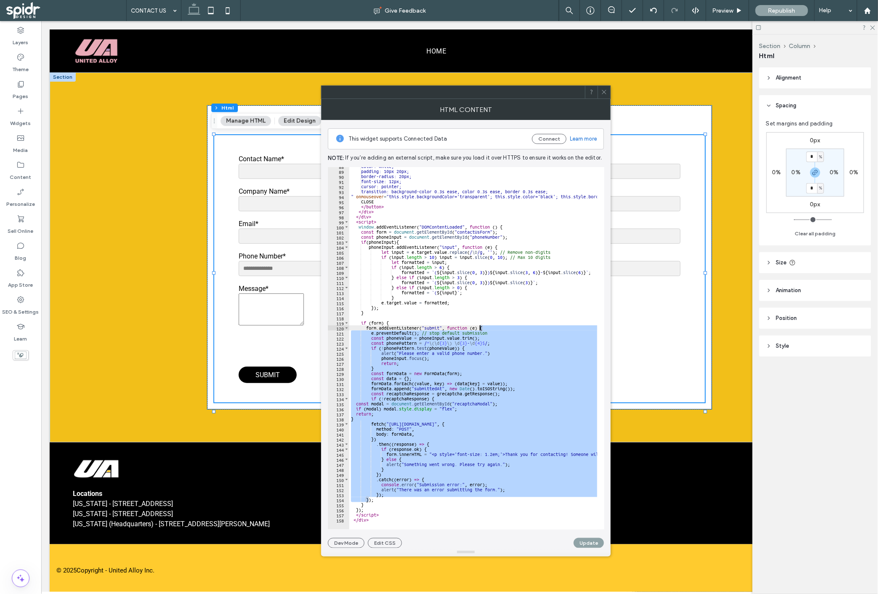
click at [481, 330] on div "color: white; padding: 10px 20px; border-radius: 20px; font-size: 12px; cursor:…" at bounding box center [634, 346] width 571 height 365
type textarea "**********"
click at [459, 318] on div "color: white; padding: 10px 20px; border-radius: 20px; font-size: 12px; cursor:…" at bounding box center [634, 346] width 571 height 365
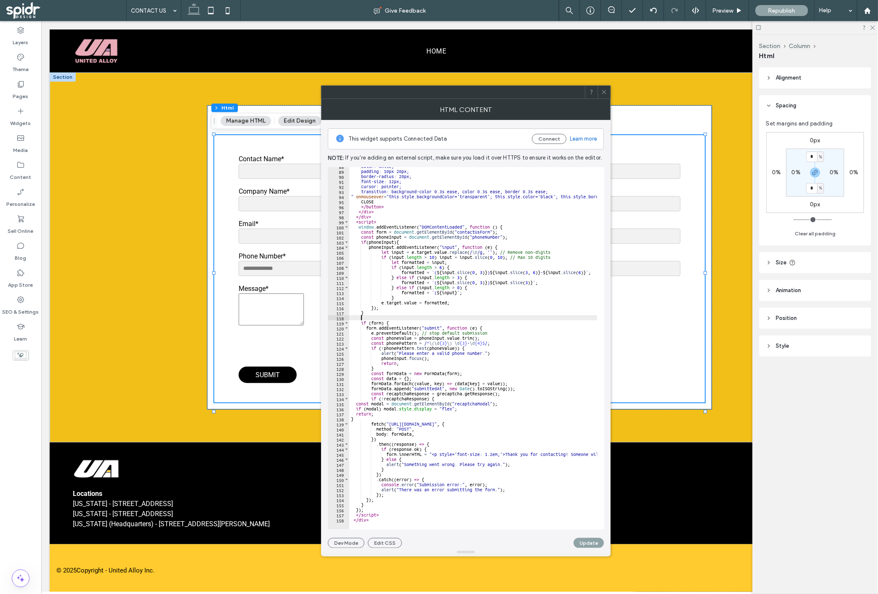
click at [369, 314] on div "color: white; padding: 10px 20px; border-radius: 20px; font-size: 12px; cursor:…" at bounding box center [634, 346] width 571 height 365
type textarea "*"
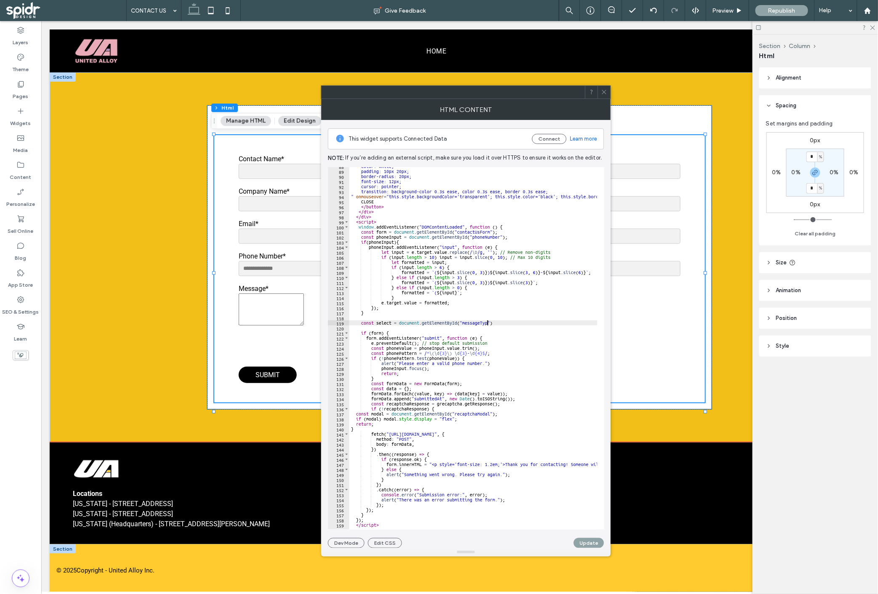
scroll to position [0, 11]
type textarea "**********"
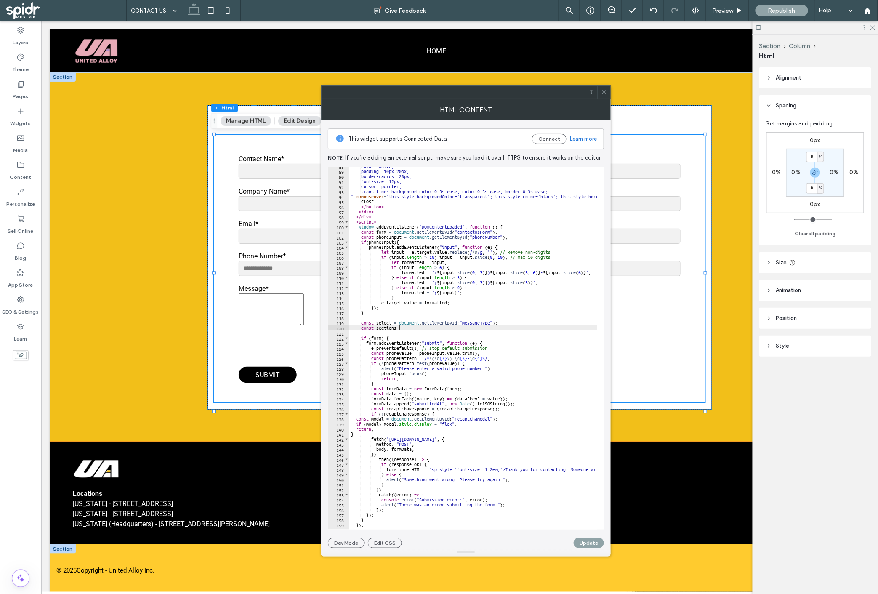
scroll to position [0, 3]
type textarea "**********"
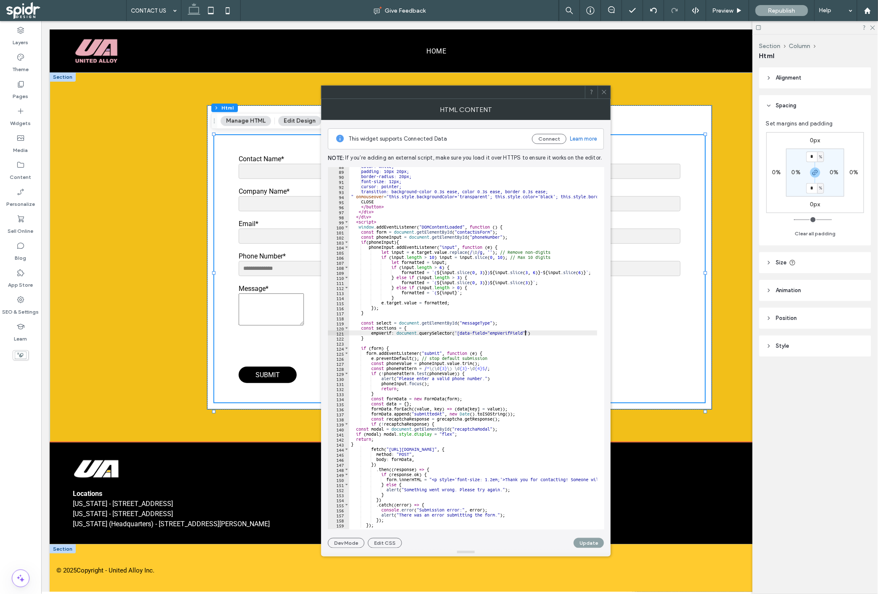
scroll to position [0, 14]
type textarea "**********"
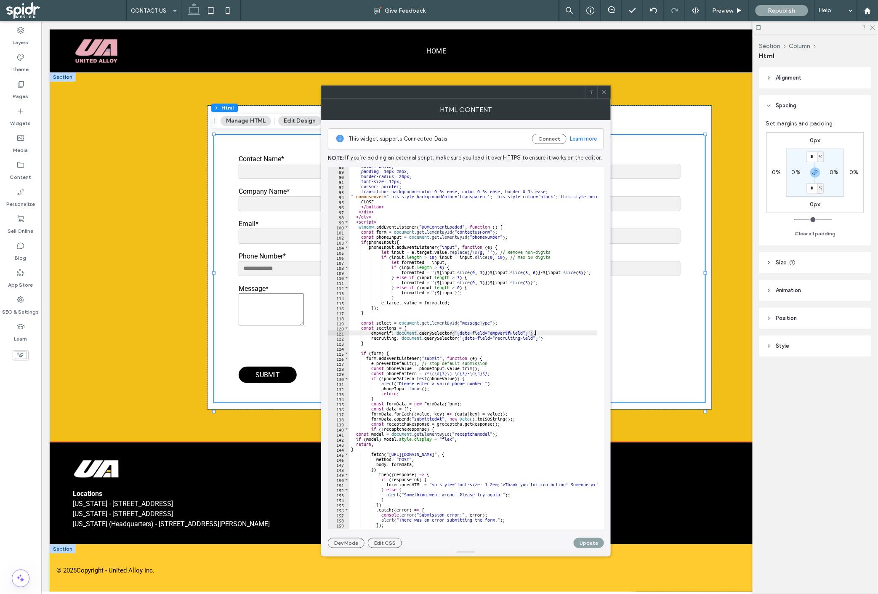
scroll to position [0, 15]
type textarea "**********"
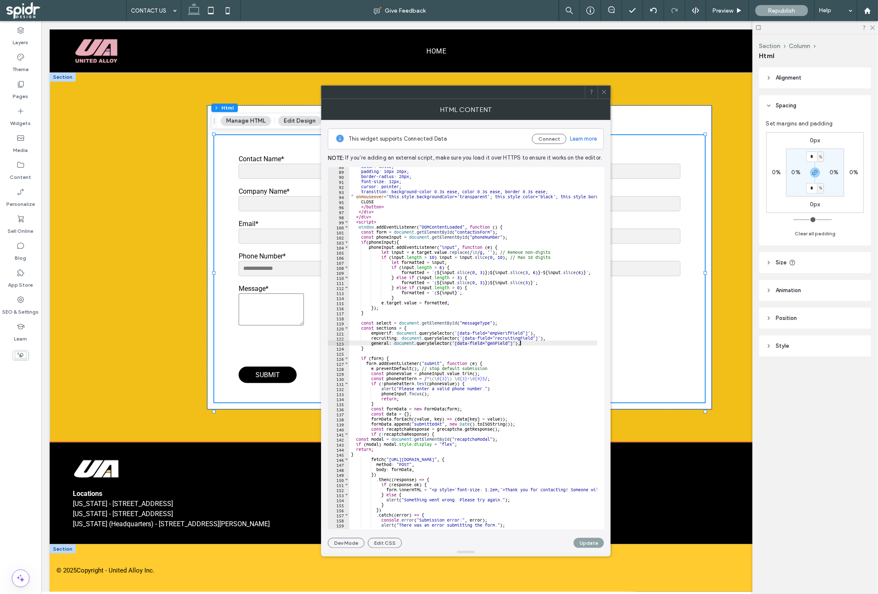
scroll to position [0, 0]
type textarea "**"
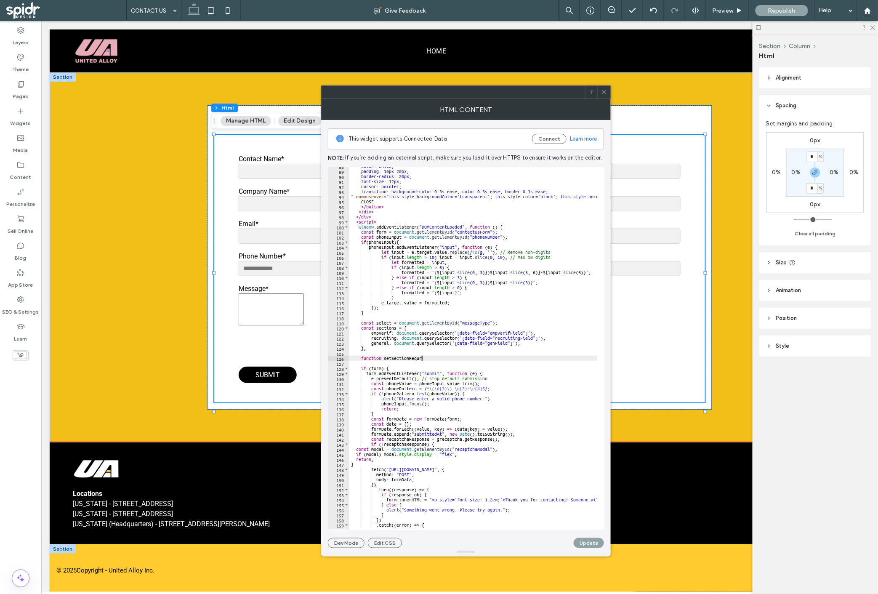
type textarea "**********"
click at [452, 364] on div "color: white; padding: 10px 20px; border-radius: 20px; font-size: 12px; cursor:…" at bounding box center [634, 346] width 571 height 365
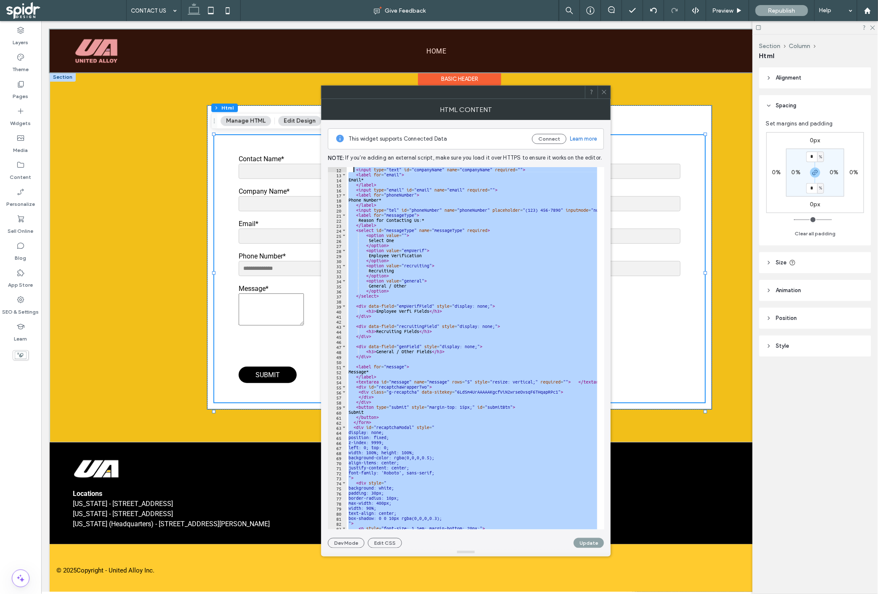
scroll to position [0, 0]
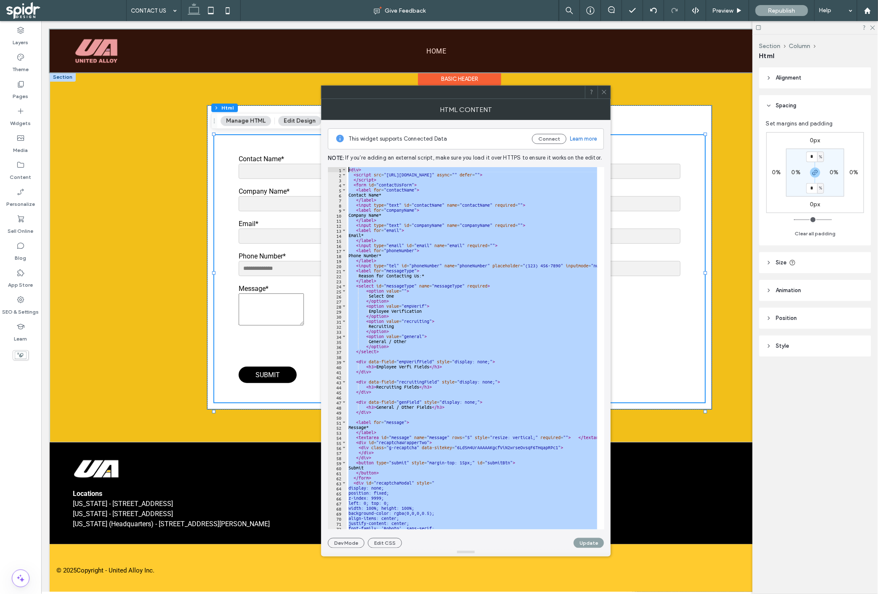
drag, startPoint x: 438, startPoint y: 541, endPoint x: 359, endPoint y: 32, distance: 515.3
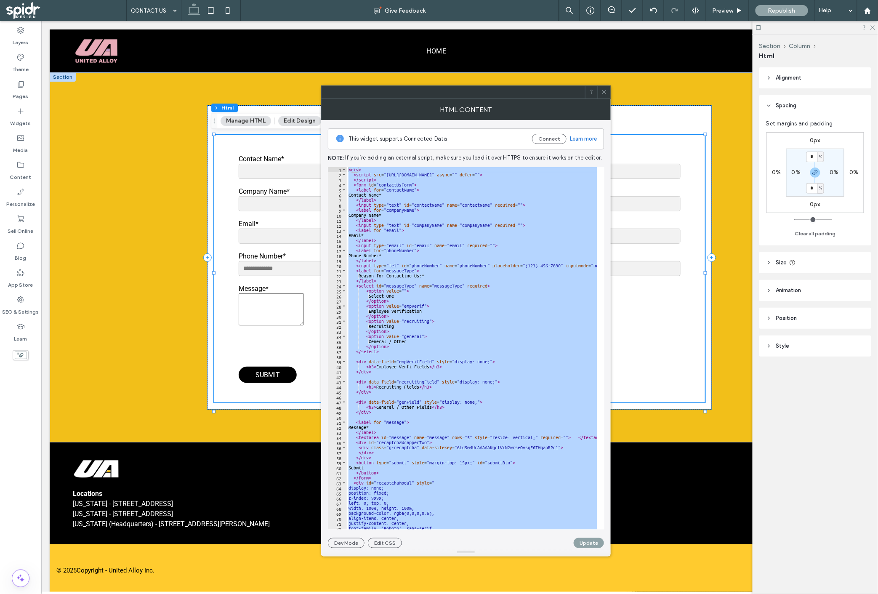
click at [439, 348] on div "< div > < script src = "https://www.google.com/recaptcha/api.js" async = "" def…" at bounding box center [472, 348] width 250 height 362
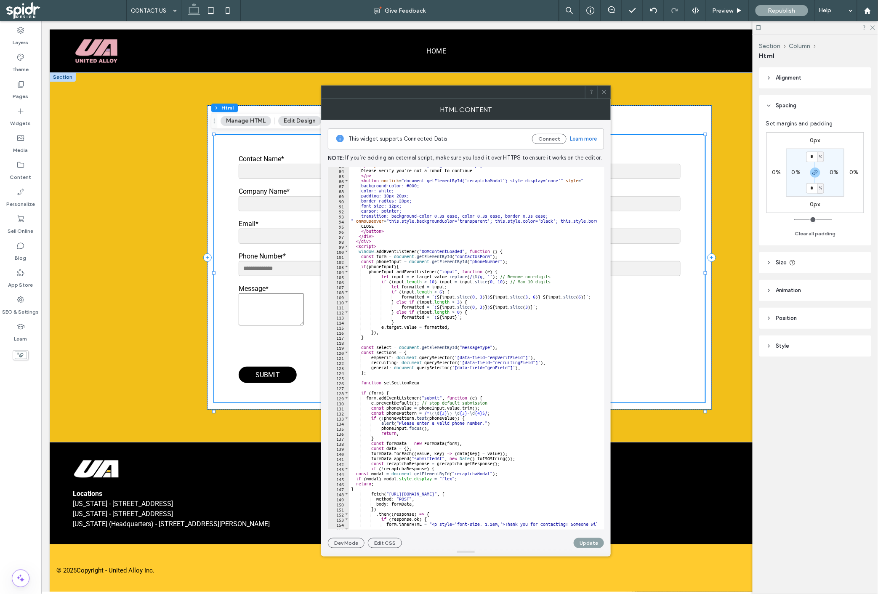
scroll to position [410, 0]
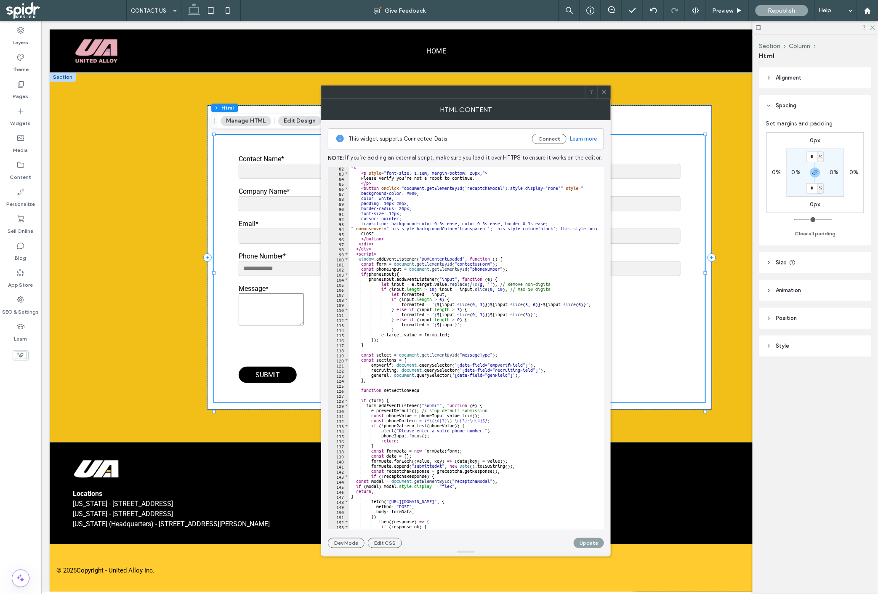
click at [394, 354] on div "" > < p style = "font-size: 1.1em; margin-bottom: 20px;" > Please verify you're…" at bounding box center [634, 347] width 571 height 365
drag, startPoint x: 429, startPoint y: 392, endPoint x: 361, endPoint y: 392, distance: 68.2
click at [361, 392] on div "" > < p style = "font-size: 1.1em; margin-bottom: 20px;" > Please verify you're…" at bounding box center [634, 347] width 571 height 365
paste textarea "Cursor at row 126"
type textarea "*"
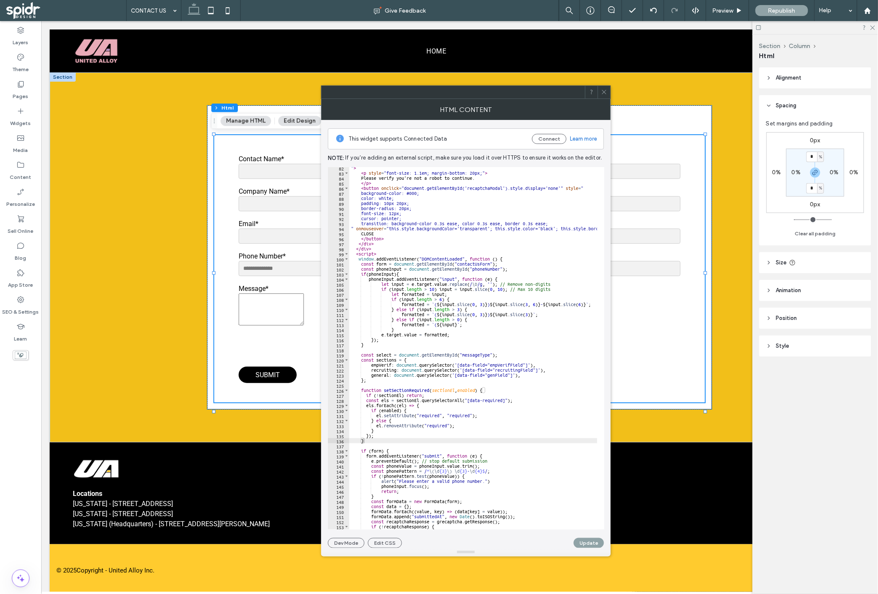
click at [380, 441] on div "" > < p style = "font-size: 1.1em; margin-bottom: 20px;" > Please verify you're…" at bounding box center [634, 347] width 571 height 365
paste textarea "*"
type textarea "*"
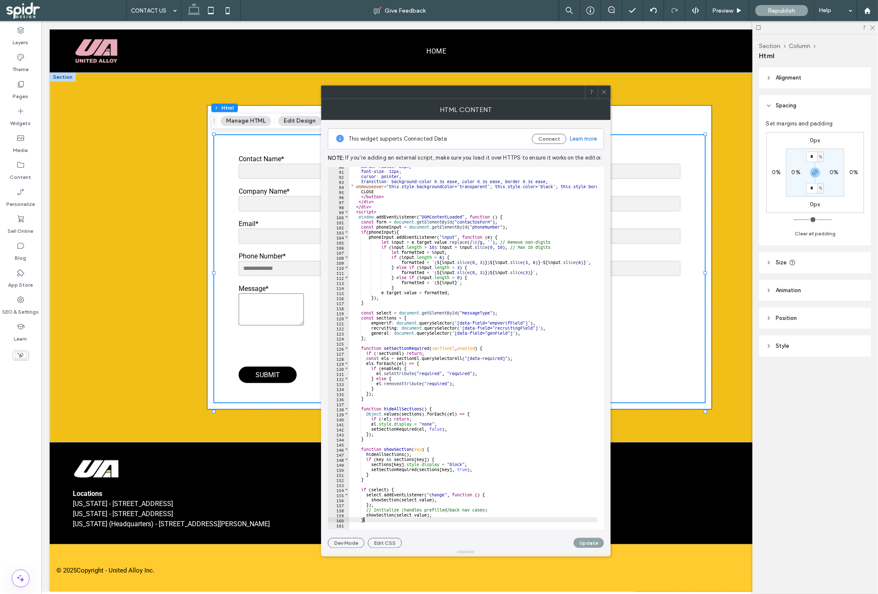
scroll to position [452, 0]
click at [591, 543] on button "Update" at bounding box center [589, 543] width 30 height 10
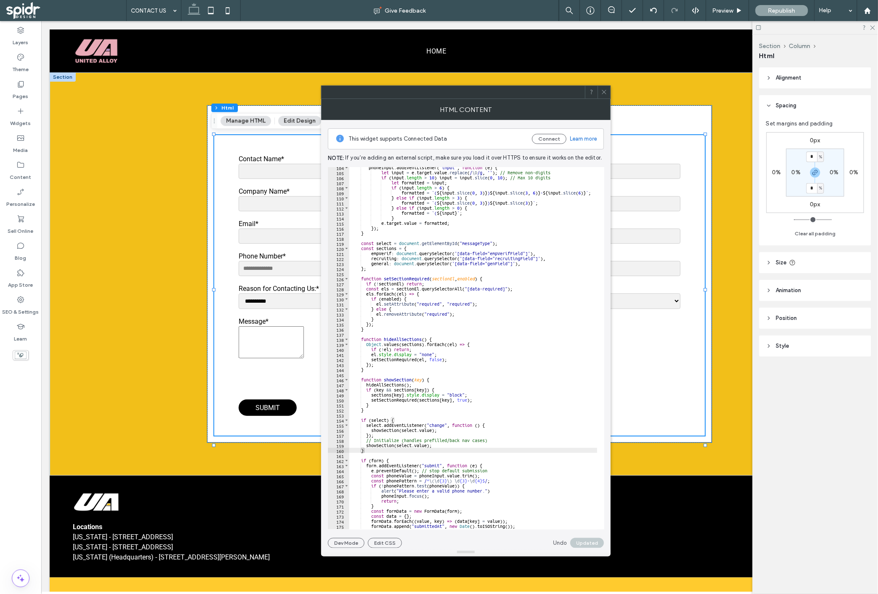
scroll to position [525, 0]
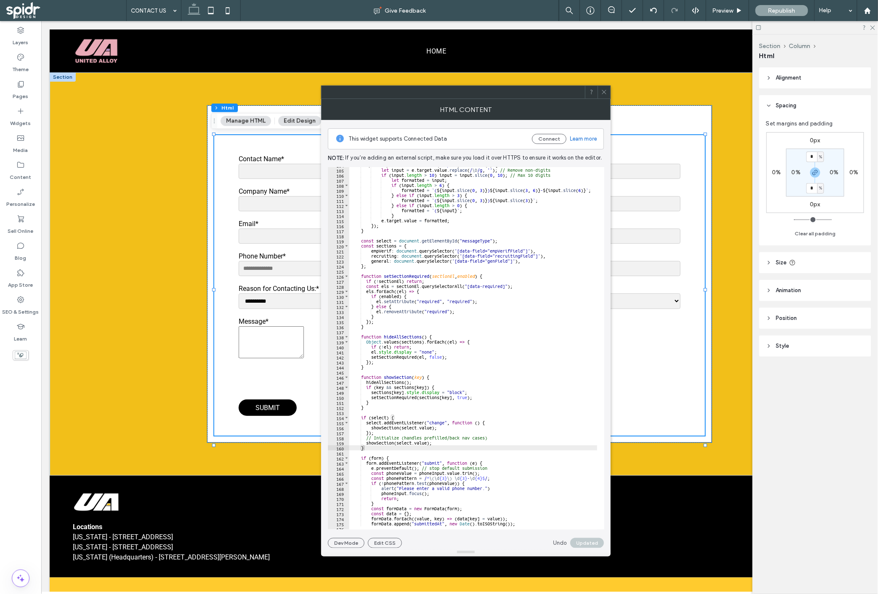
click at [605, 89] on icon at bounding box center [604, 92] width 6 height 6
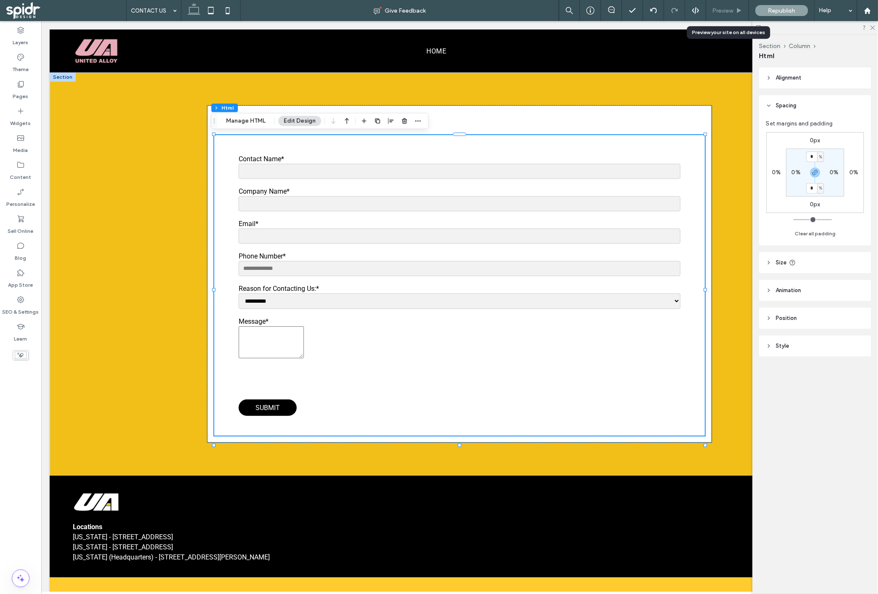
click at [717, 14] on div "Preview" at bounding box center [727, 10] width 43 height 21
click at [730, 14] on div "Preview" at bounding box center [727, 10] width 43 height 21
click at [725, 9] on span "Preview" at bounding box center [723, 10] width 21 height 7
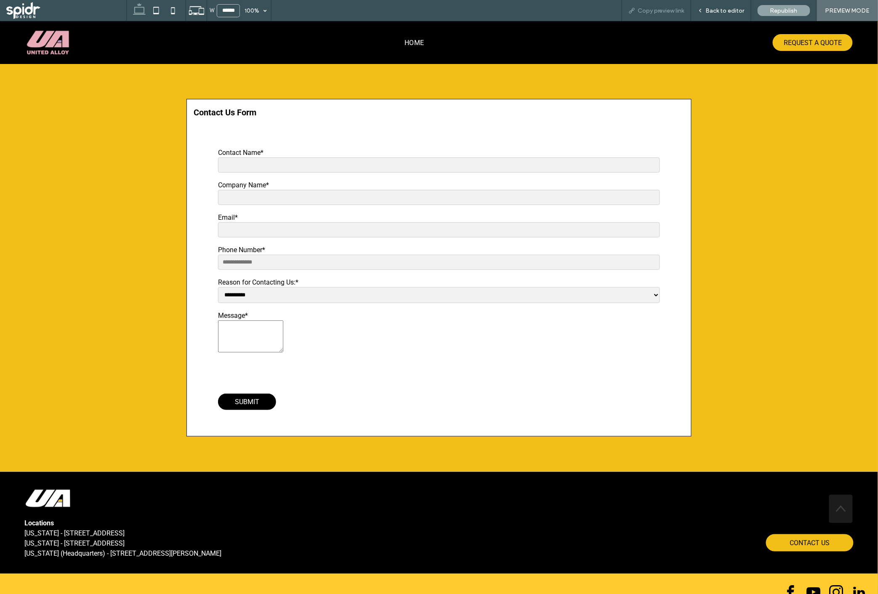
click at [662, 6] on div "Copy preview link" at bounding box center [656, 10] width 69 height 21
click at [667, 12] on span "Copy preview link" at bounding box center [661, 10] width 47 height 7
click at [720, 13] on span "Back to editor" at bounding box center [725, 10] width 39 height 7
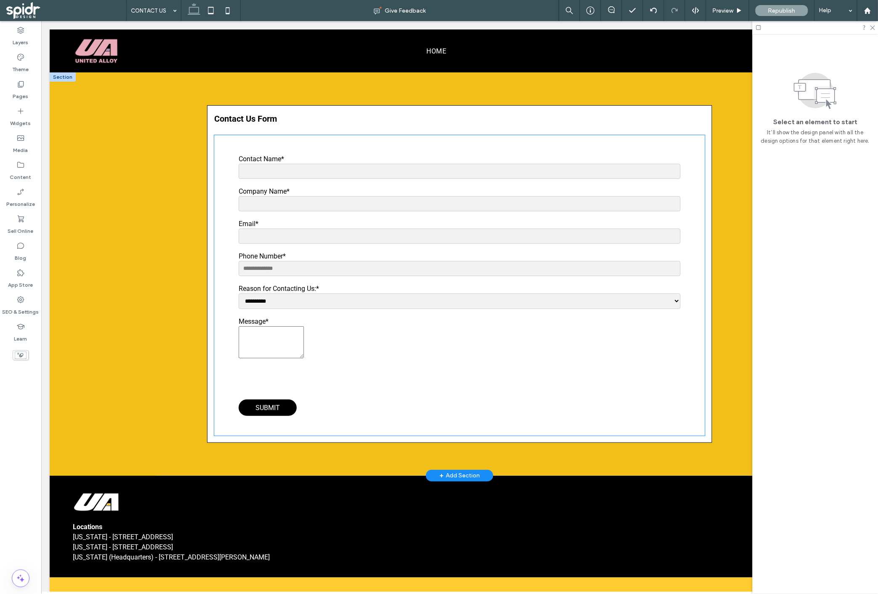
click at [315, 314] on form "**********" at bounding box center [459, 284] width 442 height 261
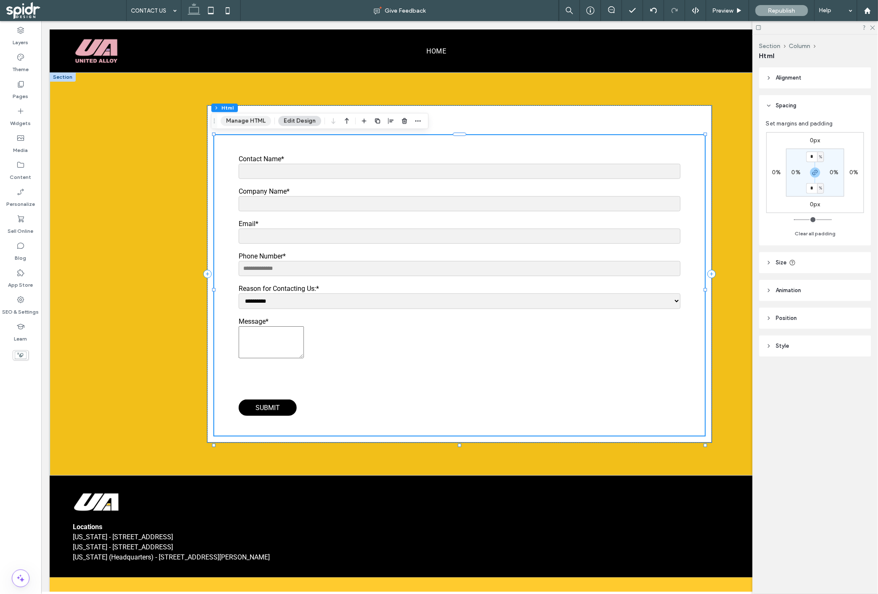
click at [253, 122] on button "Manage HTML" at bounding box center [246, 121] width 51 height 10
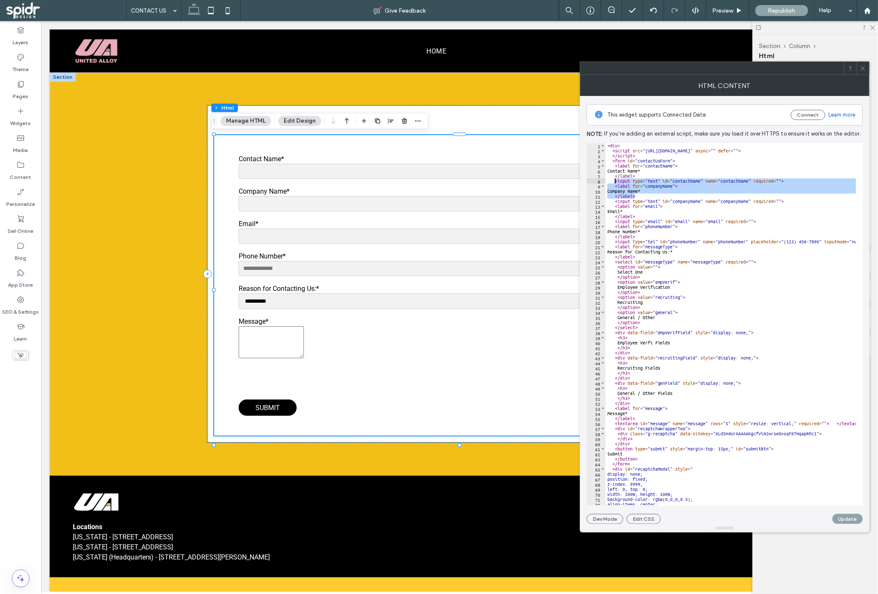
drag, startPoint x: 641, startPoint y: 195, endPoint x: 615, endPoint y: 180, distance: 30.0
click at [615, 180] on div "< div > < script src = "https://www.google.com/recaptcha/api.js" async = "" def…" at bounding box center [891, 325] width 571 height 365
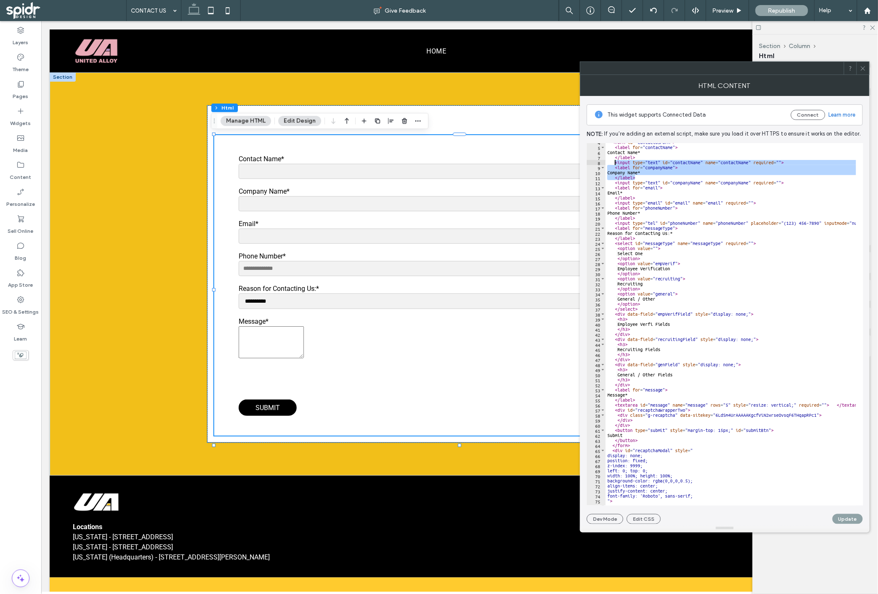
scroll to position [19, 0]
click at [646, 325] on div "< form id = "contactUsForm" > < label for = "contactName" > Contact Name* </ la…" at bounding box center [891, 322] width 571 height 365
drag, startPoint x: 642, startPoint y: 323, endPoint x: 678, endPoint y: 323, distance: 36.6
click at [678, 323] on div "< form id = "contactUsForm" > < label for = "contactName" > Contact Name* </ la…" at bounding box center [891, 322] width 571 height 365
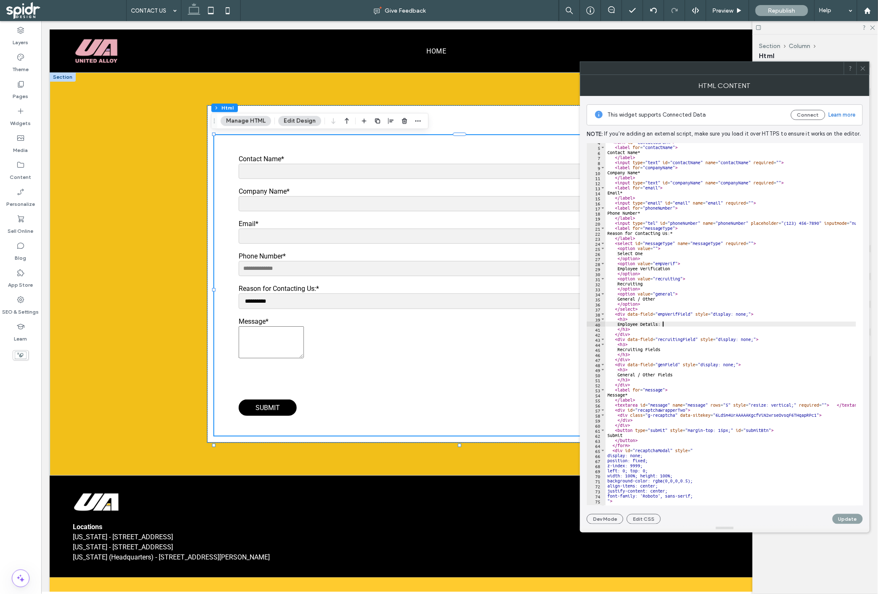
click at [625, 318] on div "< form id = "contactUsForm" > < label for = "contactName" > Contact Name* </ la…" at bounding box center [891, 322] width 571 height 365
click at [626, 329] on div "< form id = "contactUsForm" > < label for = "contactName" > Contact Name* </ la…" at bounding box center [891, 322] width 571 height 365
click at [646, 348] on div "< form id = "contactUsForm" > < label for = "contactName" > Contact Name* </ la…" at bounding box center [891, 322] width 571 height 365
click at [636, 329] on div "< form id = "contactUsForm" > < label for = "contactName" > Contact Name* </ la…" at bounding box center [891, 322] width 571 height 365
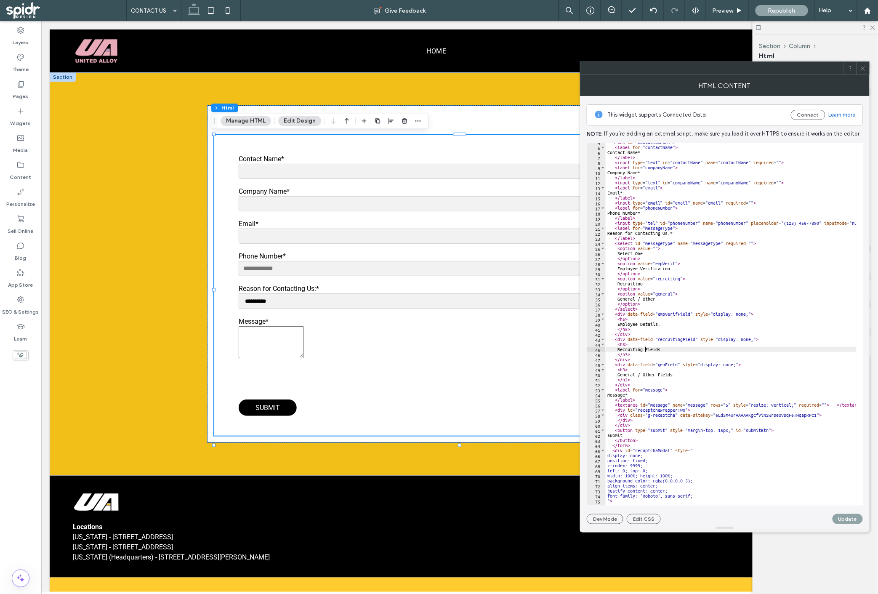
type textarea "*****"
paste textarea "********"
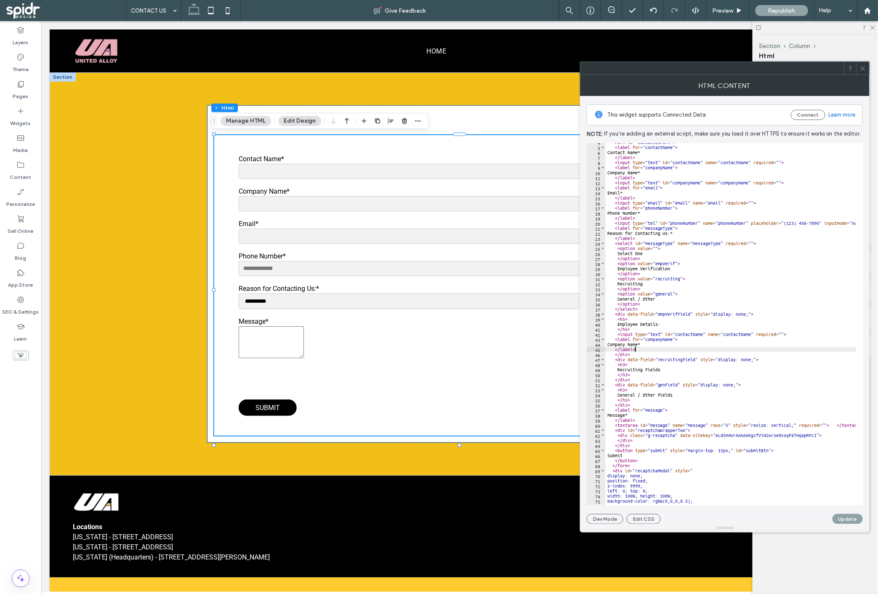
click at [660, 344] on div "< form id = "contactUsForm" > < label for = "contactName" > Contact Name* </ la…" at bounding box center [891, 322] width 571 height 365
click at [691, 333] on div "< form id = "contactUsForm" > < label for = "contactName" > Contact Name* </ la…" at bounding box center [891, 322] width 571 height 365
click at [739, 334] on div "< form id = "contactUsForm" > < label for = "contactName" > Contact Name* </ la…" at bounding box center [891, 322] width 571 height 365
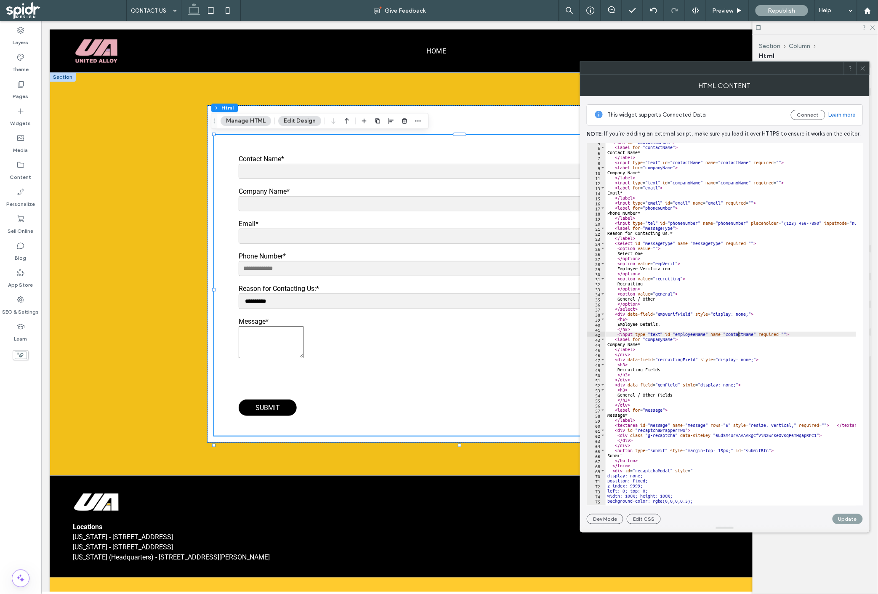
click at [739, 334] on div "< form id = "contactUsForm" > < label for = "contactName" > Contact Name* </ la…" at bounding box center [891, 322] width 571 height 365
click at [663, 341] on div "< form id = "contactUsForm" > < label for = "contactName" > Contact Name* </ la…" at bounding box center [891, 322] width 571 height 365
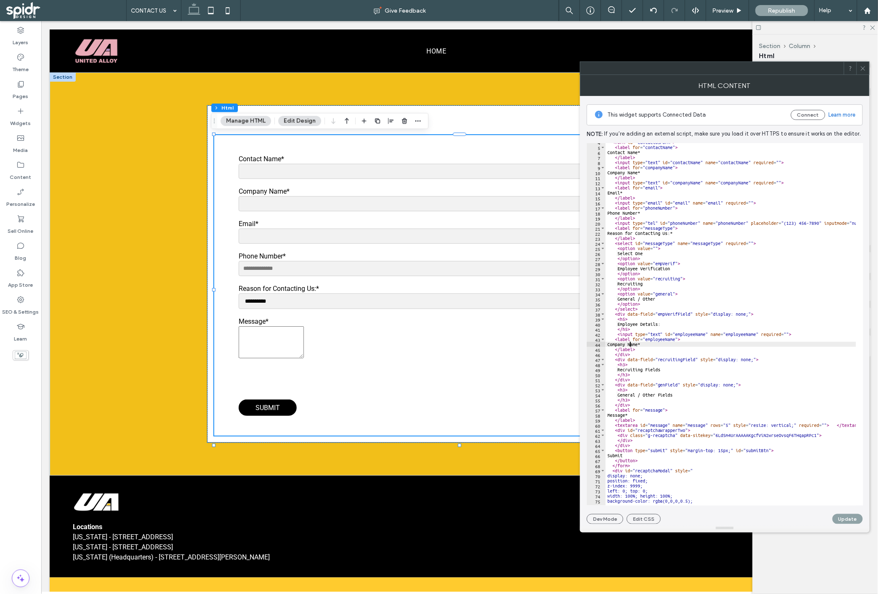
click at [631, 342] on div "< form id = "contactUsForm" > < label for = "contactName" > Contact Name* </ la…" at bounding box center [891, 322] width 571 height 365
click at [664, 344] on div "< form id = "contactUsForm" > < label for = "contactName" > Contact Name* </ la…" at bounding box center [891, 322] width 571 height 365
click at [652, 349] on div "< form id = "contactUsForm" > < label for = "contactName" > Contact Name* </ la…" at bounding box center [891, 322] width 571 height 365
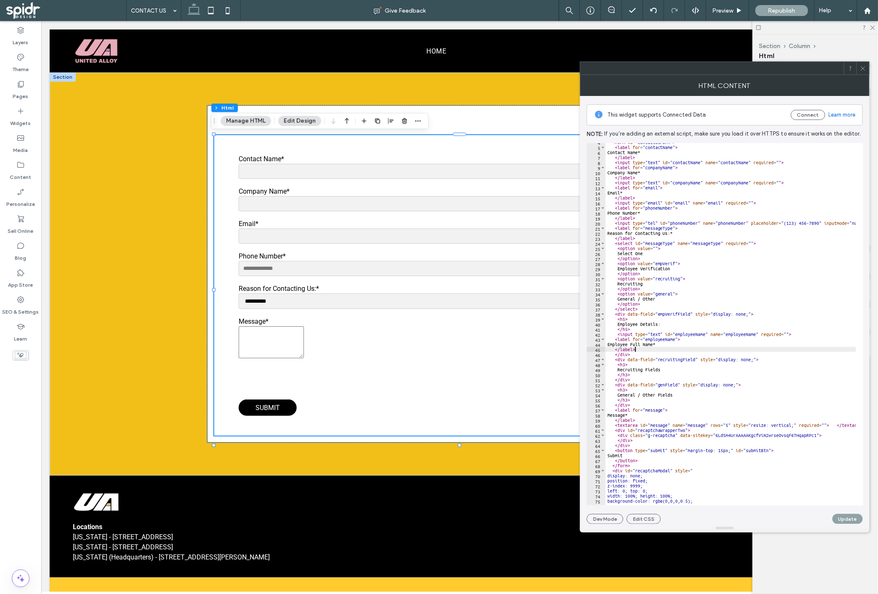
scroll to position [0, 2]
drag, startPoint x: 646, startPoint y: 350, endPoint x: 615, endPoint y: 341, distance: 32.9
click at [615, 341] on div "< form id = "contactUsForm" > < label for = "contactName" > Contact Name* </ la…" at bounding box center [891, 322] width 571 height 365
type textarea "**********"
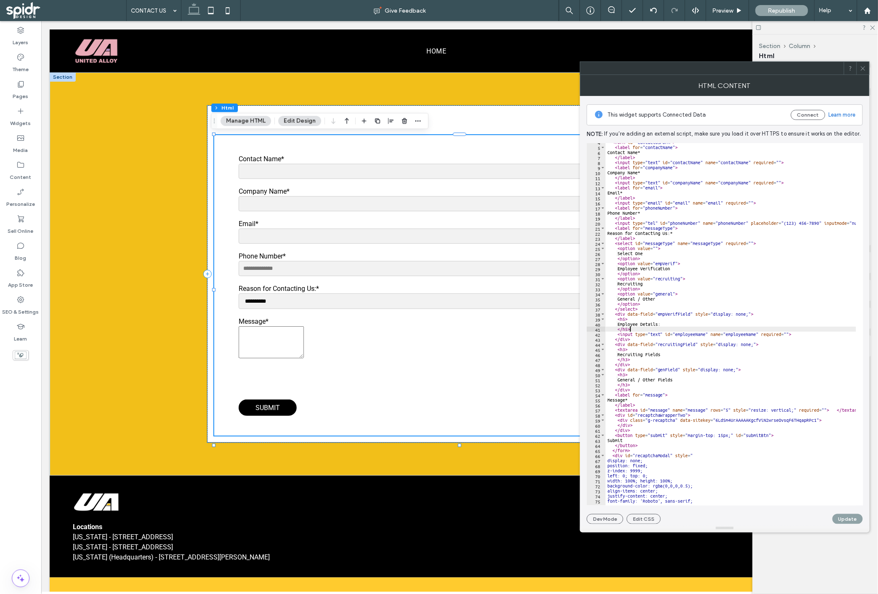
click at [658, 327] on div "< form id = "contactUsForm" > < label for = "contactName" > Contact Name* </ la…" at bounding box center [891, 322] width 571 height 365
type textarea "*****"
paste textarea "********"
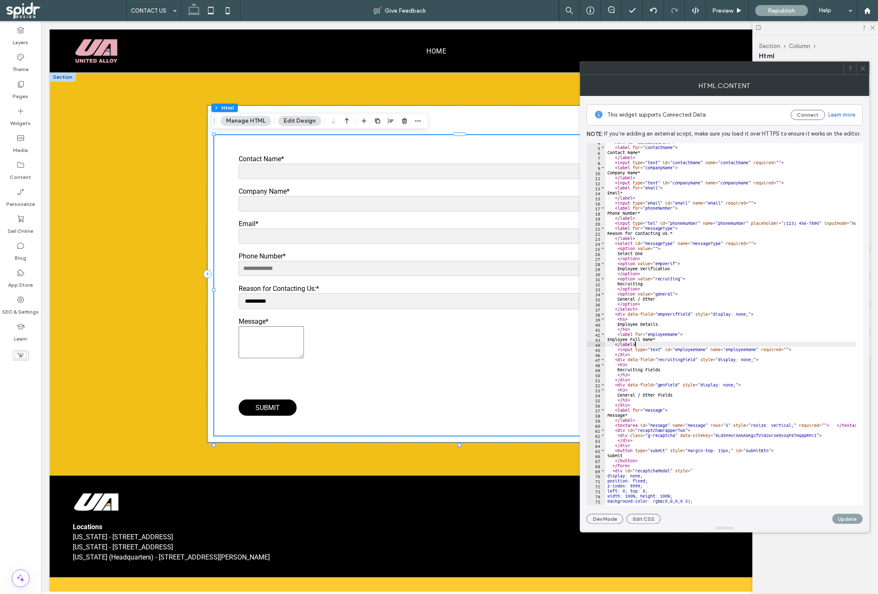
click at [667, 353] on div "< form id = "contactUsForm" > < label for = "contactName" > Contact Name* </ la…" at bounding box center [891, 322] width 571 height 365
click at [830, 352] on div "< form id = "contactUsForm" > < label for = "contactName" > Contact Name* </ la…" at bounding box center [891, 322] width 571 height 365
click at [828, 350] on div "< form id = "contactUsForm" > < label for = "contactName" > Contact Name* </ la…" at bounding box center [891, 322] width 571 height 365
type textarea "**********"
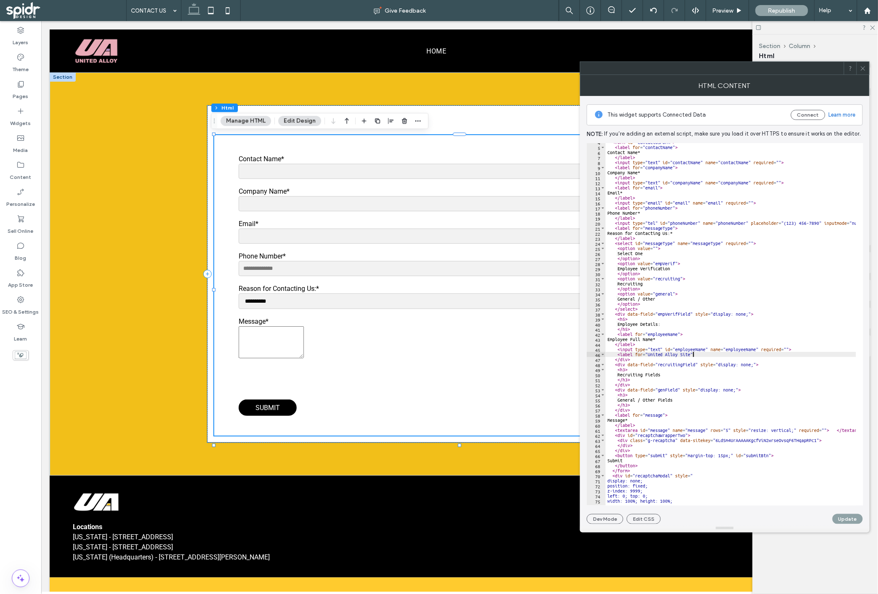
type textarea "**********"
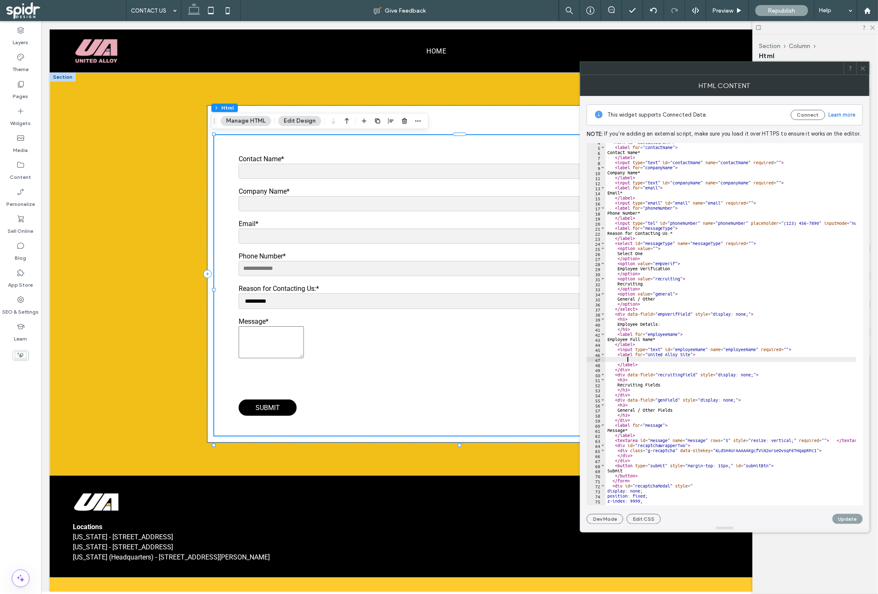
type textarea "*"
drag, startPoint x: 690, startPoint y: 355, endPoint x: 646, endPoint y: 355, distance: 43.8
click at [646, 355] on div "< form id = "contactUsForm" > < label for = "contactName" > Contact Name* </ la…" at bounding box center [891, 322] width 571 height 365
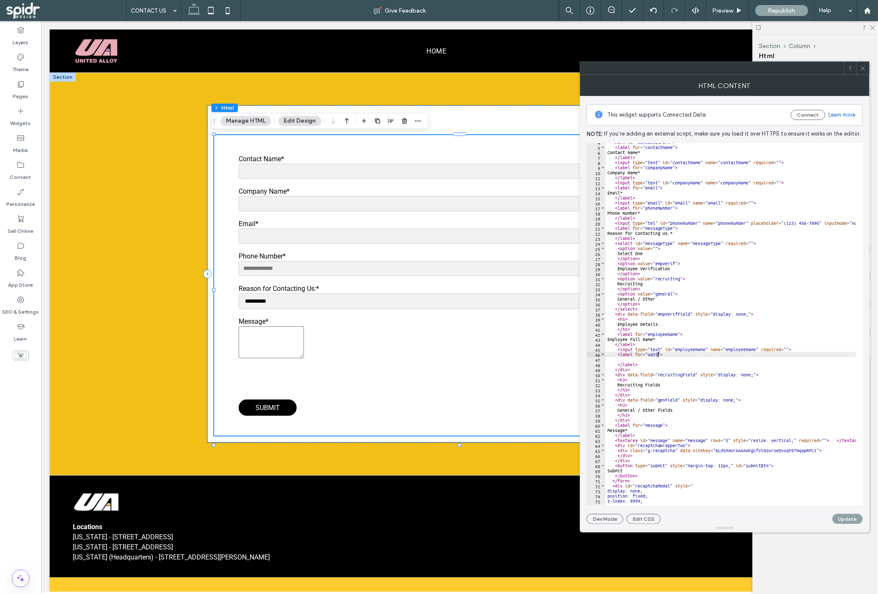
type textarea "**********"
click at [644, 361] on div "< form id = "contactUsForm" > < label for = "contactName" > Contact Name* </ la…" at bounding box center [891, 322] width 571 height 365
click at [642, 363] on div "< form id = "contactUsForm" > < label for = "contactName" > Contact Name* </ la…" at bounding box center [891, 322] width 571 height 365
type textarea "********"
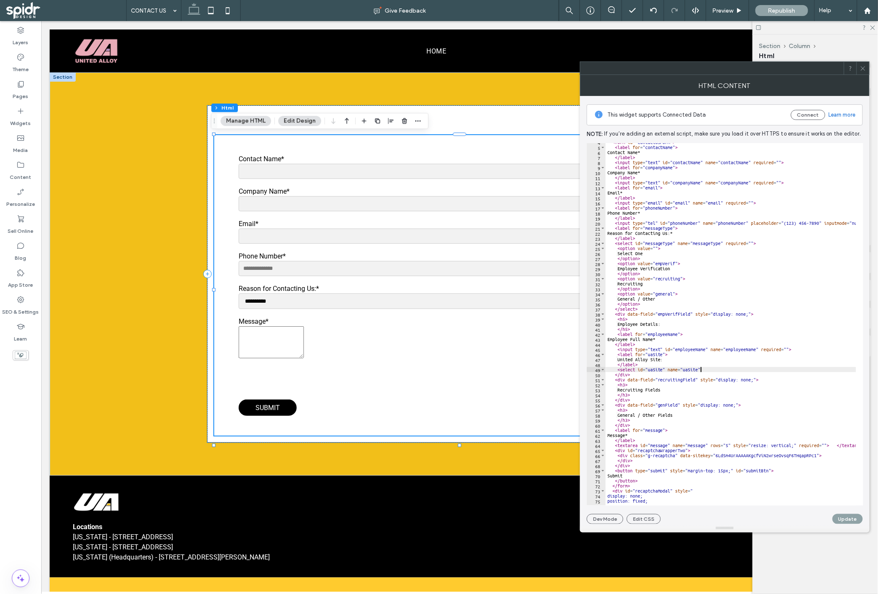
type textarea "**********"
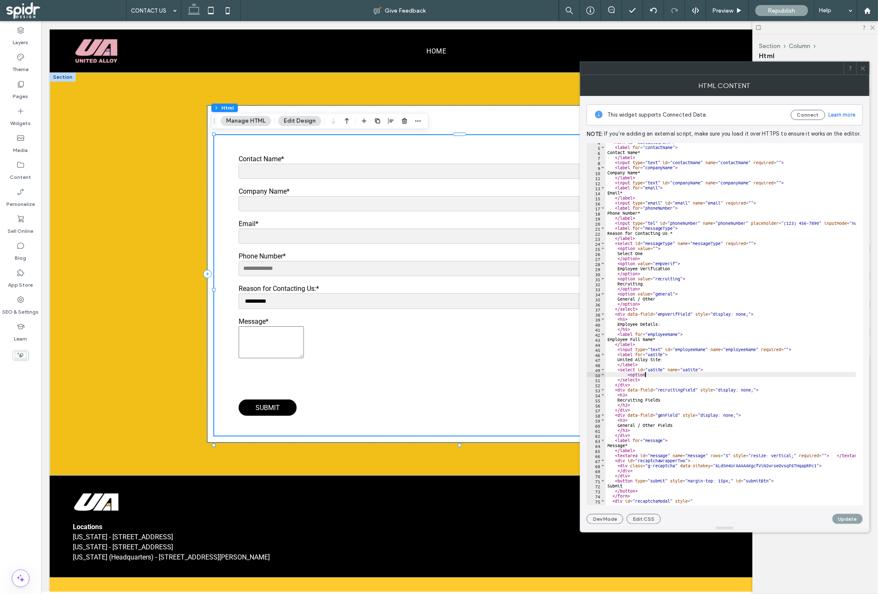
scroll to position [0, 3]
type textarea "********"
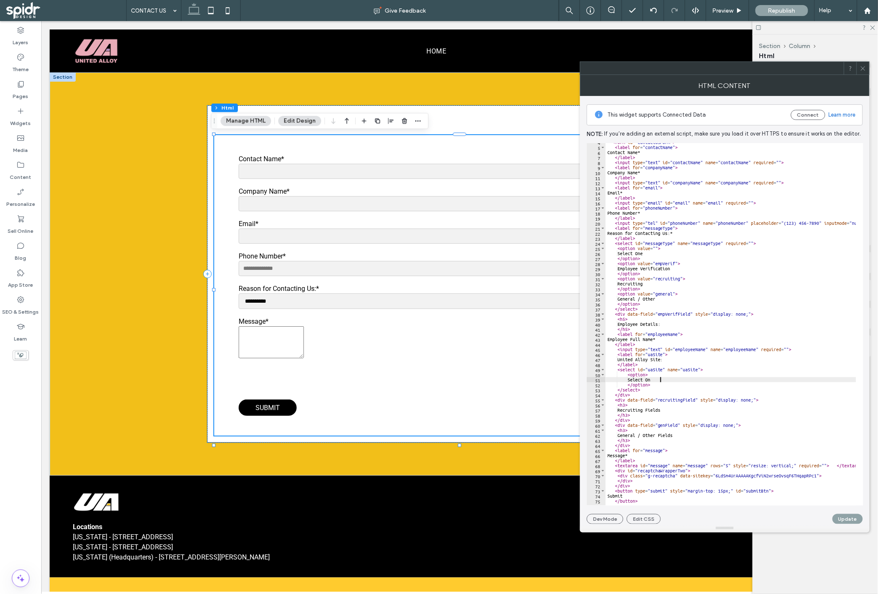
scroll to position [0, 4]
click at [644, 375] on div "< form id = "contactUsForm" > < label for = "contactName" > Contact Name* </ la…" at bounding box center [891, 322] width 571 height 365
drag, startPoint x: 655, startPoint y: 385, endPoint x: 628, endPoint y: 375, distance: 29.0
click at [628, 375] on div "< form id = "contactUsForm" > < label for = "contactName" > Contact Name* </ la…" at bounding box center [891, 322] width 571 height 365
click at [659, 387] on div "< form id = "contactUsForm" > < label for = "contactName" > Contact Name* </ la…" at bounding box center [891, 322] width 571 height 365
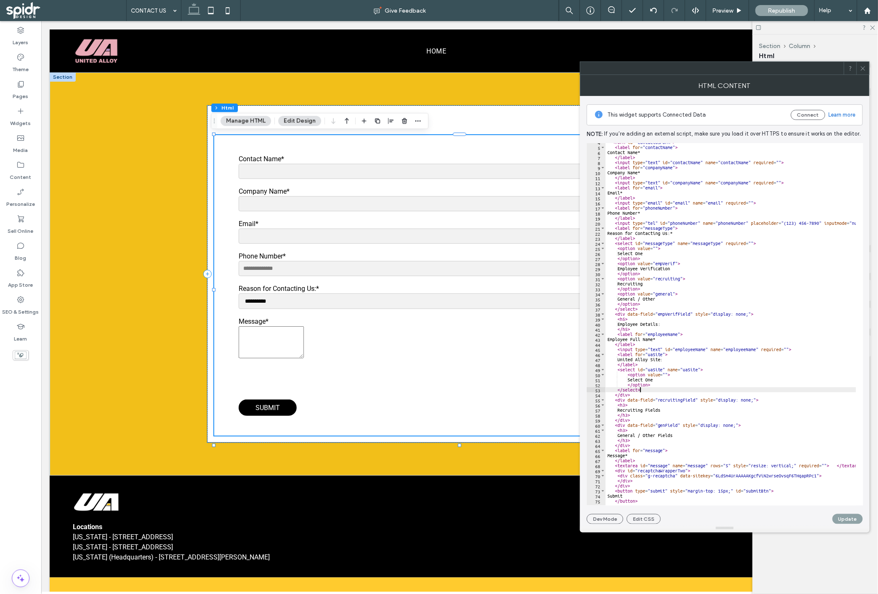
scroll to position [0, 2]
click at [659, 386] on div "< form id = "contactUsForm" > < label for = "contactName" > Contact Name* </ la…" at bounding box center [891, 322] width 571 height 365
type textarea "*********"
paste textarea "*********"
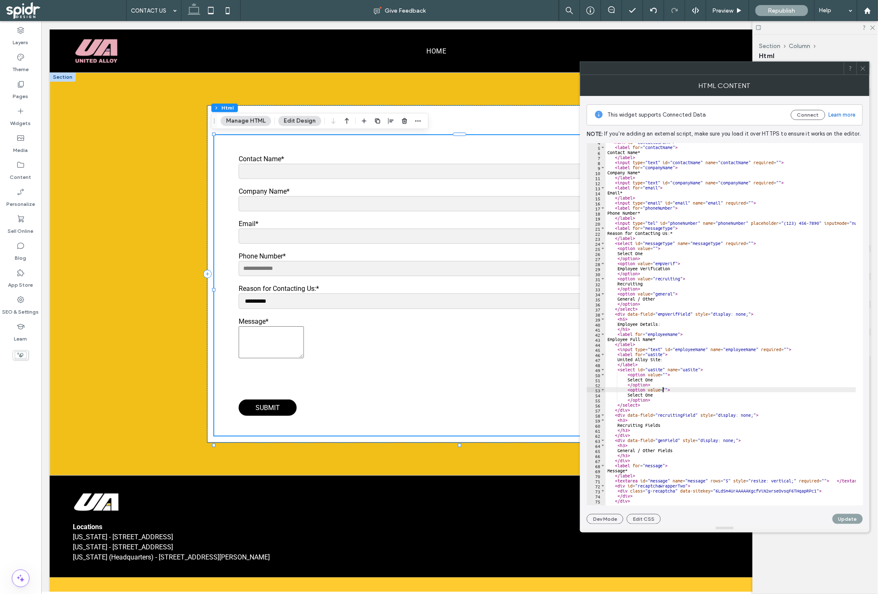
click at [663, 391] on div "< form id = "contactUsForm" > < label for = "contactName" > Contact Name* </ la…" at bounding box center [891, 322] width 571 height 365
click at [665, 391] on div "< form id = "contactUsForm" > < label for = "contactName" > Contact Name* </ la…" at bounding box center [891, 322] width 571 height 365
click at [655, 396] on div "< form id = "contactUsForm" > < label for = "contactName" > Contact Name* </ la…" at bounding box center [891, 322] width 571 height 365
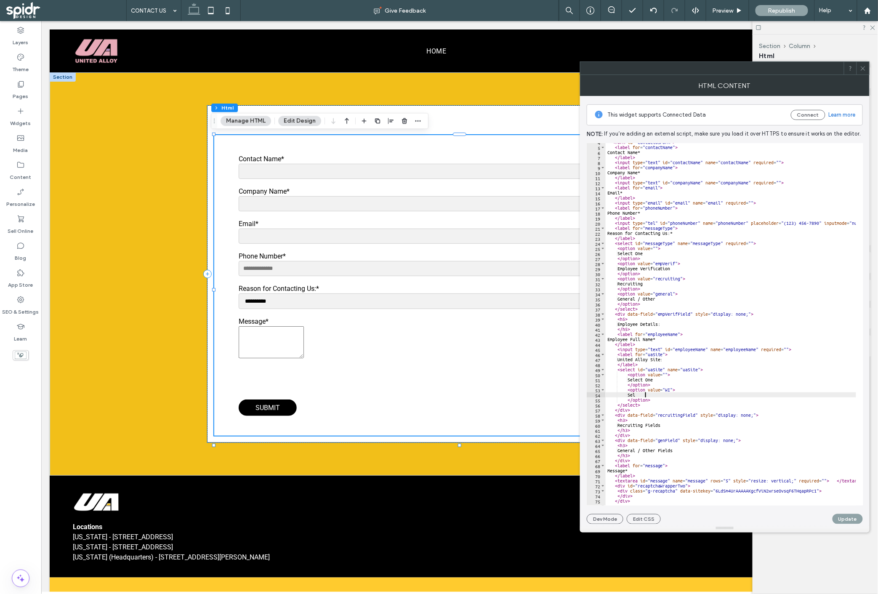
type textarea "*"
click at [655, 400] on div "< form id = "contactUsForm" > < label for = "contactName" > Contact Name* </ la…" at bounding box center [891, 322] width 571 height 365
type textarea "*********"
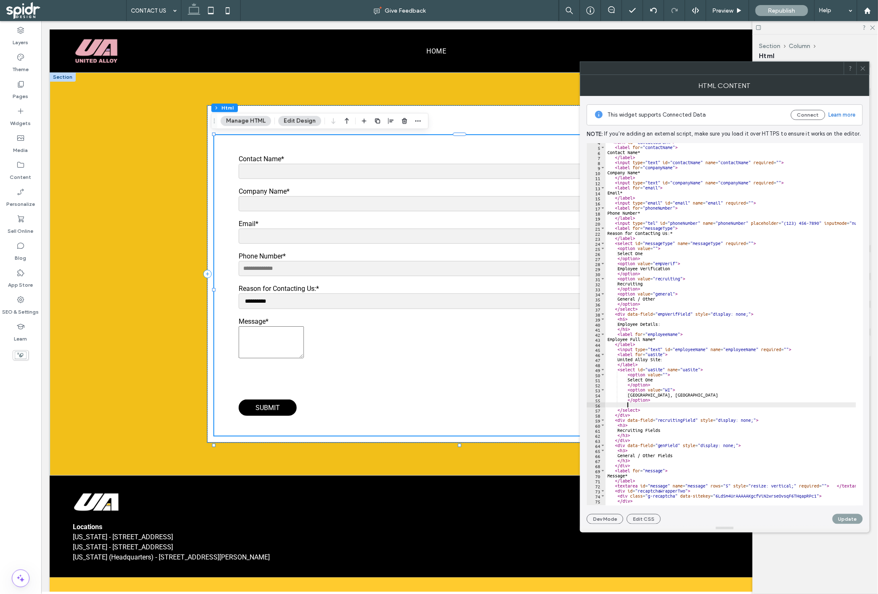
paste textarea "*********"
click at [664, 400] on div "< form id = "contactUsForm" > < label for = "contactName" > Contact Name* </ la…" at bounding box center [891, 322] width 571 height 365
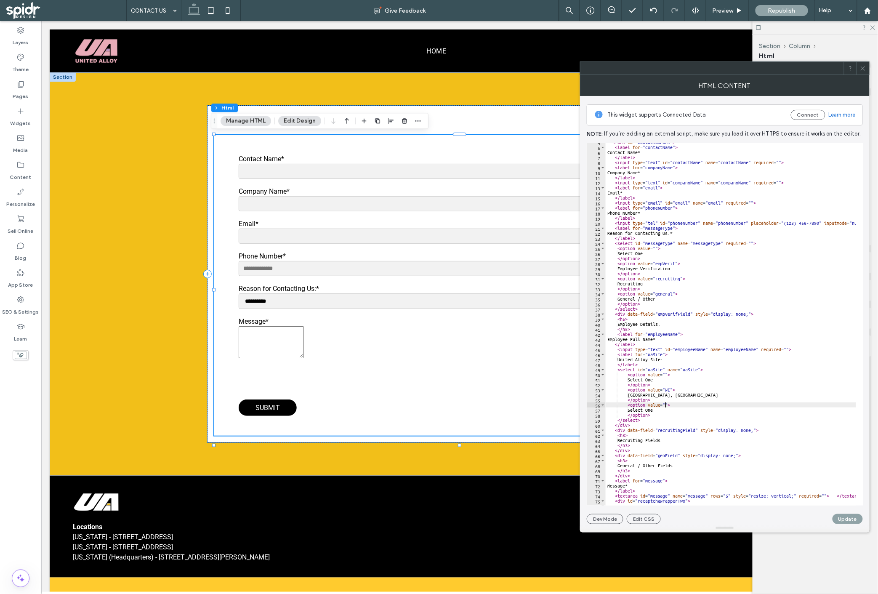
click at [666, 402] on div "< form id = "contactUsForm" > < label for = "contactName" > Contact Name* </ la…" at bounding box center [891, 322] width 571 height 365
type textarea "**********"
drag, startPoint x: 668, startPoint y: 411, endPoint x: 638, endPoint y: 410, distance: 30.3
click at [638, 410] on div "< form id = "contactUsForm" > < label for = "contactName" > Contact Name* </ la…" at bounding box center [891, 322] width 571 height 365
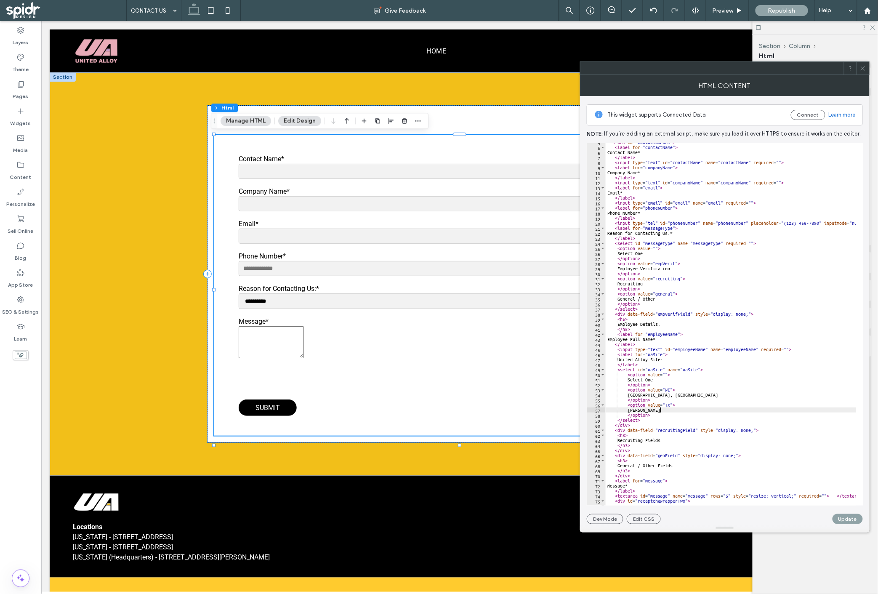
scroll to position [0, 4]
drag, startPoint x: 653, startPoint y: 415, endPoint x: 626, endPoint y: 405, distance: 28.8
click at [626, 405] on div "< form id = "contactUsForm" > < label for = "contactName" > Contact Name* </ la…" at bounding box center [891, 322] width 571 height 365
click at [653, 415] on div "< form id = "contactUsForm" > < label for = "contactName" > Contact Name* </ la…" at bounding box center [731, 324] width 250 height 362
type textarea "*********"
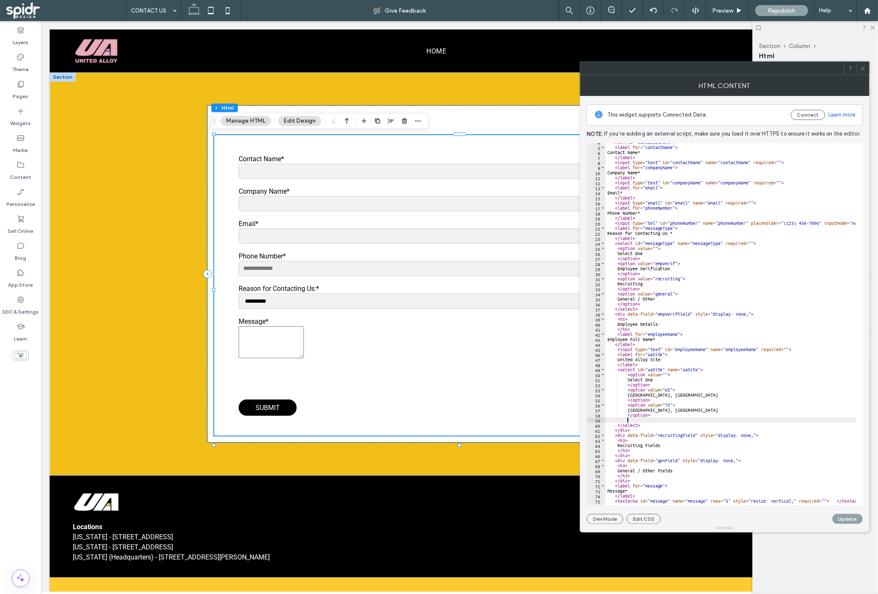
scroll to position [0, 1]
paste textarea "*********"
click at [669, 420] on div "< form id = "contactUsForm" > < label for = "contactName" > Contact Name* </ la…" at bounding box center [891, 322] width 571 height 365
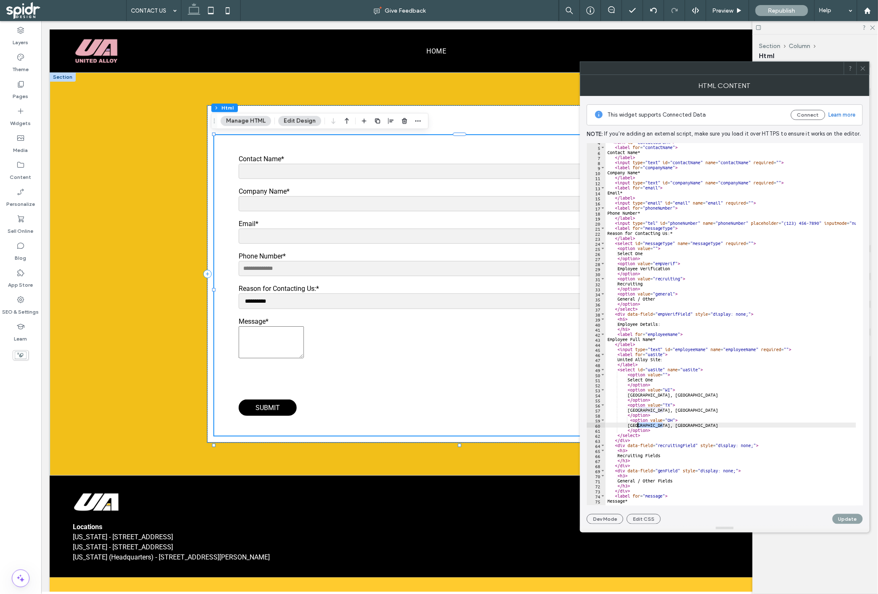
drag, startPoint x: 664, startPoint y: 424, endPoint x: 639, endPoint y: 426, distance: 25.3
click at [639, 426] on div "< form id = "contactUsForm" > < label for = "contactName" > Contact Name* </ la…" at bounding box center [891, 322] width 571 height 365
click at [654, 430] on div "< form id = "contactUsForm" > < label for = "contactName" > Contact Name* </ la…" at bounding box center [891, 322] width 571 height 365
type textarea "*********"
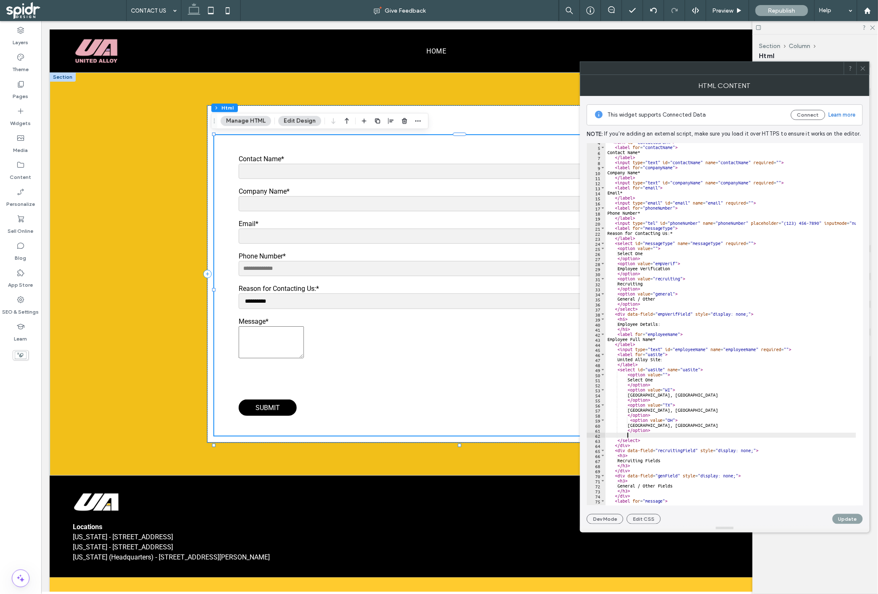
scroll to position [0, 1]
paste textarea "*********"
click at [673, 437] on div "< form id = "contactUsForm" > < label for = "contactName" > Contact Name* </ la…" at bounding box center [891, 322] width 571 height 365
click at [667, 440] on div "< form id = "contactUsForm" > < label for = "contactName" > Contact Name* </ la…" at bounding box center [891, 322] width 571 height 365
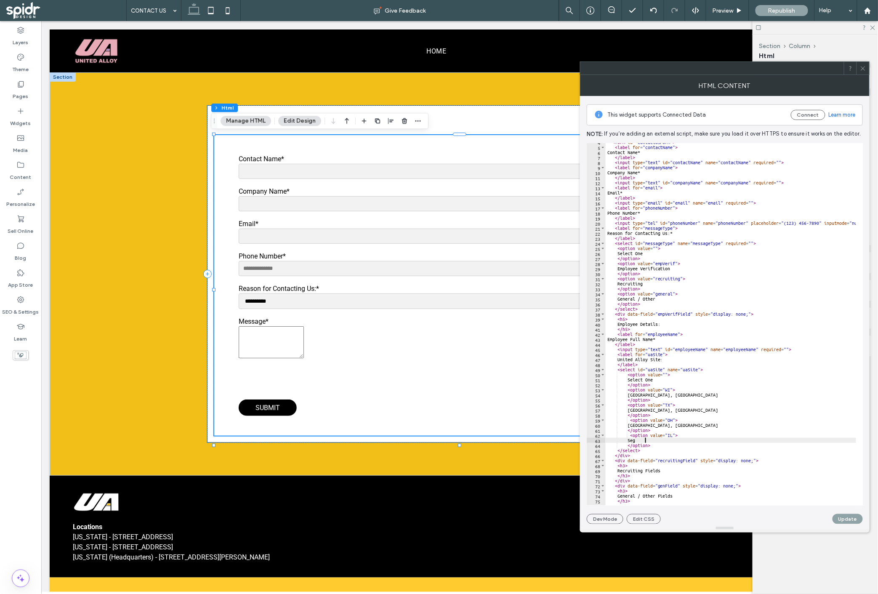
type textarea "*"
click at [647, 369] on div "< form id = "contactUsForm" > < label for = "contactName" > Contact Name* </ la…" at bounding box center [891, 322] width 571 height 365
click at [683, 369] on div "< form id = "contactUsForm" > < label for = "contactName" > Contact Name* </ la…" at bounding box center [891, 322] width 571 height 365
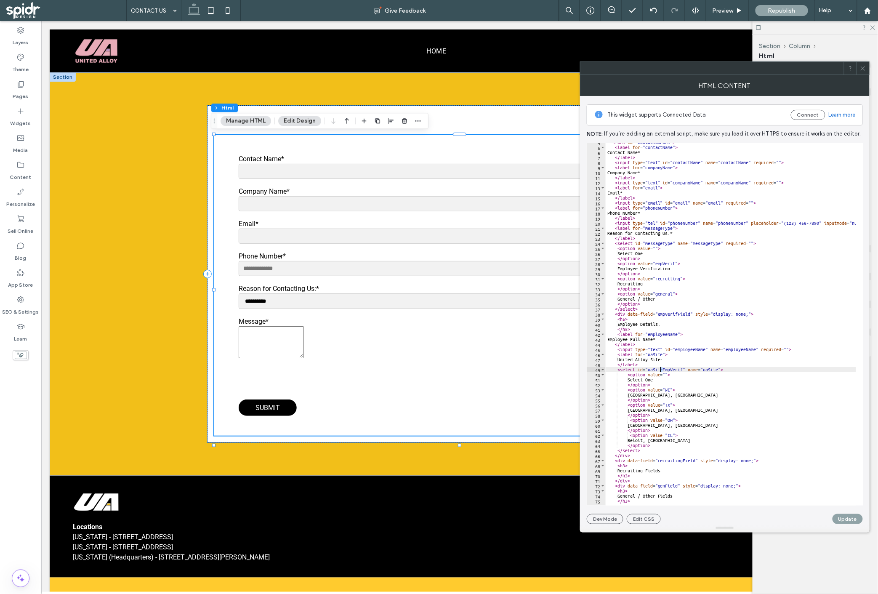
click at [661, 368] on div "< form id = "contactUsForm" > < label for = "contactName" > Contact Name* </ la…" at bounding box center [891, 322] width 571 height 365
click at [668, 369] on div "< form id = "contactUsForm" > < label for = "contactName" > Contact Name* </ la…" at bounding box center [891, 322] width 571 height 365
drag, startPoint x: 665, startPoint y: 370, endPoint x: 650, endPoint y: 371, distance: 15.2
click at [650, 371] on div "< form id = "contactUsForm" > < label for = "contactName" > Contact Name* </ la…" at bounding box center [891, 322] width 571 height 365
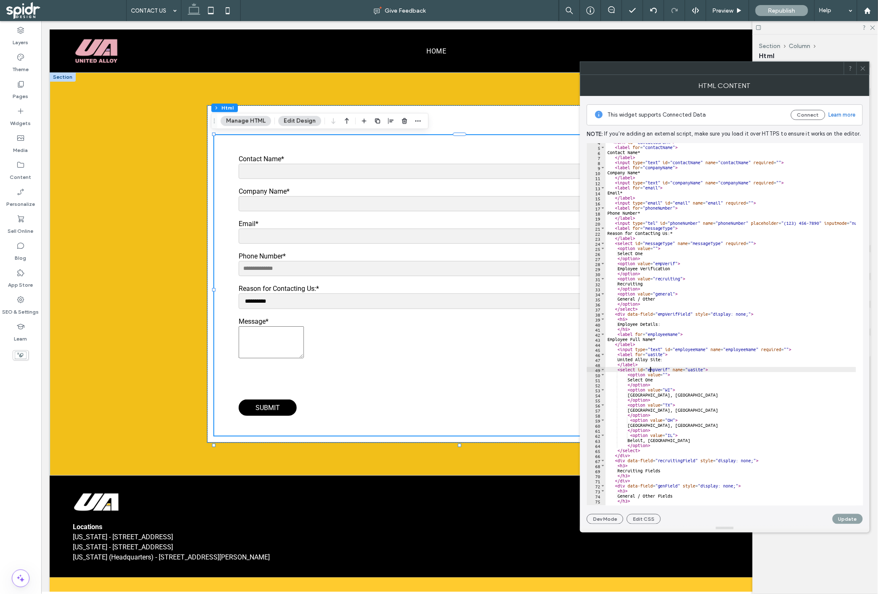
click at [667, 367] on div "< form id = "contactUsForm" > < label for = "contactName" > Contact Name* </ la…" at bounding box center [891, 322] width 571 height 365
paste textarea "******"
click at [669, 370] on div "< form id = "contactUsForm" > < label for = "contactName" > Contact Name* </ la…" at bounding box center [891, 322] width 571 height 365
click at [667, 369] on div "< form id = "contactUsForm" > < label for = "contactName" > Contact Name* </ la…" at bounding box center [891, 322] width 571 height 365
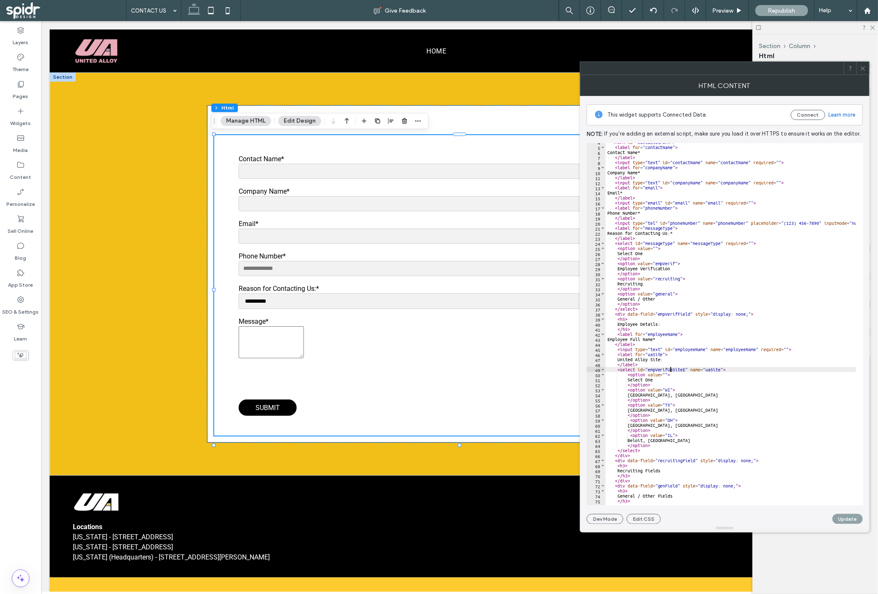
click at [685, 367] on div "< form id = "contactUsForm" > < label for = "contactName" > Contact Name* </ la…" at bounding box center [891, 322] width 571 height 365
drag, startPoint x: 685, startPoint y: 367, endPoint x: 649, endPoint y: 371, distance: 36.4
click at [649, 371] on div "< form id = "contactUsForm" > < label for = "contactName" > Contact Name* </ la…" at bounding box center [891, 322] width 571 height 365
drag, startPoint x: 647, startPoint y: 370, endPoint x: 670, endPoint y: 370, distance: 23.1
click at [670, 370] on div "< form id = "contactUsForm" > < label for = "contactName" > Contact Name* </ la…" at bounding box center [891, 322] width 571 height 365
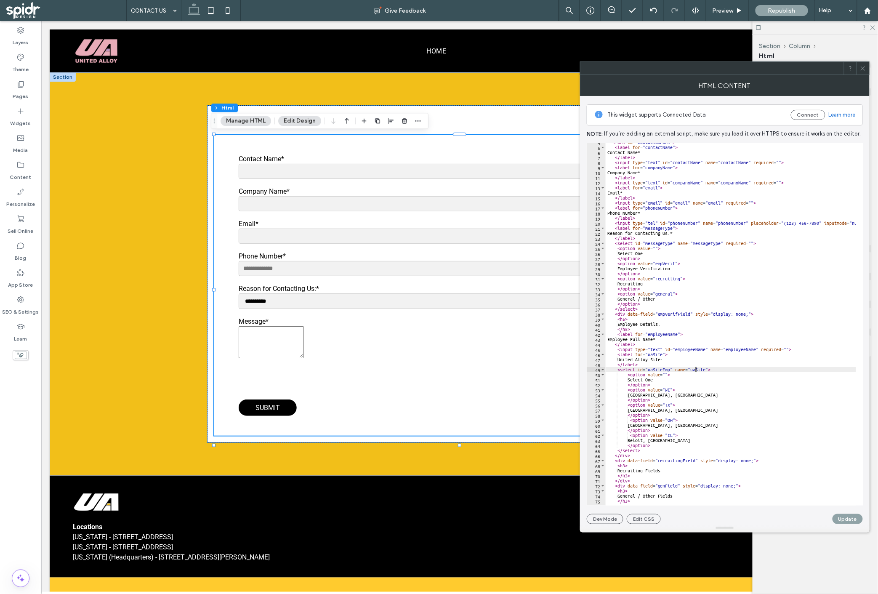
click at [695, 371] on div "< form id = "contactUsForm" > < label for = "contactName" > Contact Name* </ la…" at bounding box center [891, 322] width 571 height 365
paste textarea "***"
click at [656, 354] on div "< form id = "contactUsForm" > < label for = "contactName" > Contact Name* </ la…" at bounding box center [891, 322] width 571 height 365
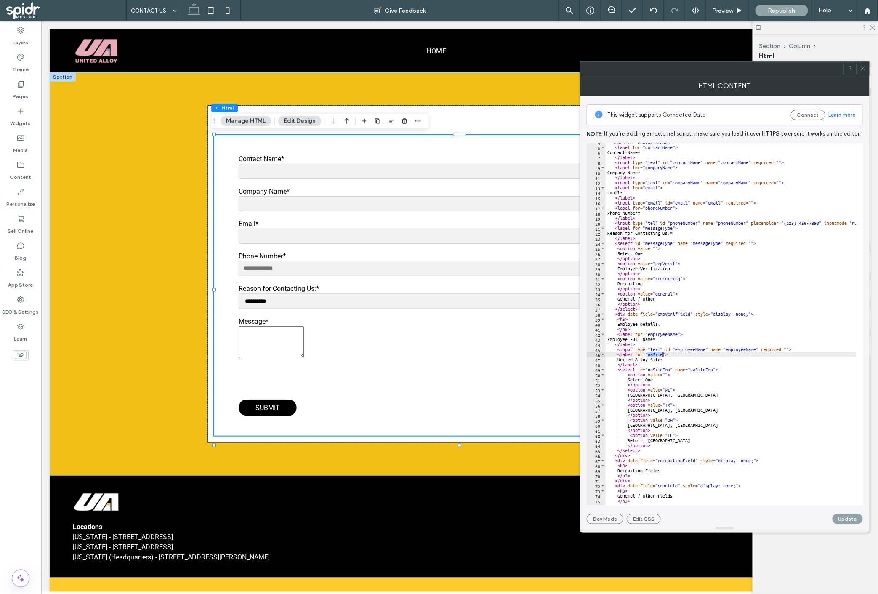
scroll to position [0, 5]
paste textarea "***"
click at [672, 385] on div "< form id = "contactUsForm" > < label for = "contactName" > Contact Name* </ la…" at bounding box center [891, 322] width 571 height 365
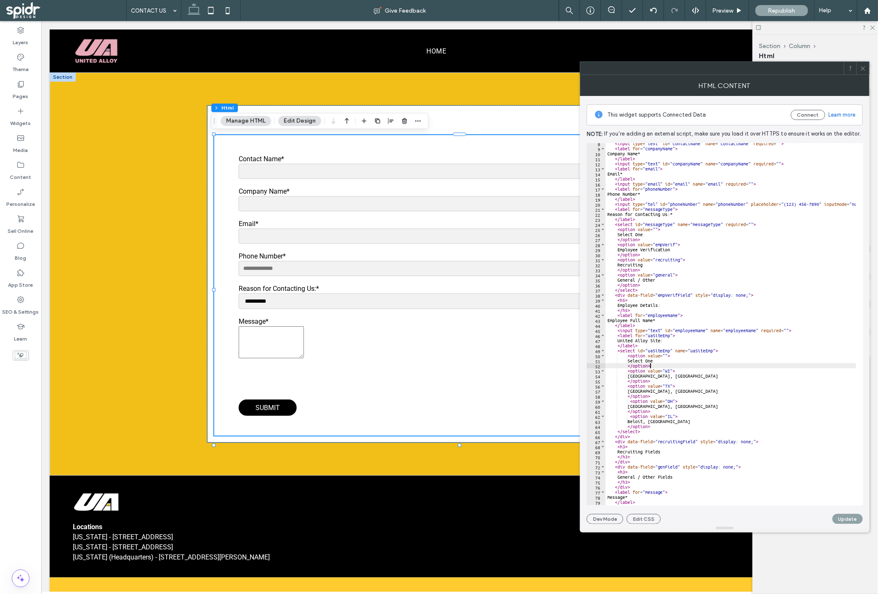
scroll to position [56, 0]
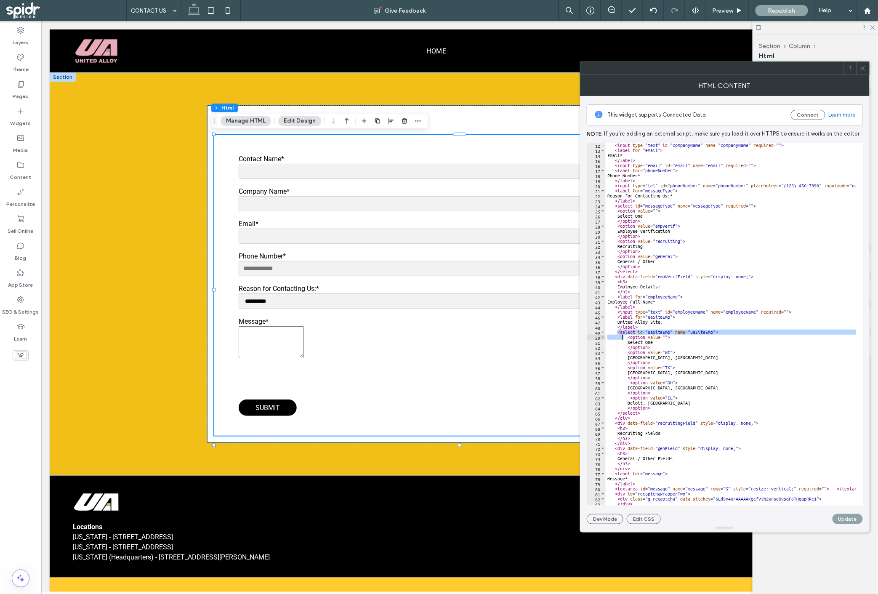
drag, startPoint x: 616, startPoint y: 331, endPoint x: 623, endPoint y: 340, distance: 11.1
click at [623, 340] on div "< input type = "text" id = "companyName" name = "companyName" required = "" > <…" at bounding box center [891, 325] width 571 height 365
click at [625, 330] on div "< input type = "text" id = "companyName" name = "companyName" required = "" > <…" at bounding box center [891, 325] width 571 height 365
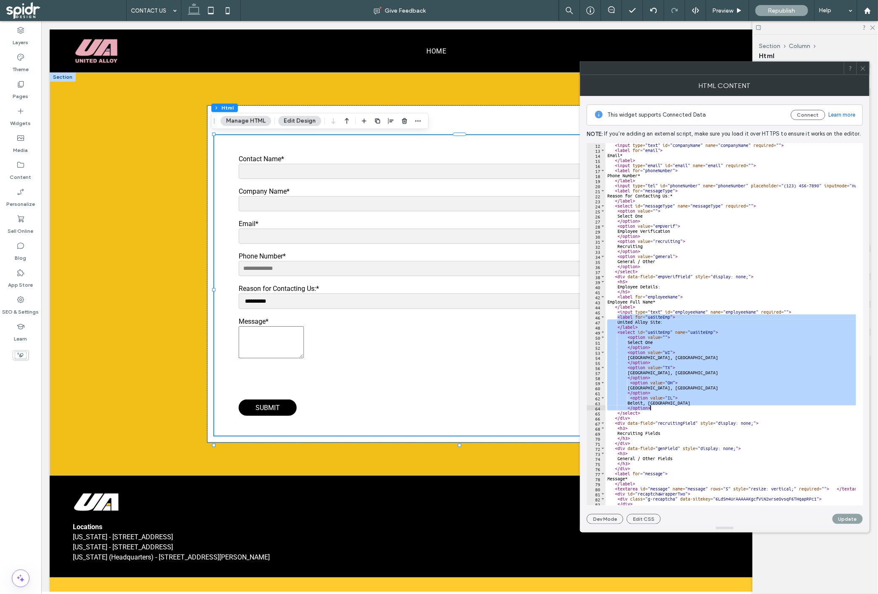
drag, startPoint x: 625, startPoint y: 320, endPoint x: 654, endPoint y: 406, distance: 91.2
click at [654, 406] on div "< input type = "text" id = "companyName" name = "companyName" required = "" > <…" at bounding box center [891, 325] width 571 height 365
click at [645, 406] on div "< input type = "text" id = "companyName" name = "companyName" required = "" > <…" at bounding box center [731, 324] width 250 height 362
drag, startPoint x: 642, startPoint y: 412, endPoint x: 617, endPoint y: 317, distance: 97.4
click at [617, 317] on div "< input type = "text" id = "companyName" name = "companyName" required = "" > <…" at bounding box center [891, 325] width 571 height 365
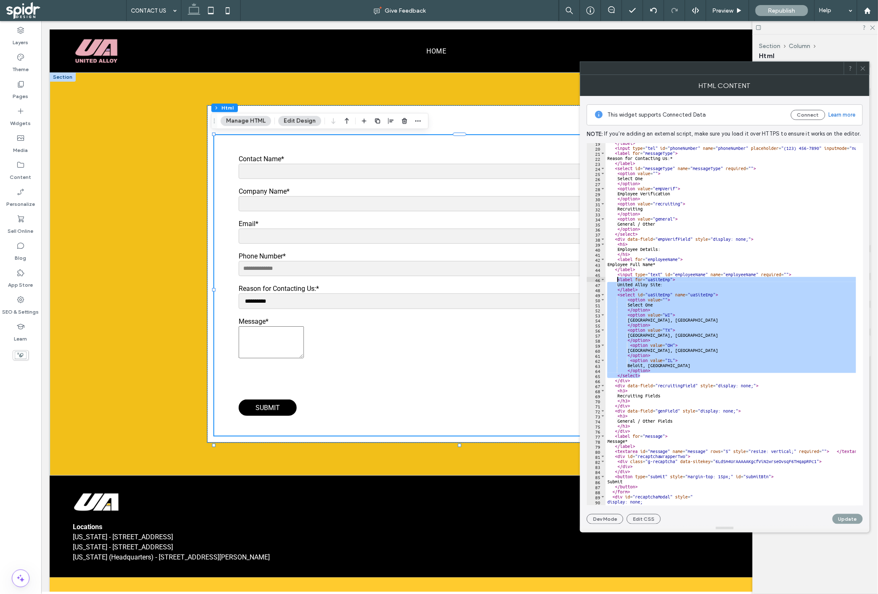
scroll to position [93, 0]
click at [636, 403] on div "</ label > < input type = "tel" id = "phoneNumber" name = "phoneNumber" placeho…" at bounding box center [891, 323] width 571 height 365
type textarea "*****"
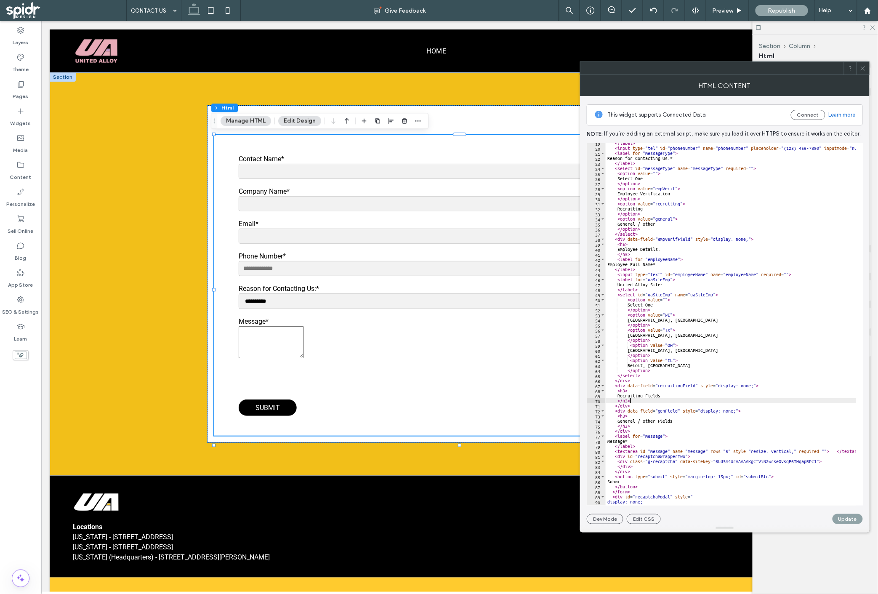
scroll to position [0, 0]
paste textarea "*********"
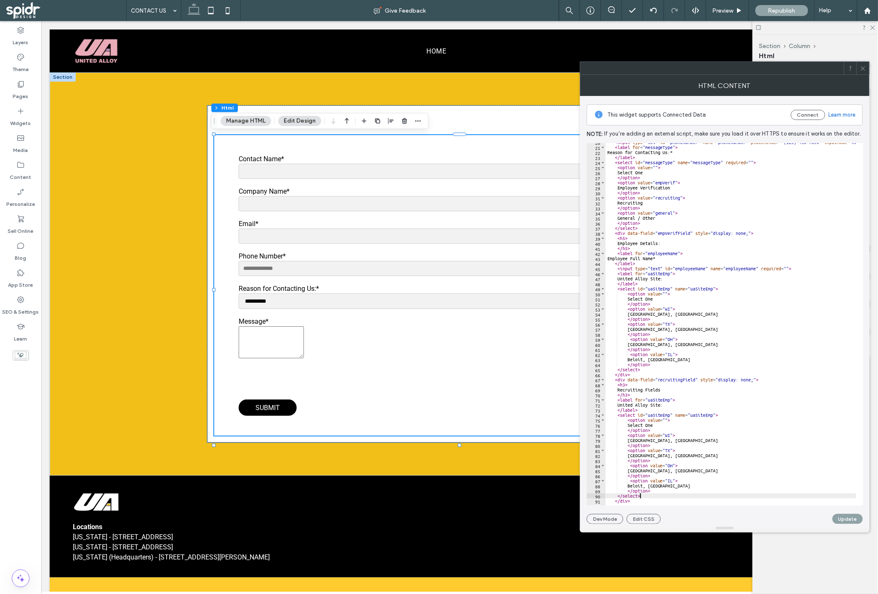
scroll to position [99, 0]
drag, startPoint x: 662, startPoint y: 399, endPoint x: 670, endPoint y: 399, distance: 8.0
click at [670, 399] on div "< input type = "tel" id = "phoneNumber" name = "phoneNumber" placeholder = "(12…" at bounding box center [891, 322] width 571 height 365
click at [687, 423] on div "< input type = "tel" id = "phoneNumber" name = "phoneNumber" placeholder = "(12…" at bounding box center [891, 322] width 571 height 365
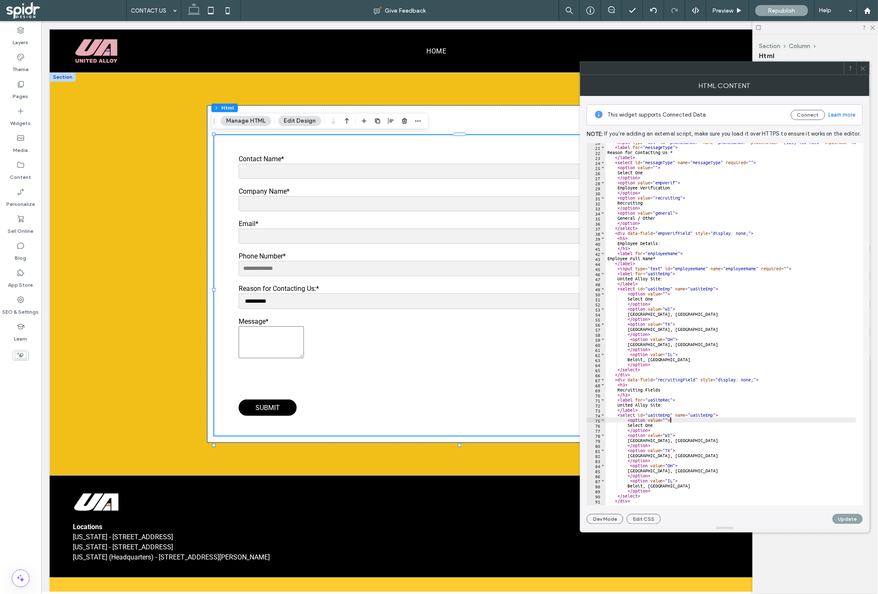
scroll to position [0, 5]
drag, startPoint x: 663, startPoint y: 414, endPoint x: 671, endPoint y: 414, distance: 7.6
click at [671, 414] on div "< input type = "tel" id = "phoneNumber" name = "phoneNumber" placeholder = "(12…" at bounding box center [891, 322] width 571 height 365
click at [696, 422] on div "< input type = "tel" id = "phoneNumber" name = "phoneNumber" placeholder = "(12…" at bounding box center [891, 322] width 571 height 365
drag, startPoint x: 705, startPoint y: 414, endPoint x: 712, endPoint y: 413, distance: 6.9
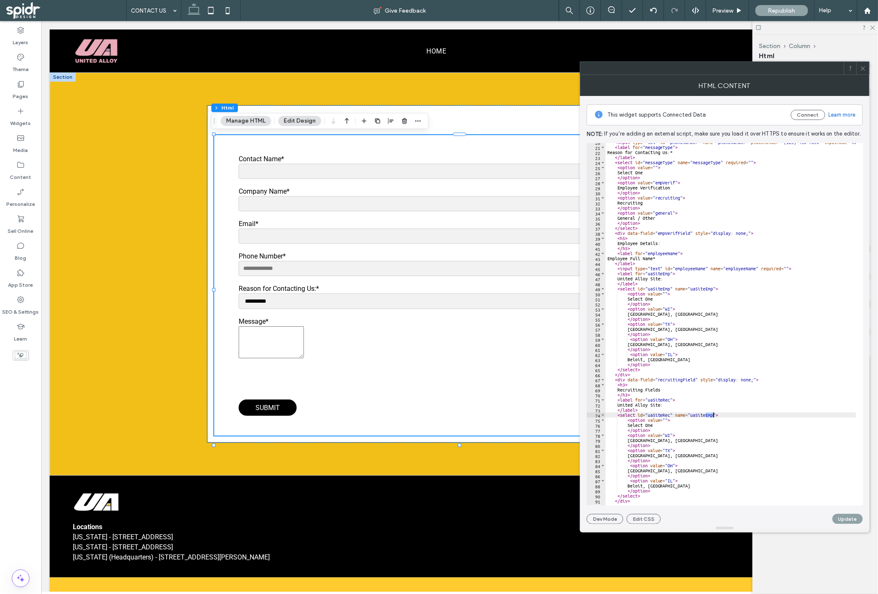
click at [713, 412] on div "< input type = "tel" id = "phoneNumber" name = "phoneNumber" placeholder = "(12…" at bounding box center [891, 322] width 571 height 365
click at [713, 421] on div "< input type = "tel" id = "phoneNumber" name = "phoneNumber" placeholder = "(12…" at bounding box center [891, 322] width 571 height 365
drag, startPoint x: 713, startPoint y: 414, endPoint x: 706, endPoint y: 414, distance: 7.2
click at [706, 414] on div "< input type = "tel" id = "phoneNumber" name = "phoneNumber" placeholder = "(12…" at bounding box center [891, 322] width 571 height 365
click at [702, 383] on div "< input type = "tel" id = "phoneNumber" name = "phoneNumber" placeholder = "(12…" at bounding box center [891, 322] width 571 height 365
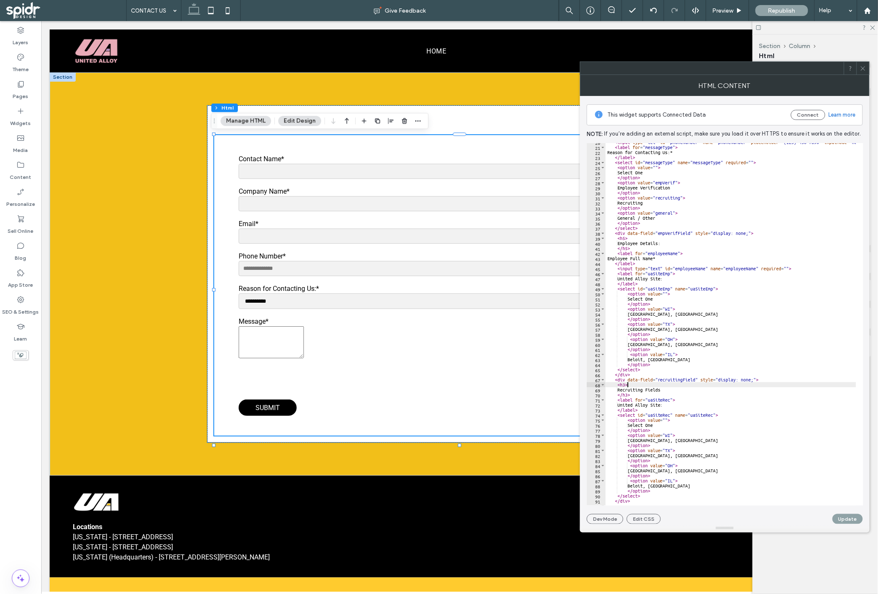
scroll to position [0, 1]
click at [671, 383] on div "< input type = "tel" id = "phoneNumber" name = "phoneNumber" placeholder = "(12…" at bounding box center [891, 322] width 571 height 365
drag, startPoint x: 619, startPoint y: 389, endPoint x: 688, endPoint y: 391, distance: 69.0
click at [688, 391] on div "< input type = "tel" id = "phoneNumber" name = "phoneNumber" placeholder = "(12…" at bounding box center [891, 322] width 571 height 365
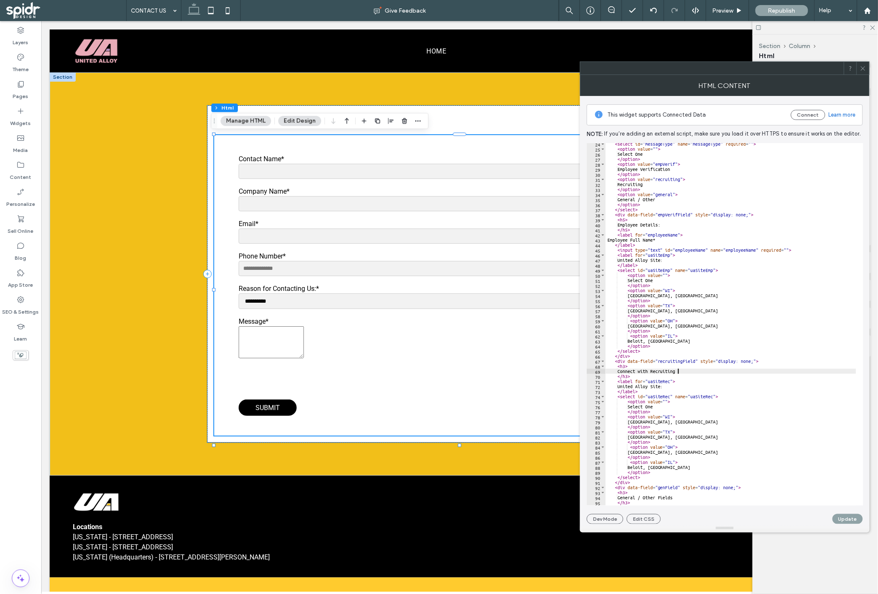
scroll to position [118, 0]
drag, startPoint x: 692, startPoint y: 216, endPoint x: 686, endPoint y: 226, distance: 11.1
click at [692, 216] on div "< select id = "messageType" name = "messageType" required = "" > < option value…" at bounding box center [891, 323] width 571 height 365
click at [678, 231] on div "< select id = "messageType" name = "messageType" required = "" > < option value…" at bounding box center [891, 323] width 571 height 365
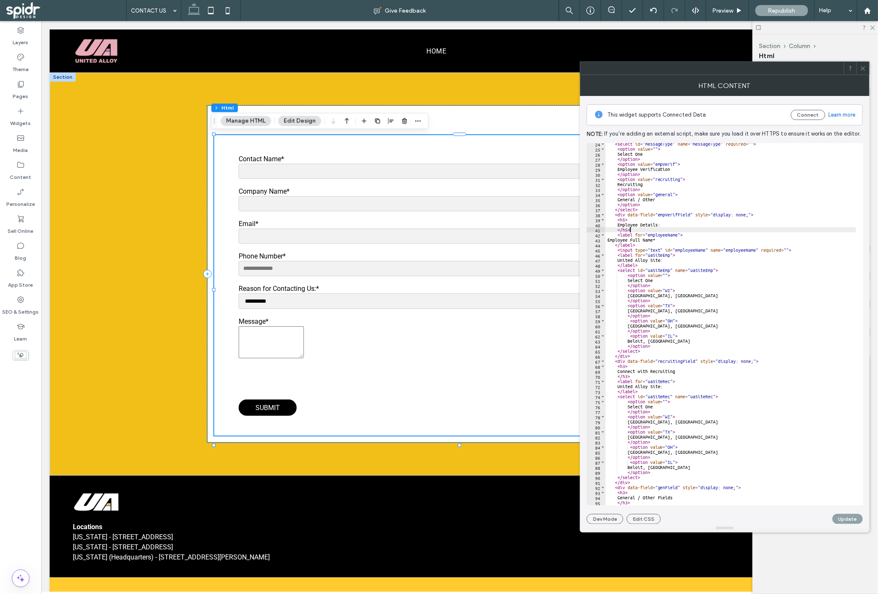
click at [665, 240] on div "< select id = "messageType" name = "messageType" required = "" > < option value…" at bounding box center [891, 323] width 571 height 365
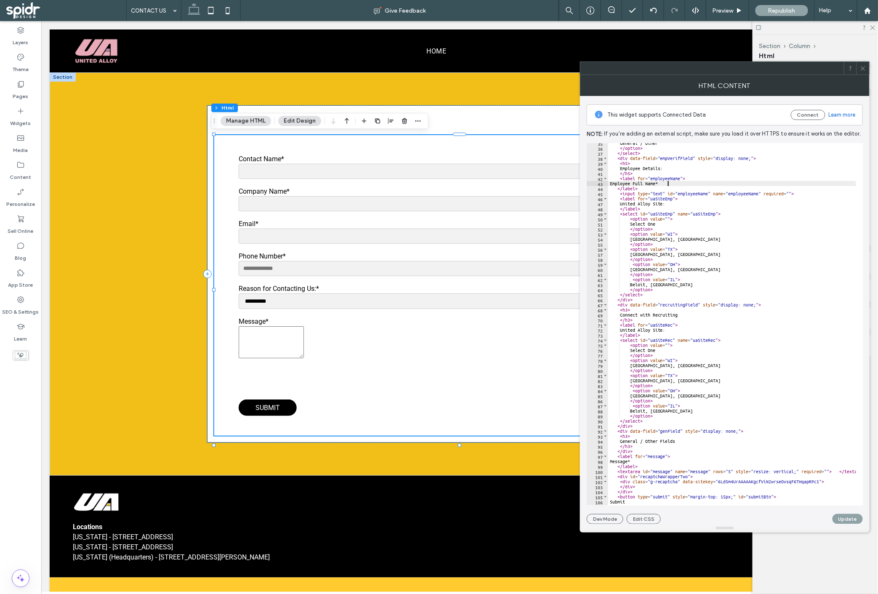
scroll to position [174, 0]
click at [660, 447] on div "General / Other </ option > </ select > < div data-field = "empVerifField" styl…" at bounding box center [893, 323] width 571 height 365
click at [627, 311] on div "General / Other </ option > </ select > < div data-field = "empVerifField" styl…" at bounding box center [893, 323] width 571 height 365
click at [628, 318] on div "General / Other </ option > </ select > < div data-field = "empVerifField" styl…" at bounding box center [893, 323] width 571 height 365
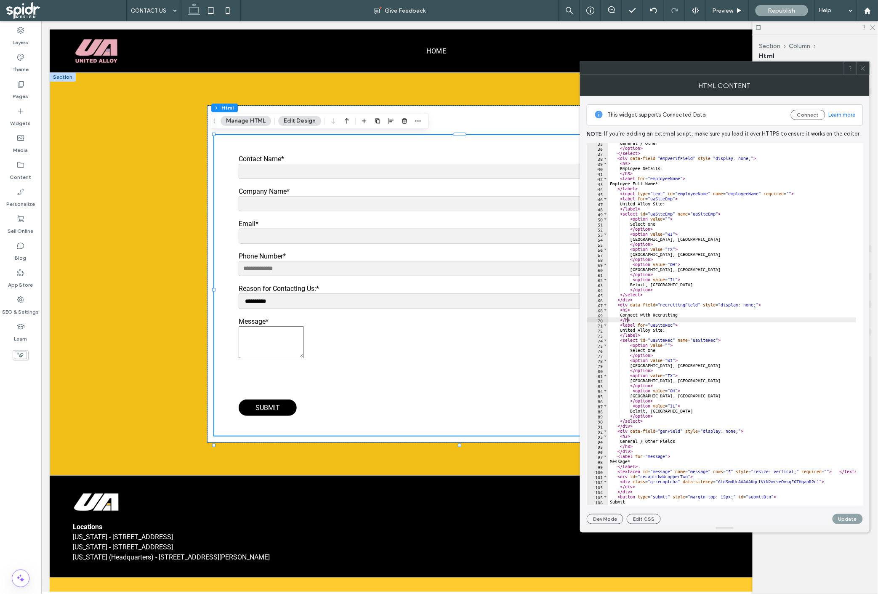
scroll to position [0, 1]
click at [625, 422] on div "General / Other </ option > </ select > < div data-field = "empVerifField" styl…" at bounding box center [893, 323] width 571 height 365
click at [626, 436] on div "General / Other </ option > </ select > < div data-field = "empVerifField" styl…" at bounding box center [893, 323] width 571 height 365
click at [658, 444] on div "General / Other </ option > </ select > < div data-field = "empVerifField" styl…" at bounding box center [891, 323] width 571 height 365
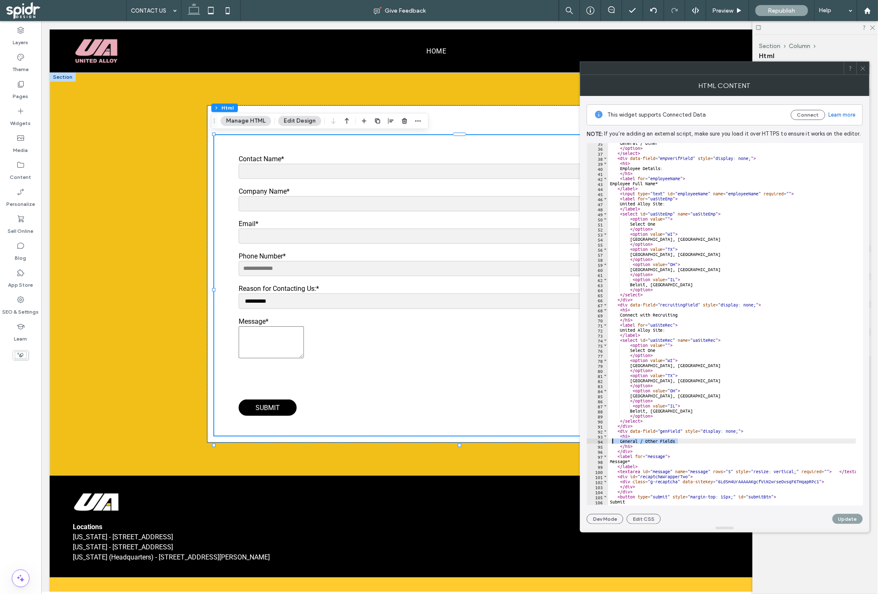
scroll to position [0, 0]
drag, startPoint x: 676, startPoint y: 443, endPoint x: 623, endPoint y: 440, distance: 53.1
click at [623, 440] on div "General / Other </ option > </ select > < div data-field = "empVerifField" styl…" at bounding box center [893, 323] width 571 height 365
type textarea "*"
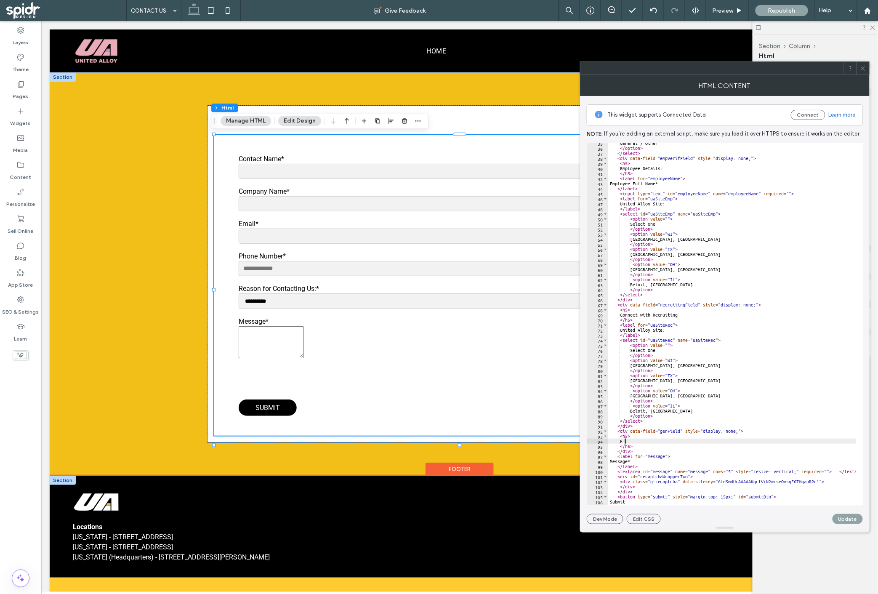
scroll to position [0, 0]
type textarea "*"
click at [650, 442] on div "General / Other </ option > </ select > < div data-field = "empVerifField" styl…" at bounding box center [893, 323] width 571 height 365
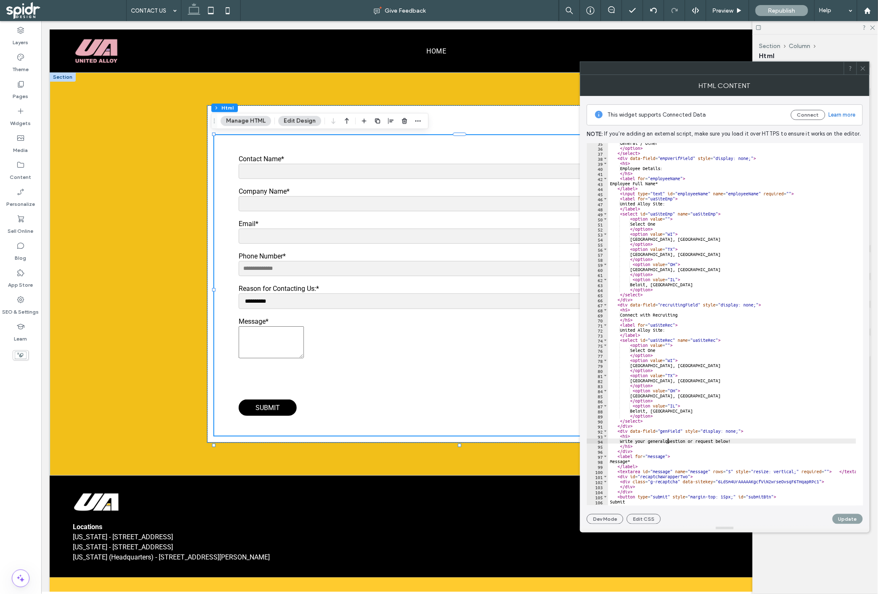
scroll to position [0, 5]
type textarea "**********"
click at [851, 514] on button "Update" at bounding box center [848, 519] width 30 height 10
click at [861, 66] on icon at bounding box center [863, 68] width 6 height 6
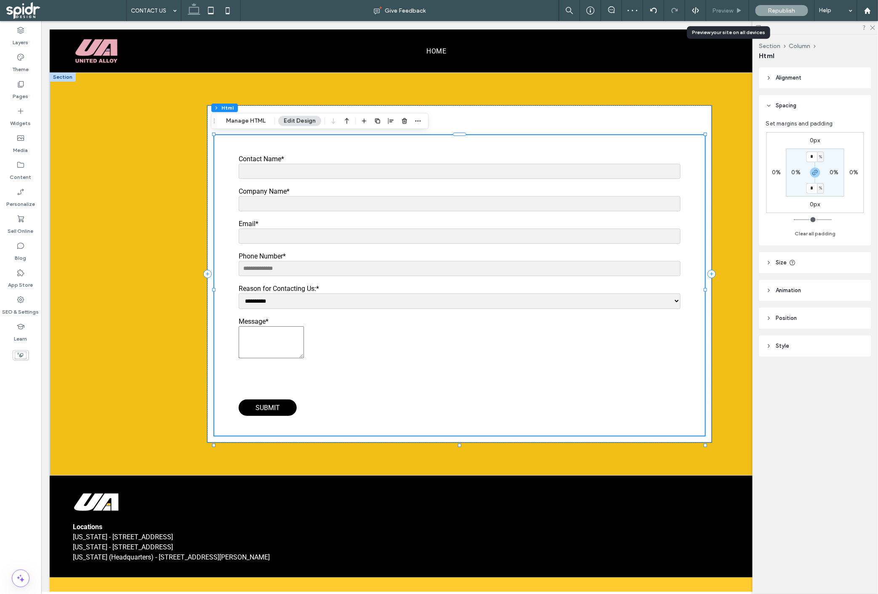
drag, startPoint x: 735, startPoint y: 12, endPoint x: 664, endPoint y: 3, distance: 71.7
click at [735, 12] on div "Preview" at bounding box center [727, 10] width 43 height 7
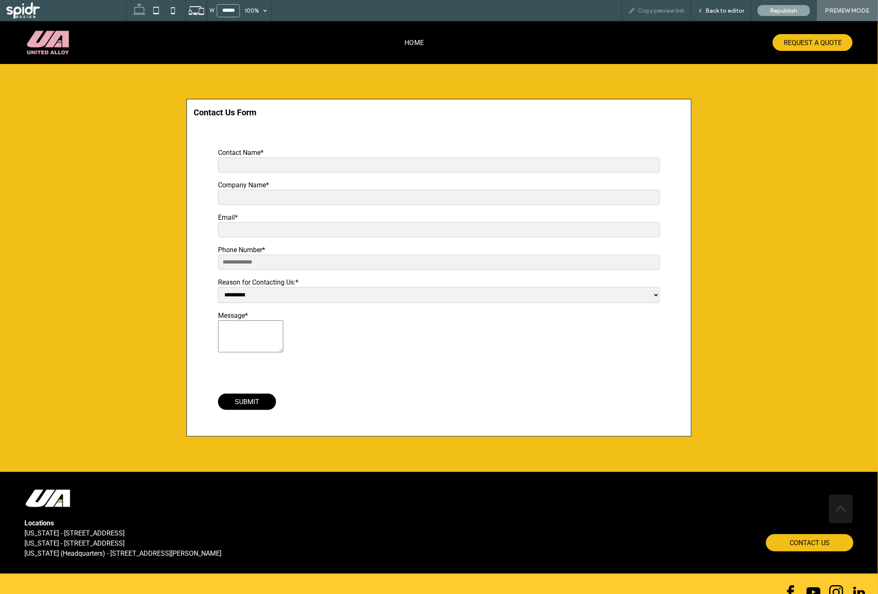
click at [667, 13] on span "Copy preview link" at bounding box center [661, 10] width 47 height 7
click at [247, 299] on select "**********" at bounding box center [439, 295] width 442 height 16
select select "**********"
click at [218, 287] on select "**********" at bounding box center [439, 295] width 442 height 16
click at [708, 9] on span "Back to editor" at bounding box center [725, 10] width 39 height 7
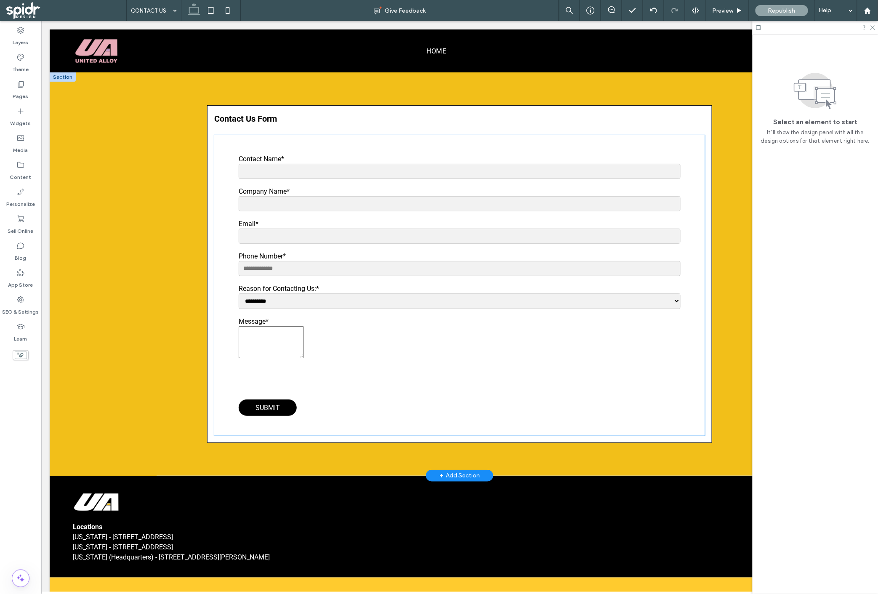
click at [228, 151] on div "**********" at bounding box center [459, 285] width 491 height 301
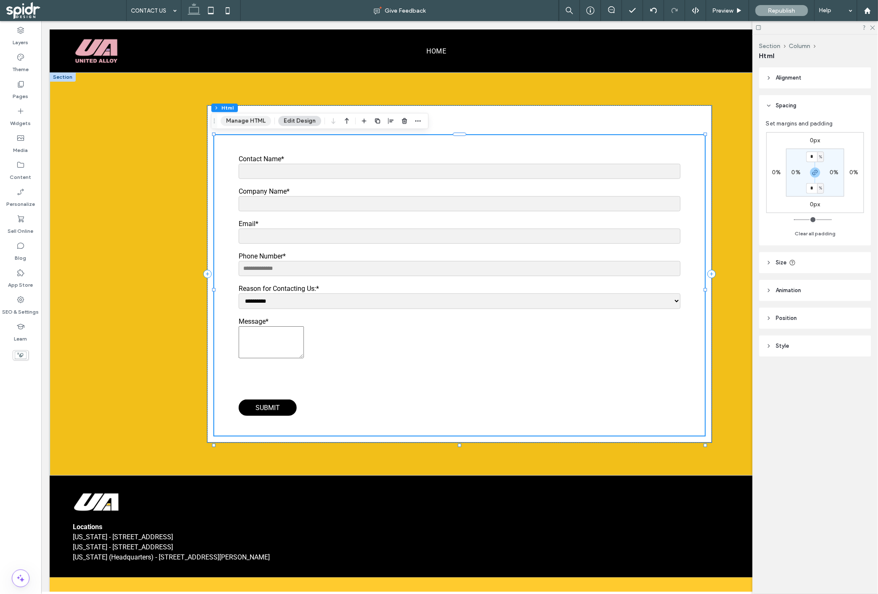
click at [247, 123] on button "Manage HTML" at bounding box center [246, 121] width 51 height 10
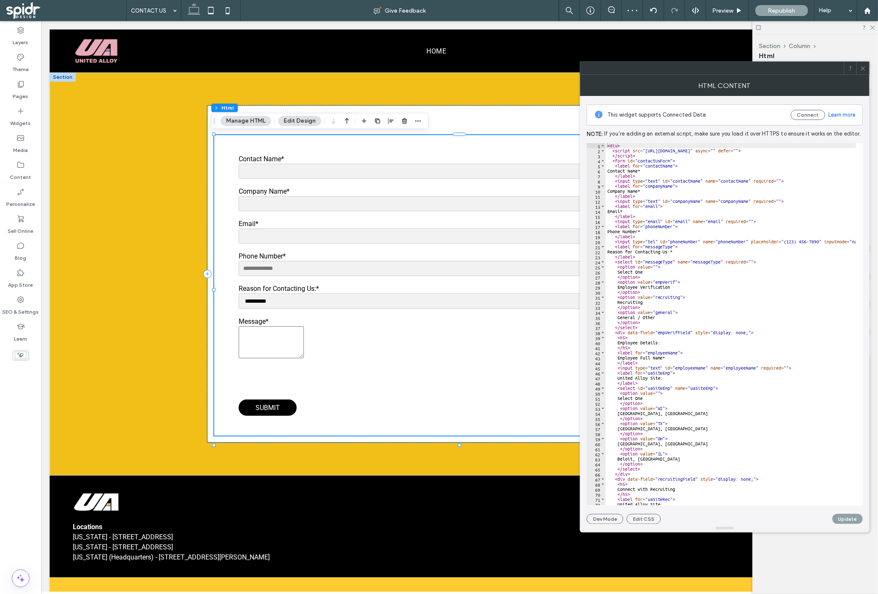
click at [674, 355] on div "< div > < script src = "https://www.google.com/recaptcha/api.js" async = "" def…" at bounding box center [891, 325] width 571 height 365
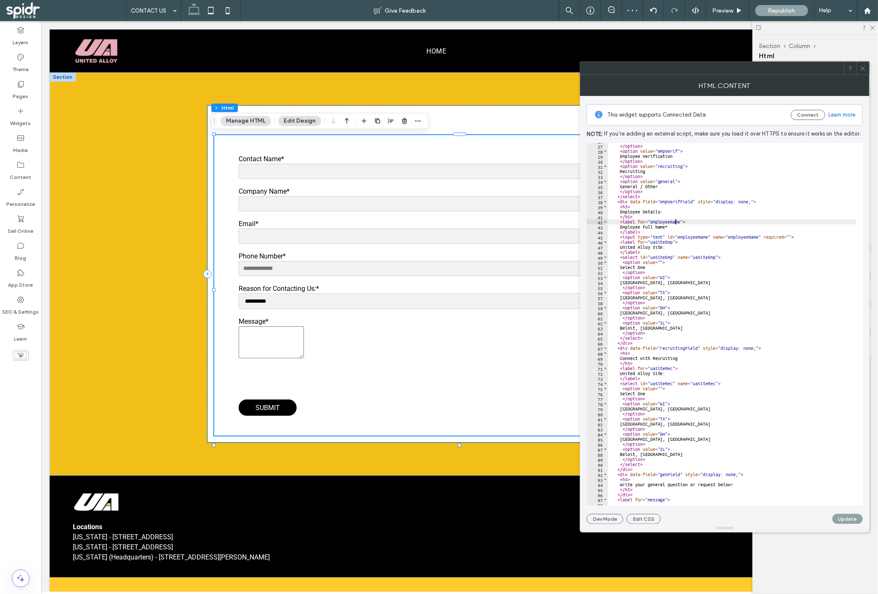
scroll to position [131, 0]
click at [708, 414] on div "Select One </ option > < option value = "empVerif" > Employee Verification </ o…" at bounding box center [893, 320] width 571 height 365
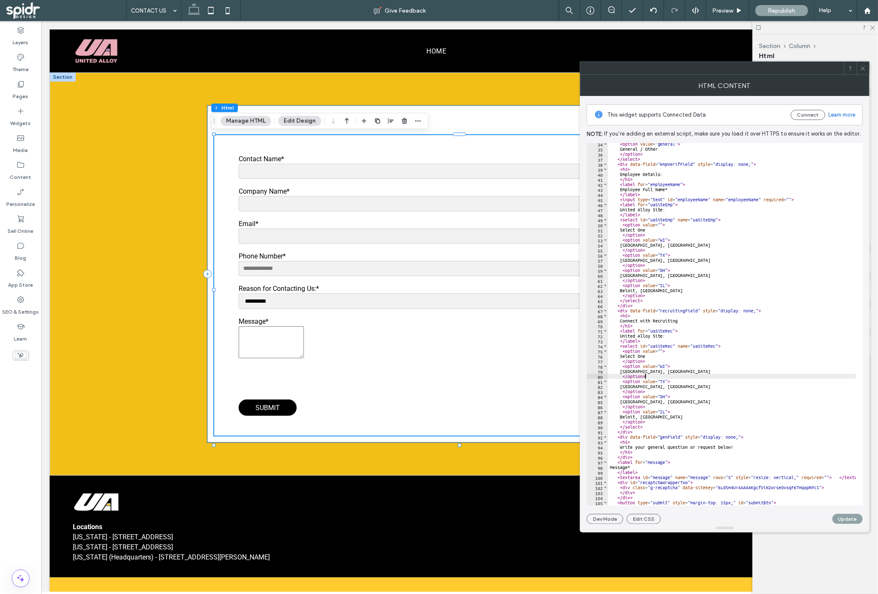
scroll to position [168, 0]
click at [714, 434] on div "< option value = "general" > General / Other </ option > </ select > < div data…" at bounding box center [893, 323] width 571 height 365
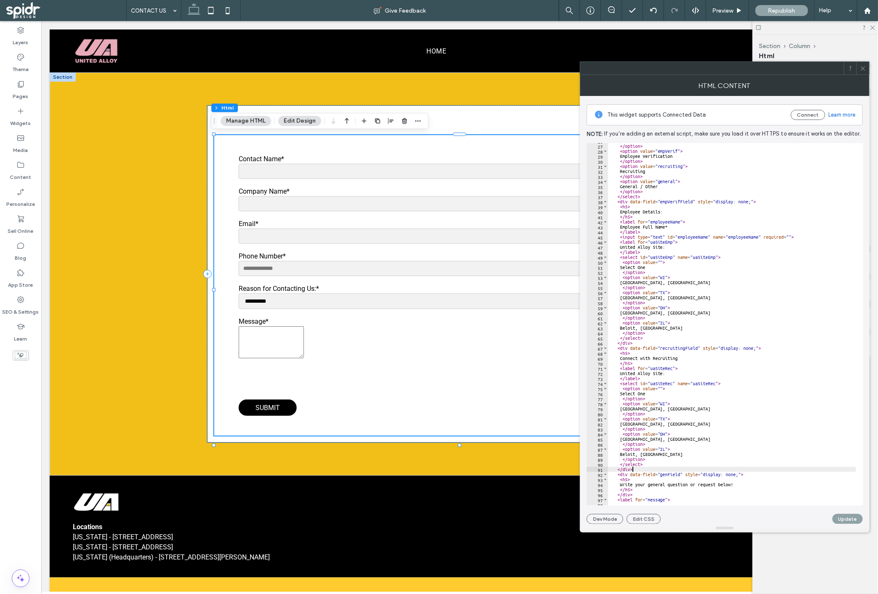
scroll to position [112, 0]
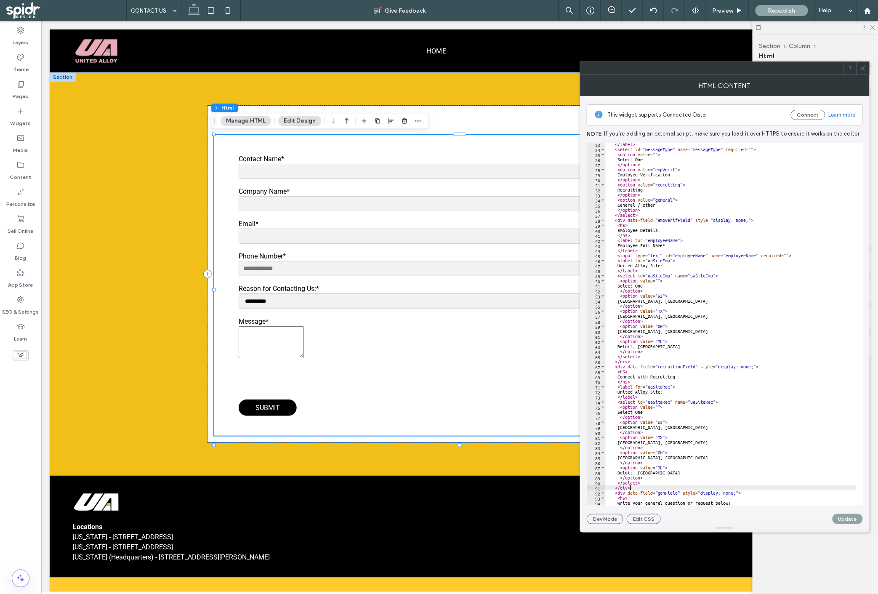
click at [624, 224] on div "</ label > < select id = "messageType" name = "messageType" required = "" > < o…" at bounding box center [891, 324] width 571 height 365
click at [626, 236] on div "</ label > < select id = "messageType" name = "messageType" required = "" > < o…" at bounding box center [891, 324] width 571 height 365
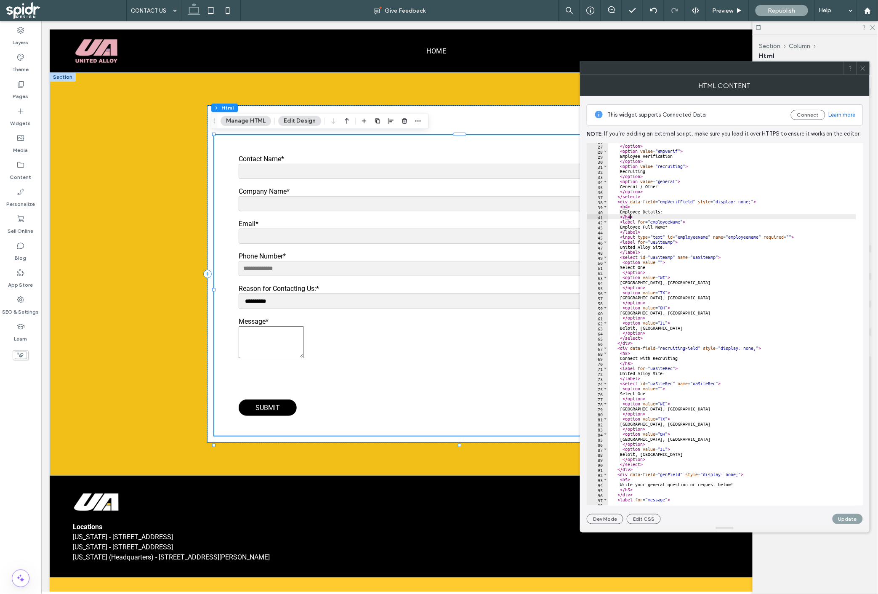
click at [627, 351] on div "Select One </ option > < option value = "empVerif" > Employee Verification </ o…" at bounding box center [893, 320] width 571 height 365
click at [628, 363] on div "Select One </ option > < option value = "empVerif" > Employee Verification </ o…" at bounding box center [893, 320] width 571 height 365
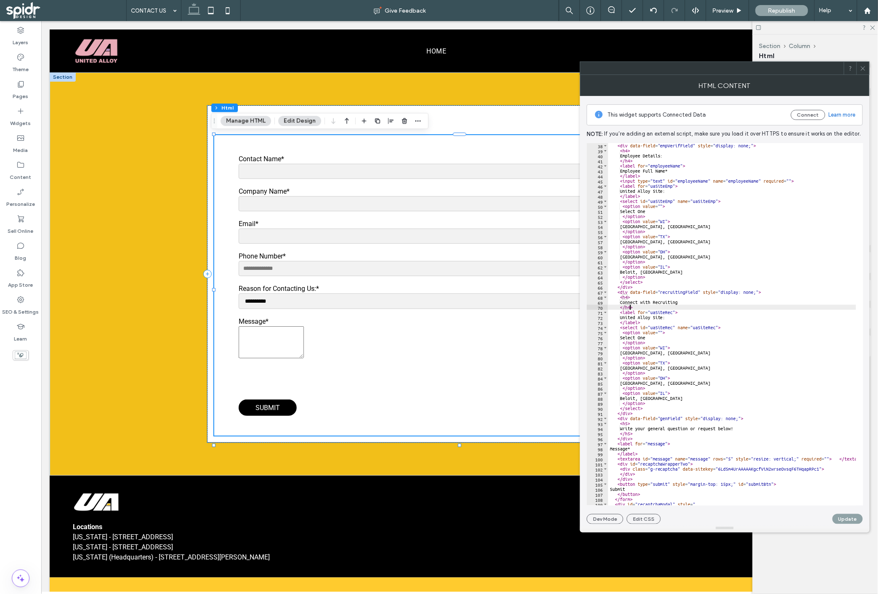
click at [623, 423] on div "< div data-field = "empVerifField" style = "display: none;" > < h4 > Employee D…" at bounding box center [893, 325] width 571 height 365
click at [630, 432] on div "< div data-field = "empVerifField" style = "display: none;" > < h4 > Employee D…" at bounding box center [893, 325] width 571 height 365
type textarea "*****"
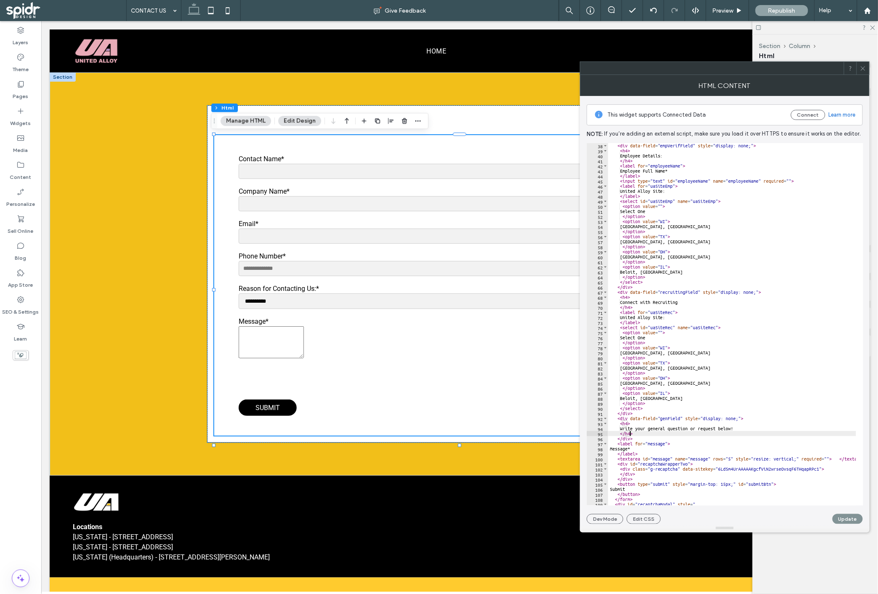
click at [849, 517] on button "Update" at bounding box center [848, 519] width 30 height 10
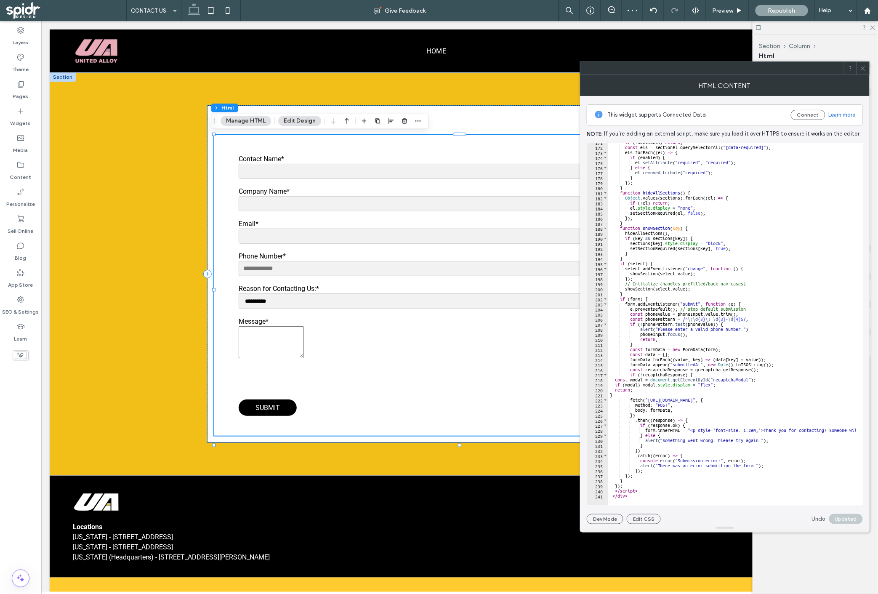
scroll to position [862, 0]
click at [650, 522] on button "Edit CSS" at bounding box center [644, 519] width 34 height 10
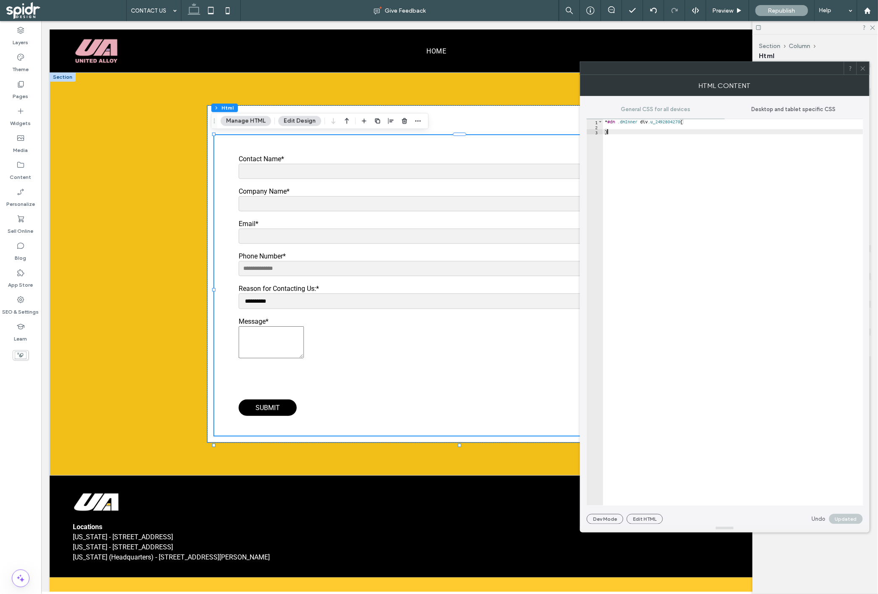
click at [673, 228] on div "* #dm .dmInner div .u_2492804270 { }" at bounding box center [733, 317] width 260 height 396
drag, startPoint x: 664, startPoint y: 174, endPoint x: 601, endPoint y: 118, distance: 84.1
click at [601, 118] on div "General CSS for all devices Desktop and tablet specific CSS * 1 2 3 * #dm .dmIn…" at bounding box center [725, 302] width 276 height 405
paste textarea "Cursor at row 10"
click at [670, 136] on div "#contactUcForm textarea { width : 100 % !important; padding : 10 px !important;…" at bounding box center [735, 317] width 258 height 396
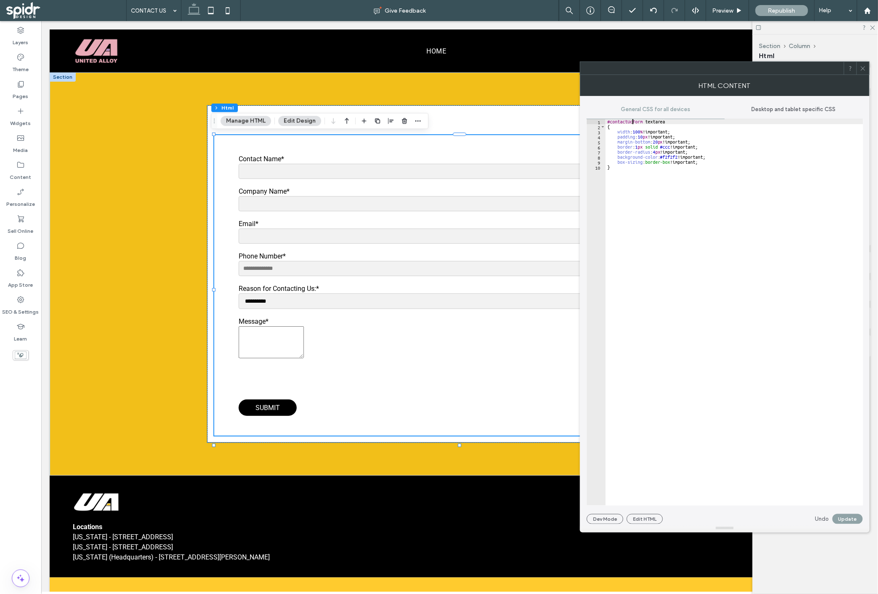
click at [631, 120] on div "#contactUcForm textarea { width : 100 % !important; padding : 10 px !important;…" at bounding box center [735, 317] width 258 height 396
type textarea "**********"
click at [851, 518] on button "Update" at bounding box center [848, 519] width 30 height 10
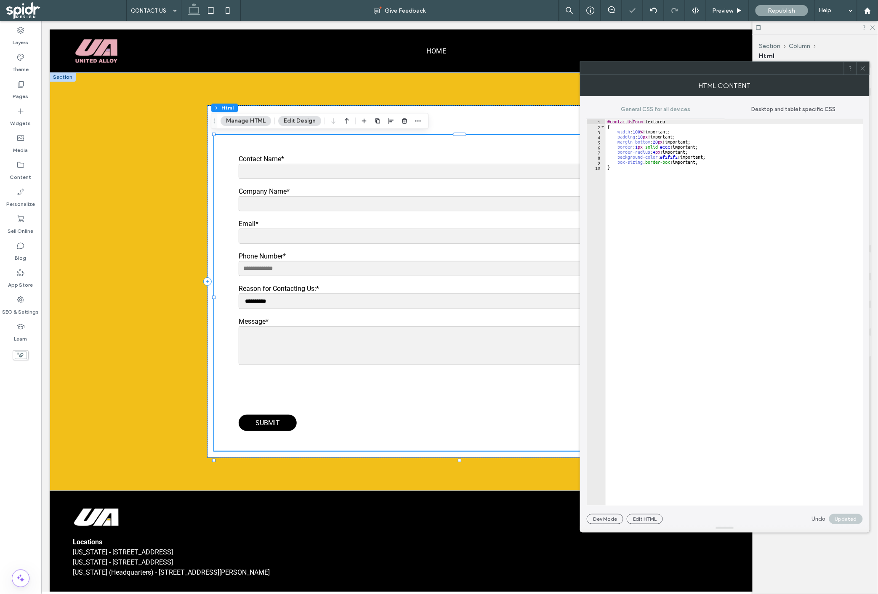
click at [862, 69] on use at bounding box center [863, 68] width 4 height 4
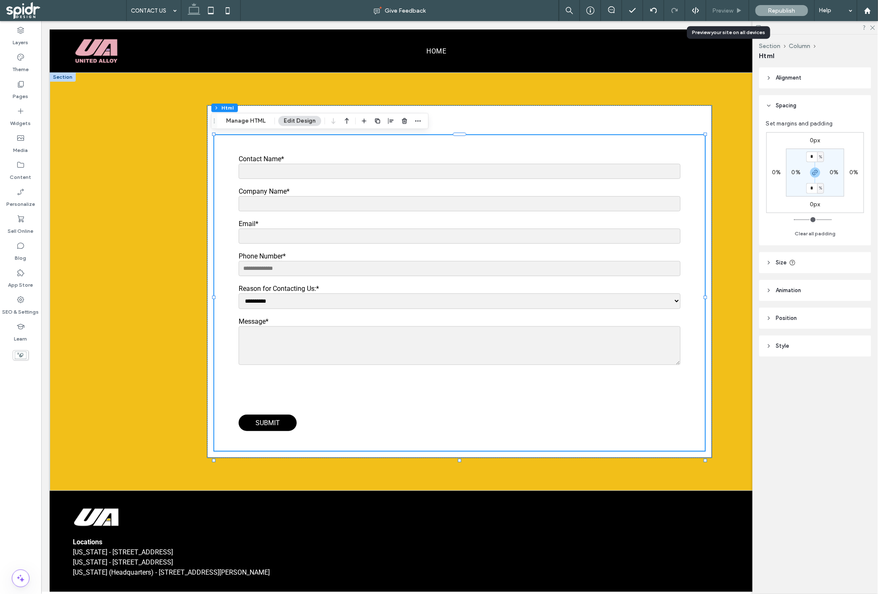
click at [732, 8] on span "Preview" at bounding box center [723, 10] width 21 height 7
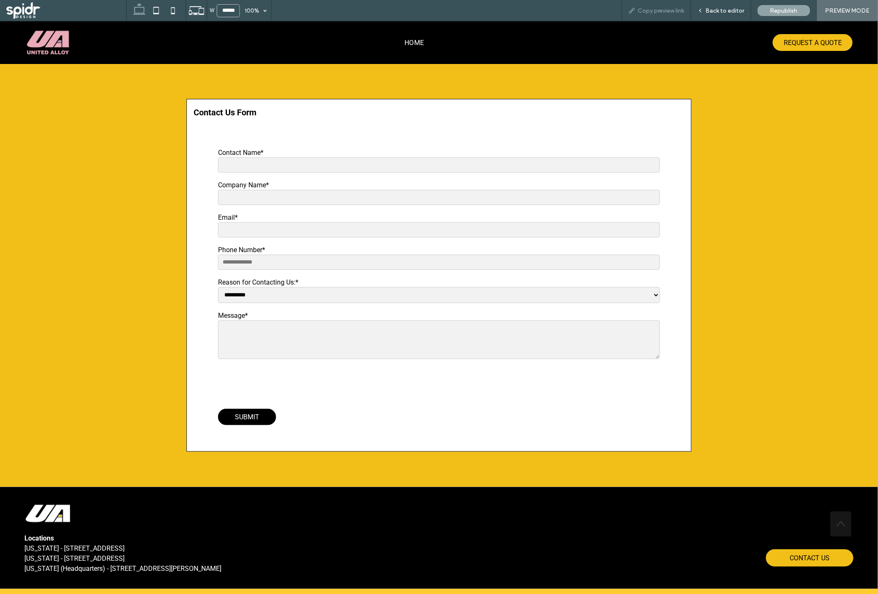
click at [640, 11] on span "Copy preview link" at bounding box center [661, 10] width 47 height 7
click at [712, 10] on span "Back to editor" at bounding box center [725, 10] width 39 height 7
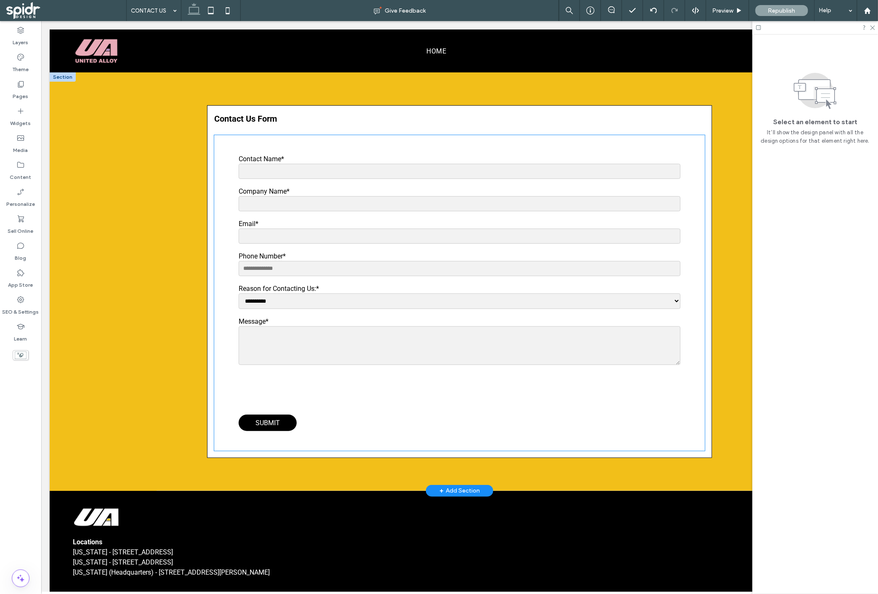
click at [347, 170] on input "Contact Name*" at bounding box center [459, 170] width 442 height 15
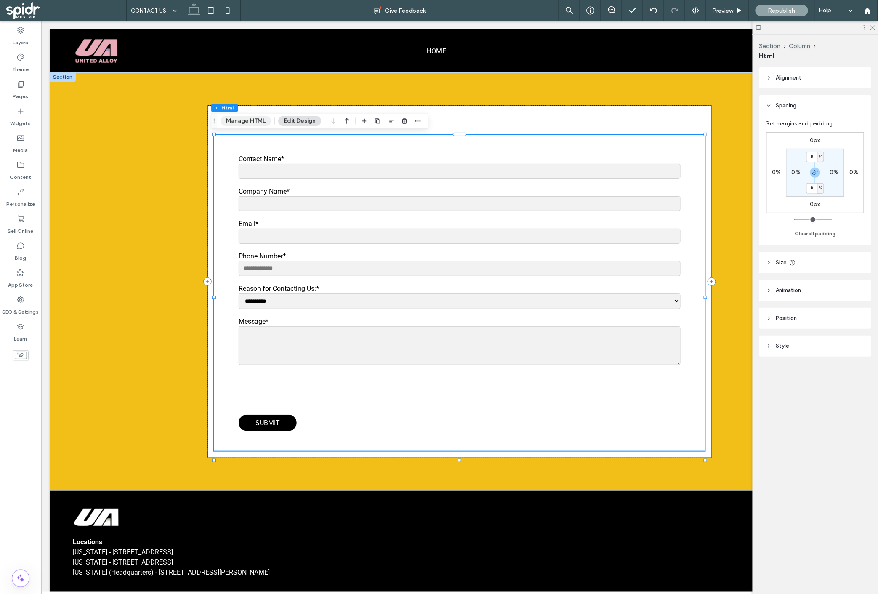
click at [260, 122] on button "Manage HTML" at bounding box center [246, 121] width 51 height 10
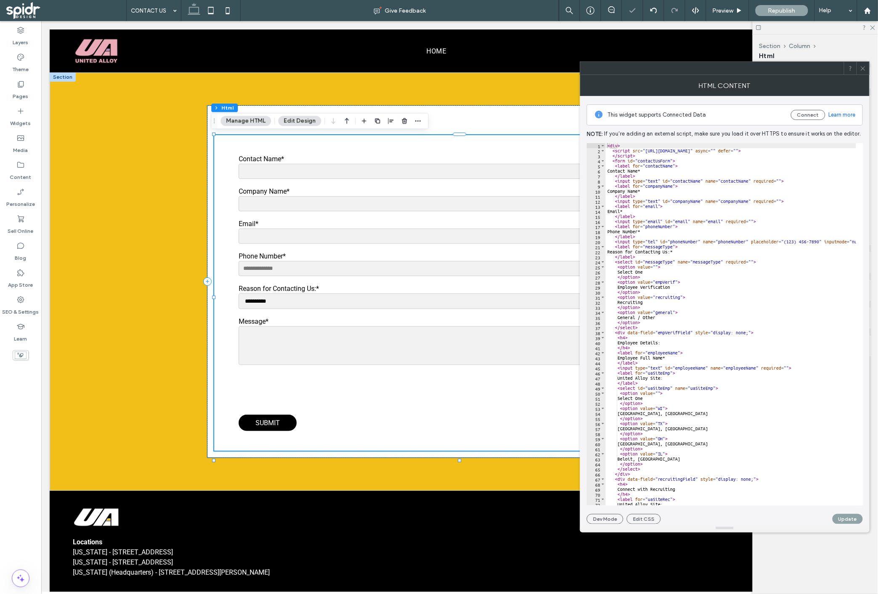
click at [678, 383] on div "< div > < script src = "https://www.google.com/recaptcha/api.js" async = "" def…" at bounding box center [891, 325] width 571 height 365
click at [678, 352] on div "< div > < script src = "https://www.google.com/recaptcha/api.js" async = "" def…" at bounding box center [891, 325] width 571 height 365
paste textarea "**********"
click at [660, 388] on div "< div > < script src = "https://www.google.com/recaptcha/api.js" async = "" def…" at bounding box center [891, 325] width 571 height 365
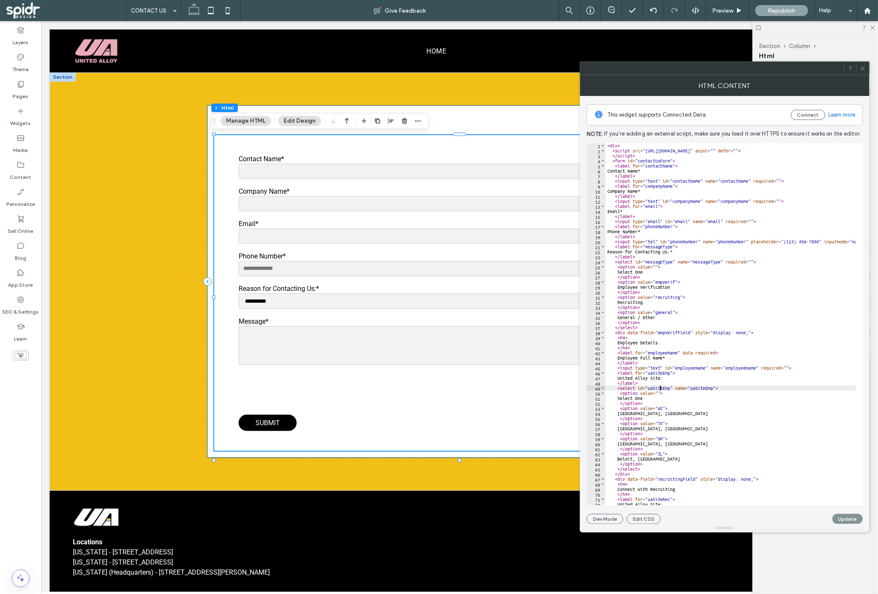
click at [840, 520] on button "Update" at bounding box center [848, 519] width 30 height 10
drag, startPoint x: 716, startPoint y: 350, endPoint x: 681, endPoint y: 354, distance: 35.6
click at [679, 354] on div "< div > < script src = "https://www.google.com/recaptcha/api.js" async = "" def…" at bounding box center [891, 325] width 571 height 365
click at [688, 354] on div "< div > < script src = "https://www.google.com/recaptcha/api.js" async = "" def…" at bounding box center [891, 325] width 571 height 365
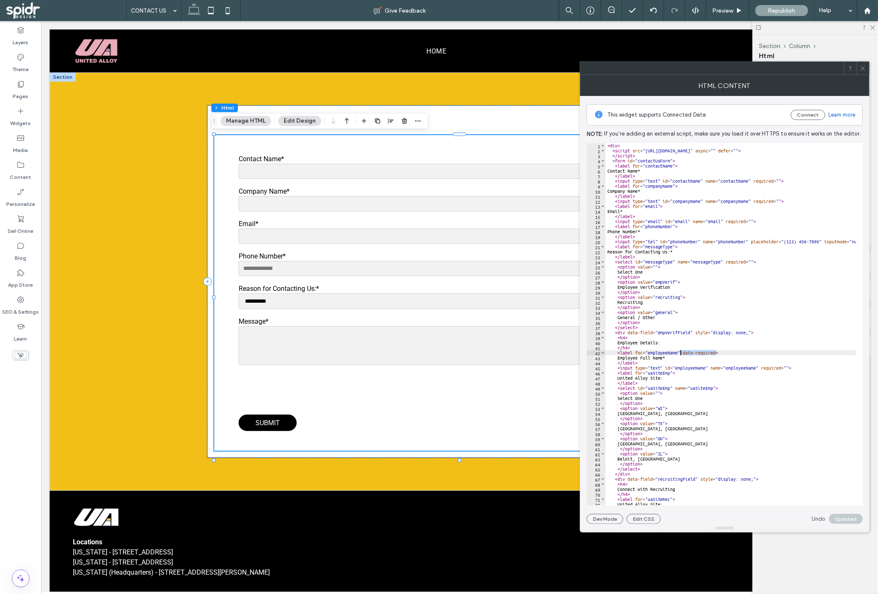
drag, startPoint x: 717, startPoint y: 354, endPoint x: 680, endPoint y: 354, distance: 36.6
click at [680, 354] on div "< div > < script src = "https://www.google.com/recaptcha/api.js" async = "" def…" at bounding box center [891, 325] width 571 height 365
click at [806, 364] on div "< div > < script src = "https://www.google.com/recaptcha/api.js" async = "" def…" at bounding box center [891, 325] width 571 height 365
drag, startPoint x: 788, startPoint y: 367, endPoint x: 760, endPoint y: 368, distance: 28.6
click at [760, 368] on div "< div > < script src = "https://www.google.com/recaptcha/api.js" async = "" def…" at bounding box center [891, 325] width 571 height 365
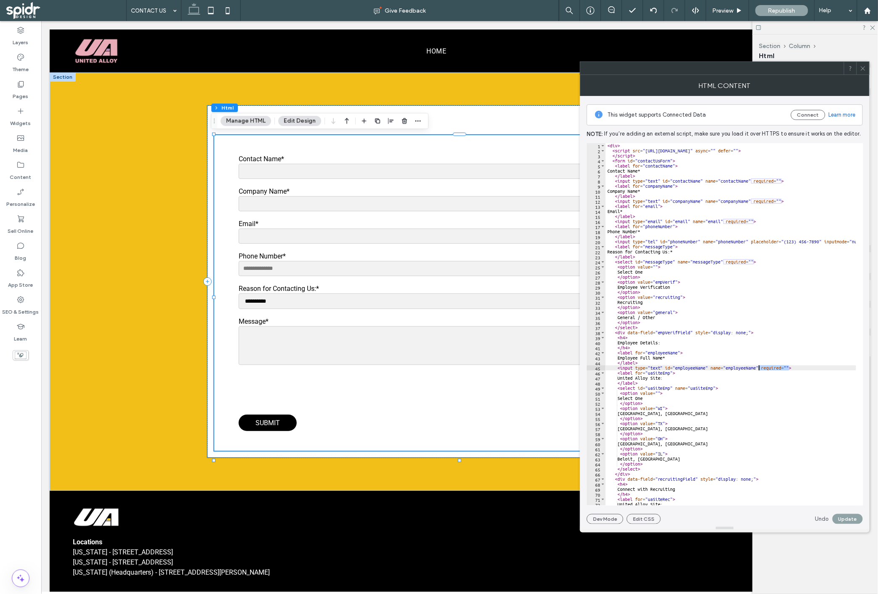
paste textarea "**"
type textarea "**********"
click at [849, 519] on button "Update" at bounding box center [848, 519] width 30 height 10
click at [864, 72] on span at bounding box center [863, 68] width 6 height 13
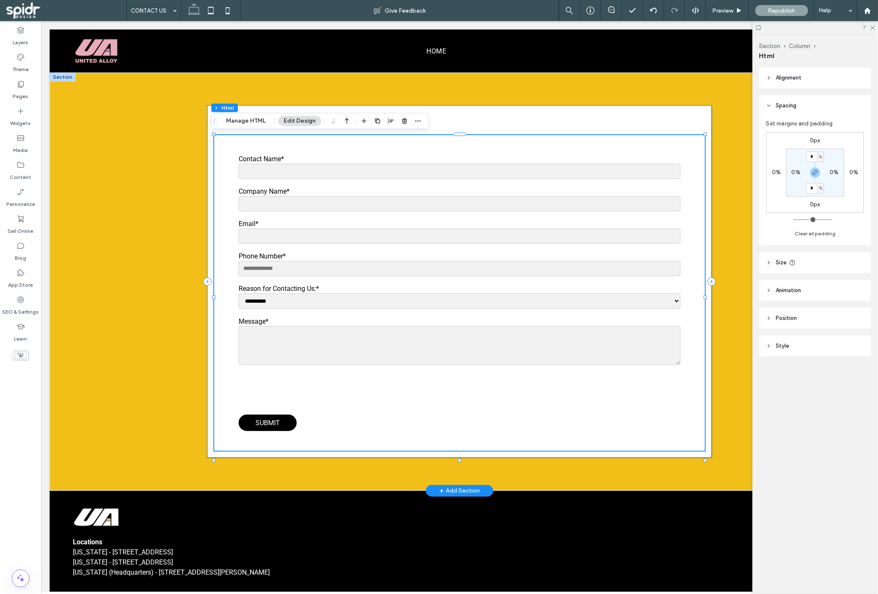
click at [253, 129] on div "**********" at bounding box center [459, 281] width 505 height 353
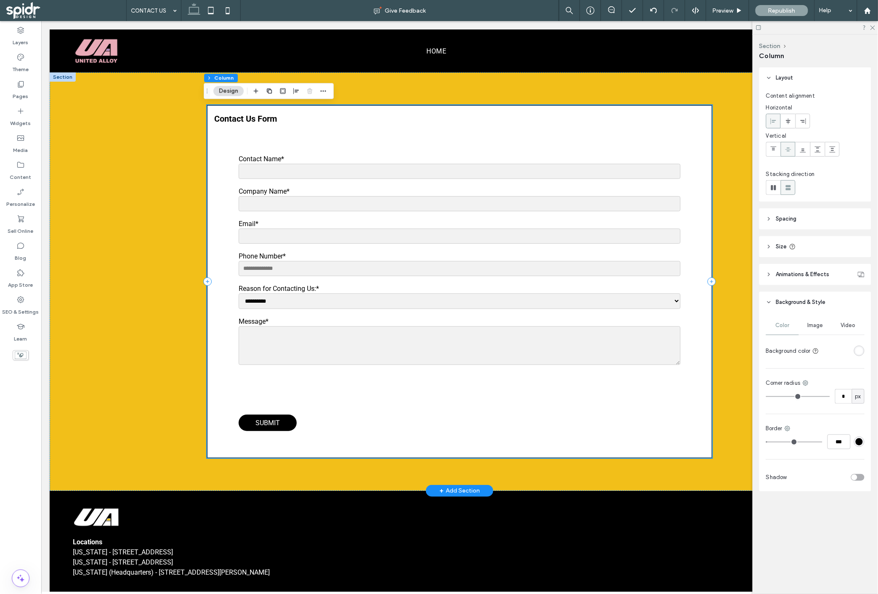
click at [253, 125] on div "**********" at bounding box center [459, 281] width 505 height 353
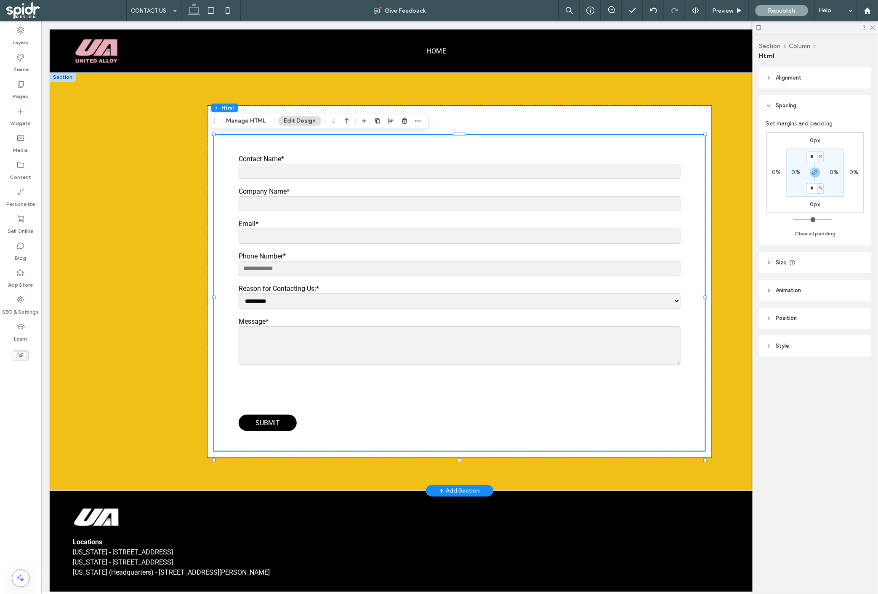
click at [233, 127] on div "Section Column Html Manage HTML Edit Design" at bounding box center [320, 121] width 218 height 16
click at [236, 121] on button "Manage HTML" at bounding box center [246, 121] width 51 height 10
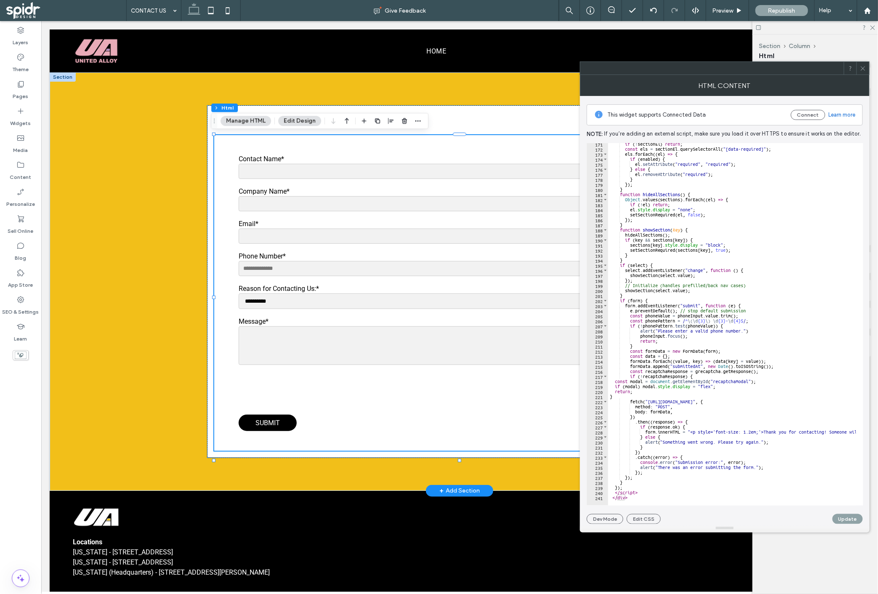
scroll to position [862, 0]
click at [697, 380] on div "if ( ! sectionEl ) return ; const els = sectionEl . querySelectorAll ( "[data-r…" at bounding box center [893, 322] width 571 height 365
click at [701, 396] on div "if ( ! sectionEl ) return ; const els = sectionEl . querySelectorAll ( "[data-r…" at bounding box center [893, 322] width 571 height 365
click at [738, 388] on div "if ( ! sectionEl ) return ; const els = sectionEl . querySelectorAll ( "[data-r…" at bounding box center [893, 322] width 571 height 365
click at [738, 382] on div "if ( ! sectionEl ) return ; const els = sectionEl . querySelectorAll ( "[data-r…" at bounding box center [893, 322] width 571 height 365
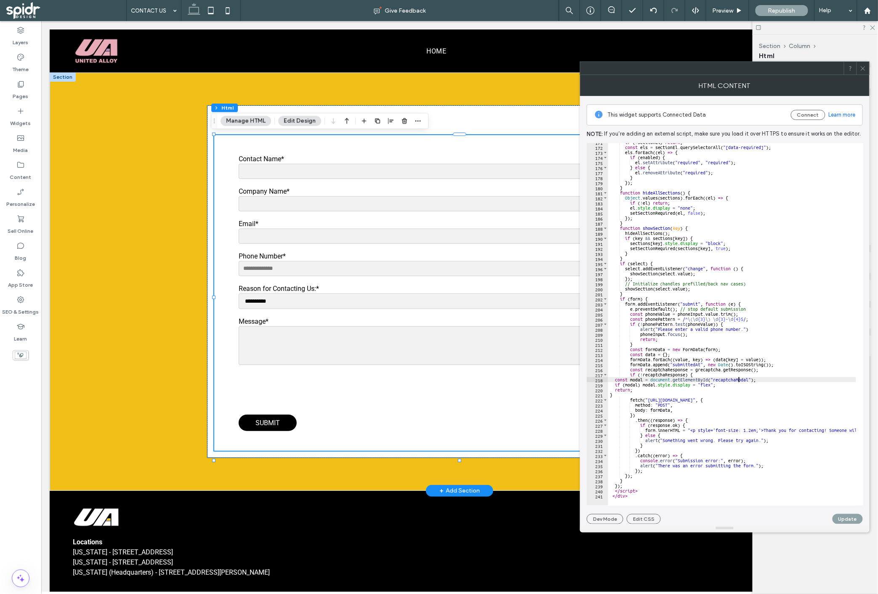
click at [738, 388] on div "if ( ! sectionEl ) return ; const els = sectionEl . querySelectorAll ( "[data-r…" at bounding box center [893, 322] width 571 height 365
click at [738, 384] on div "if ( ! sectionEl ) return ; const els = sectionEl . querySelectorAll ( "[data-r…" at bounding box center [893, 322] width 571 height 365
type textarea "**********"
paste textarea "**********"
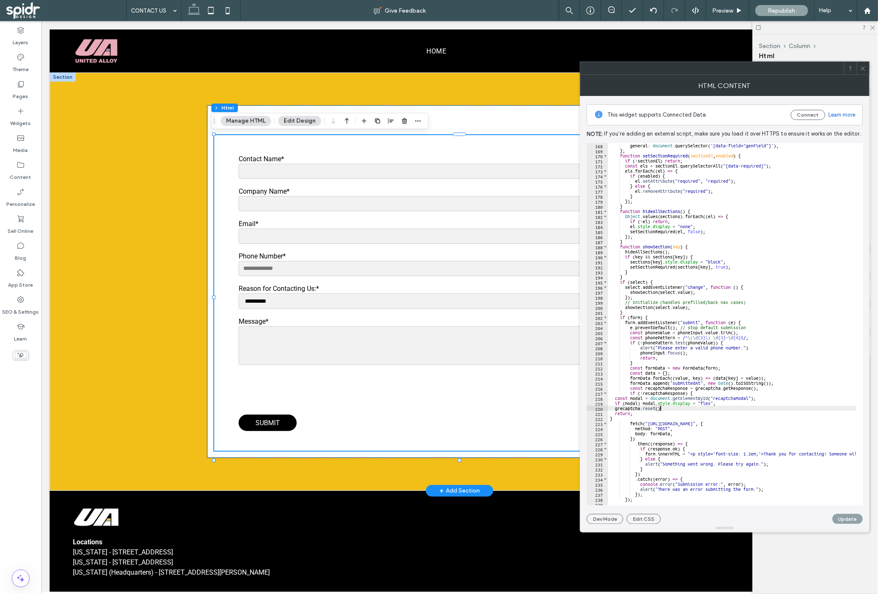
scroll to position [843, 0]
type textarea "**********"
click at [842, 517] on button "Update" at bounding box center [848, 519] width 30 height 10
click at [867, 66] on div at bounding box center [863, 68] width 13 height 13
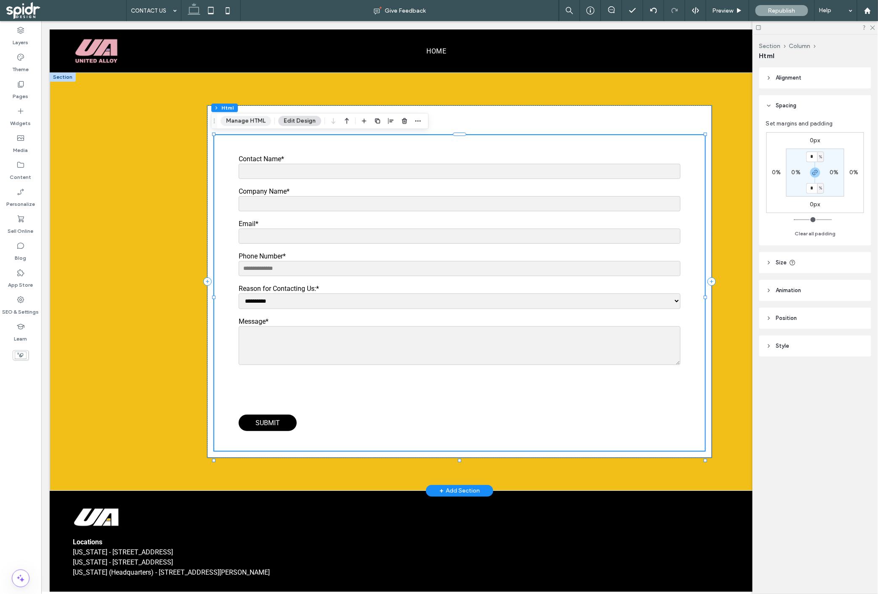
click at [261, 124] on button "Manage HTML" at bounding box center [246, 121] width 51 height 10
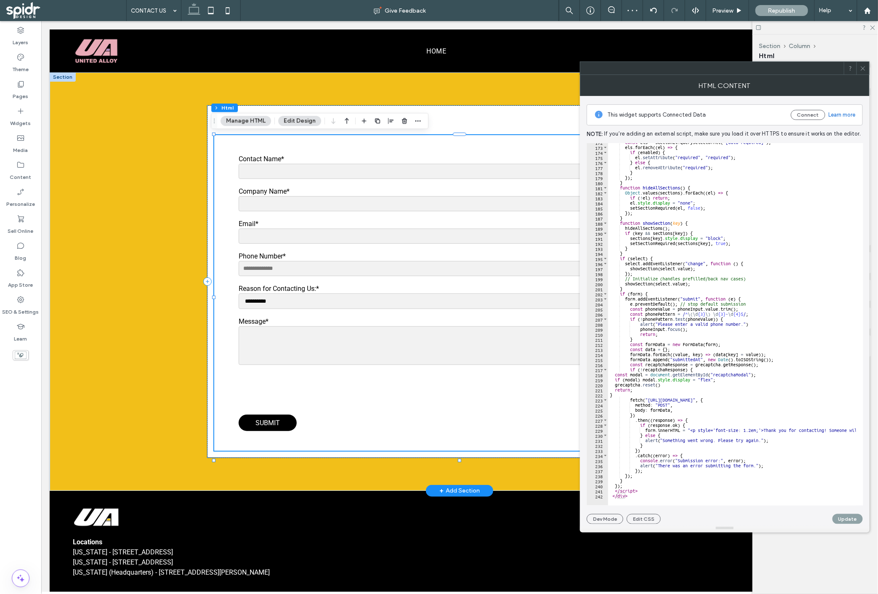
scroll to position [867, 0]
click at [682, 400] on div "const els = sectionEl . querySelectorAll ( "[data-required]" ) ; els . forEach …" at bounding box center [893, 322] width 571 height 365
drag, startPoint x: 646, startPoint y: 401, endPoint x: 780, endPoint y: 398, distance: 133.9
click at [780, 398] on div "const els = sectionEl . querySelectorAll ( "[data-required]" ) ; els . forEach …" at bounding box center [893, 322] width 571 height 365
paste textarea "*"
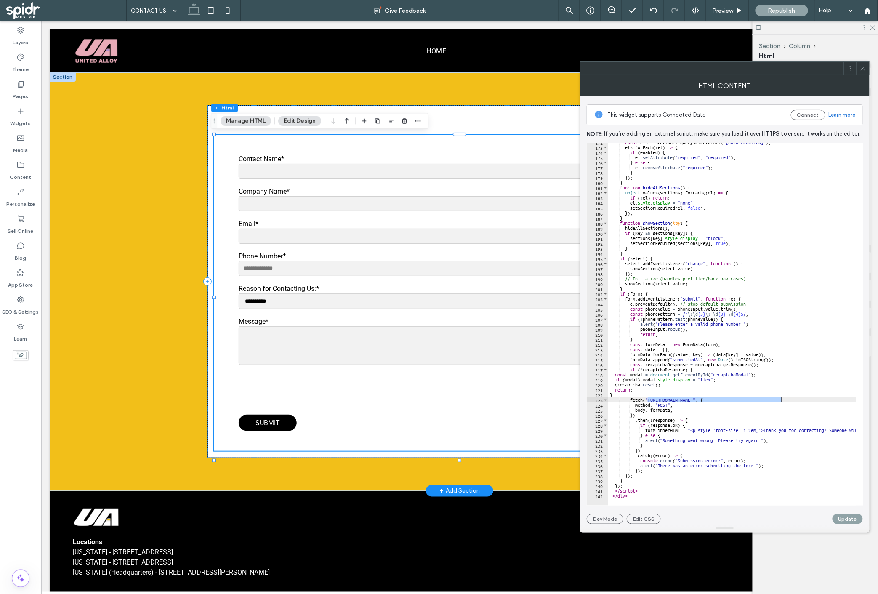
type textarea "**********"
click at [847, 521] on button "Update" at bounding box center [848, 519] width 30 height 10
click at [720, 11] on span "Preview" at bounding box center [723, 10] width 21 height 7
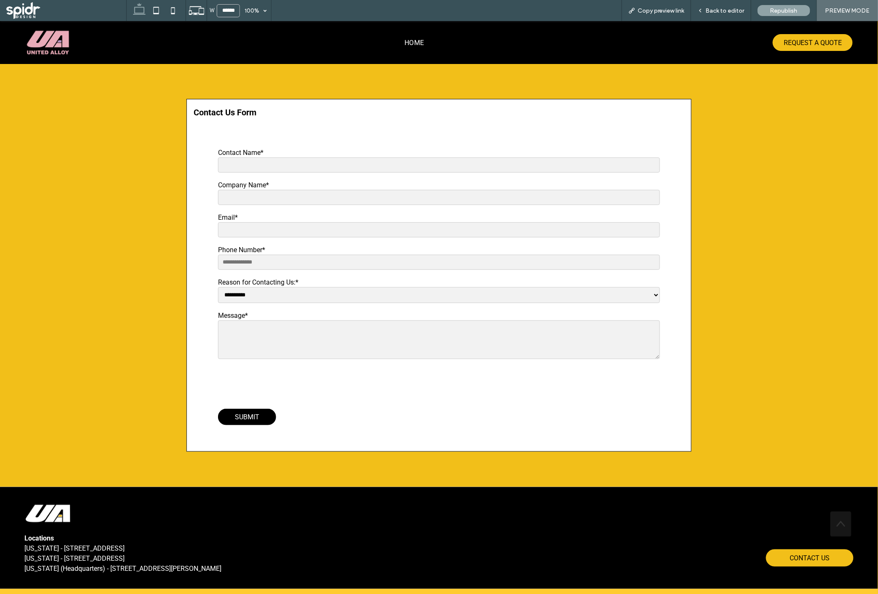
drag, startPoint x: 658, startPoint y: 16, endPoint x: 617, endPoint y: 8, distance: 41.9
click at [658, 16] on div "Copy preview link" at bounding box center [656, 10] width 69 height 21
drag, startPoint x: 651, startPoint y: 7, endPoint x: 607, endPoint y: 1, distance: 44.6
click at [651, 8] on span "Copy preview link" at bounding box center [661, 10] width 47 height 7
click at [720, 14] on div "Back to editor" at bounding box center [721, 10] width 60 height 21
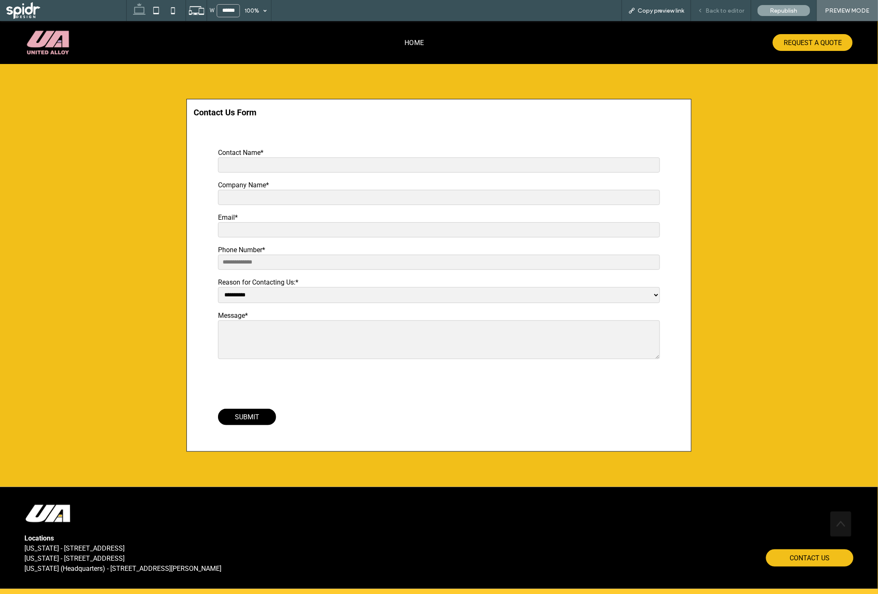
click at [714, 13] on span "Back to editor" at bounding box center [725, 10] width 39 height 7
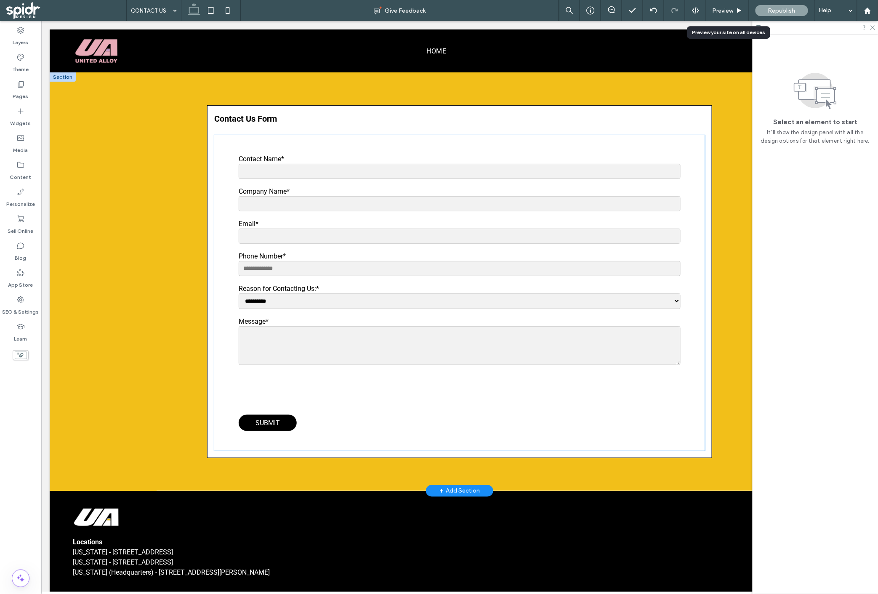
click at [482, 162] on label "Contact Name*" at bounding box center [459, 158] width 442 height 8
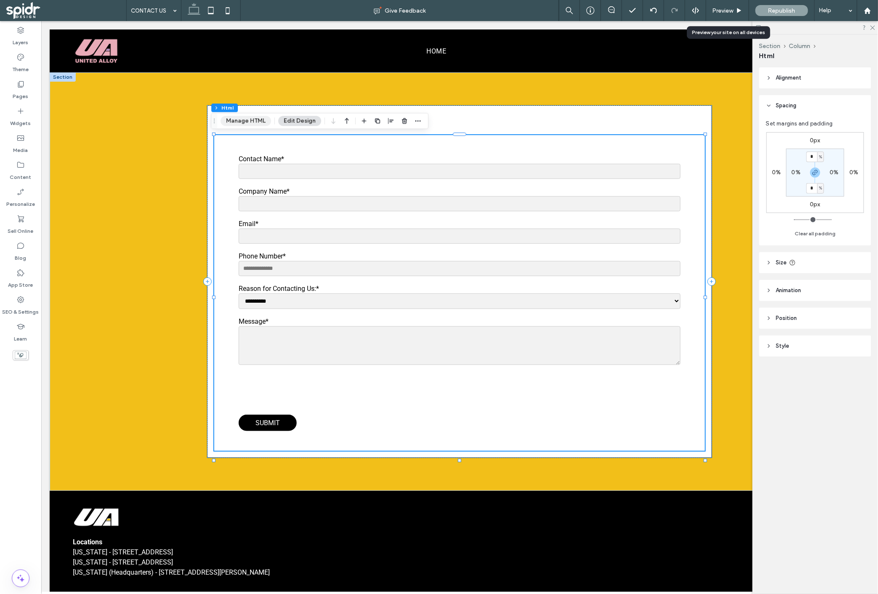
click at [228, 120] on button "Manage HTML" at bounding box center [246, 121] width 51 height 10
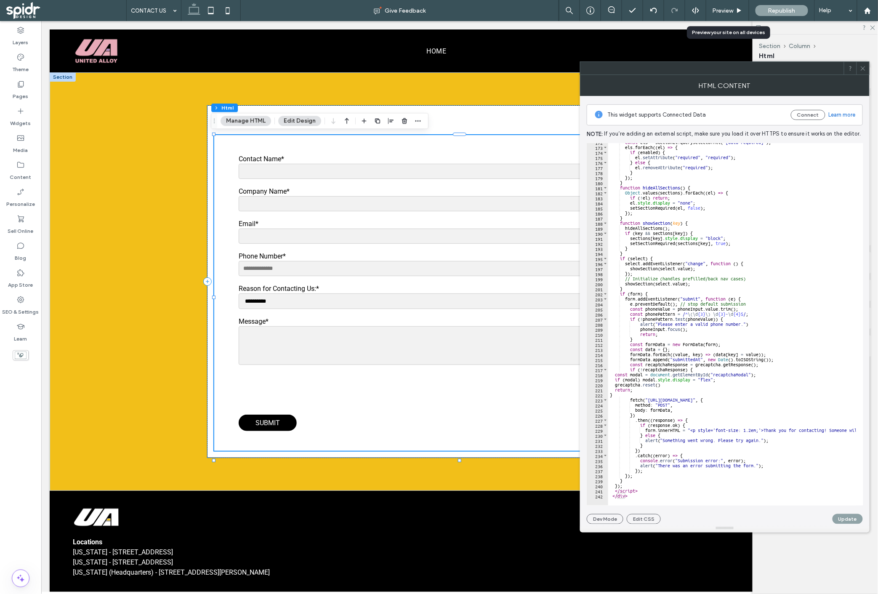
scroll to position [792, 0]
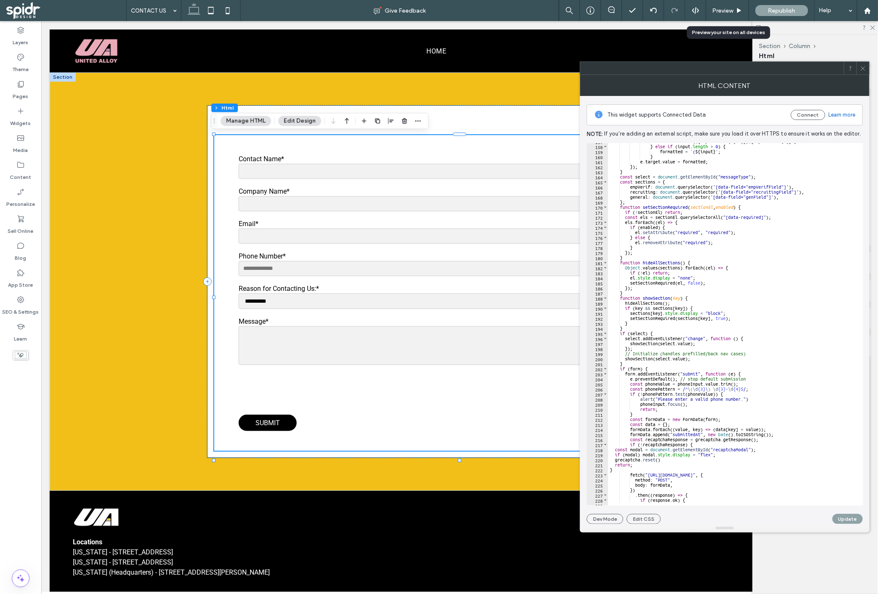
click at [700, 238] on div "formatted = ` ( ${ input . slice ( 0 , 3 ) } ) ${ input . slice ( 3 ) } ` ; } e…" at bounding box center [893, 321] width 571 height 365
type textarea "********"
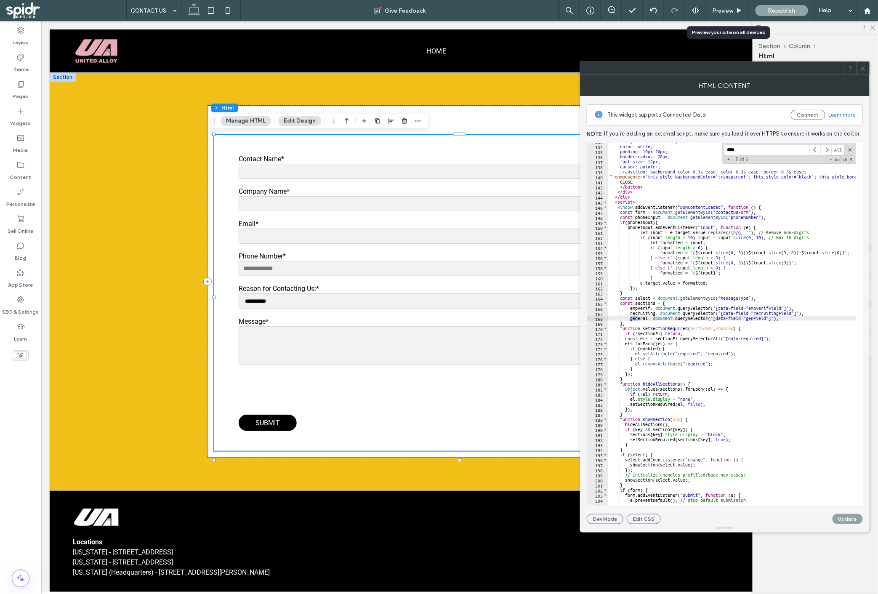
scroll to position [671, 0]
type input "*******"
click at [634, 306] on div "background-color: #000; color: white; padding: 10px 20px; border-radius: 20px; …" at bounding box center [893, 321] width 571 height 365
click at [636, 309] on div "background-color: #000; color: white; padding: 10px 20px; border-radius: 20px; …" at bounding box center [893, 321] width 571 height 365
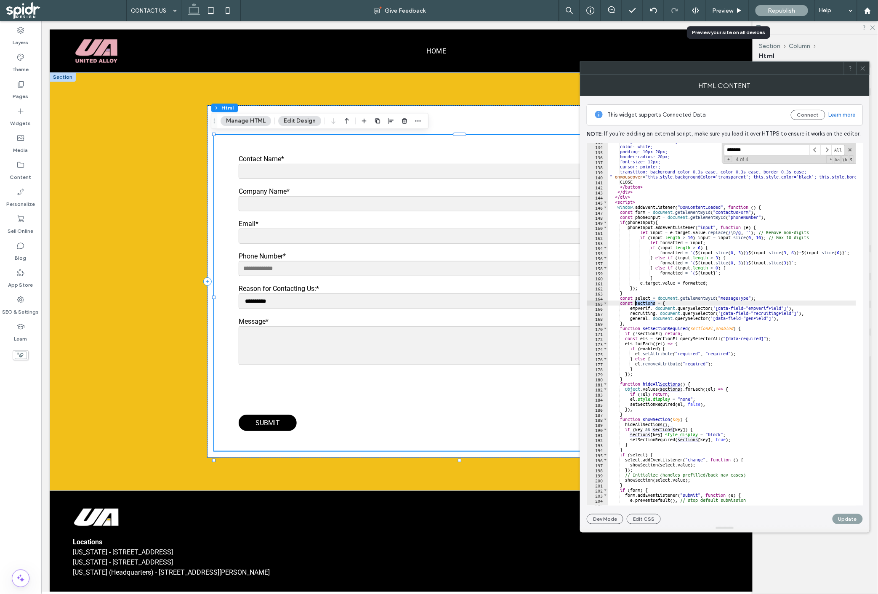
click at [636, 309] on div "background-color: #000; color: white; padding: 10px 20px; border-radius: 20px; …" at bounding box center [893, 321] width 571 height 365
click at [817, 149] on span at bounding box center [815, 150] width 11 height 11
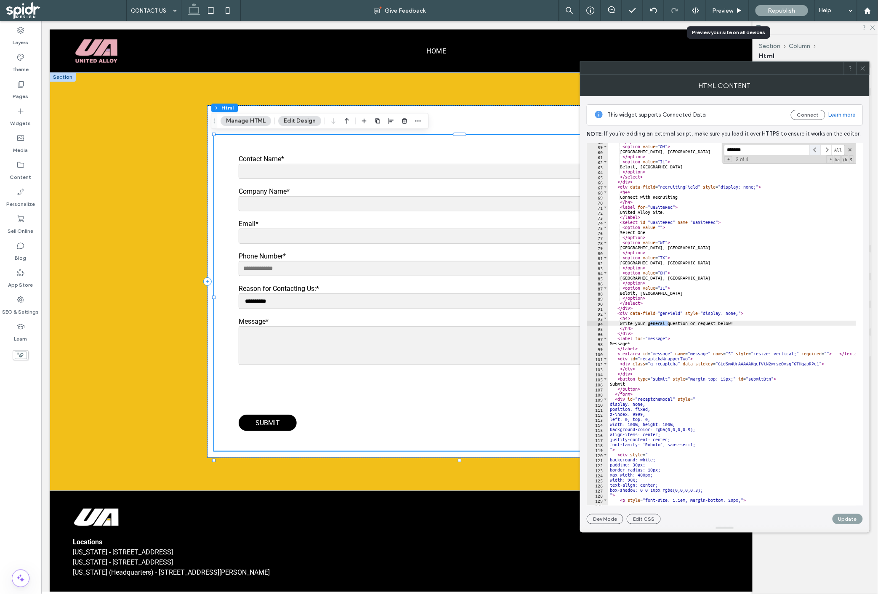
click at [817, 149] on span at bounding box center [815, 150] width 11 height 11
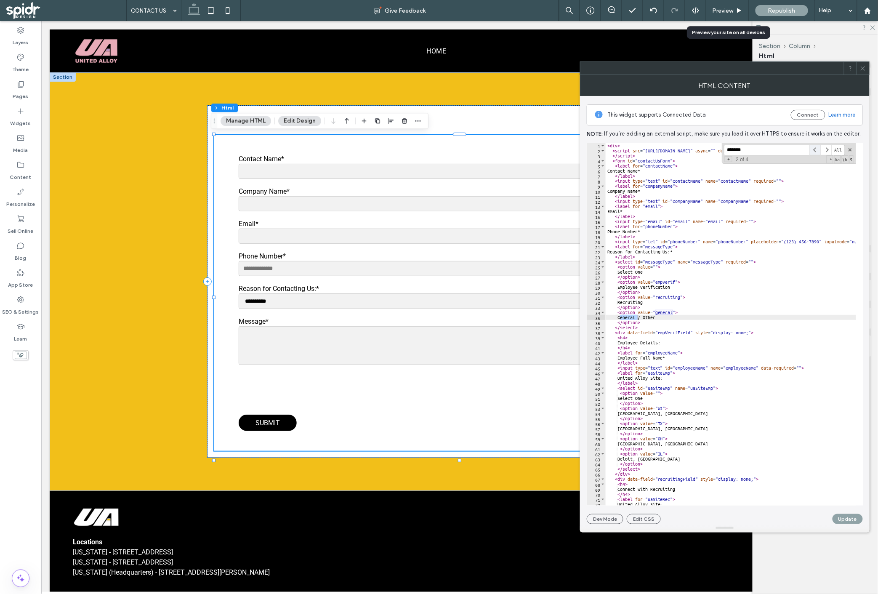
scroll to position [0, 0]
click at [667, 298] on div "< div > < script src = "https://www.google.com/recaptcha/api.js" async = "" def…" at bounding box center [891, 325] width 571 height 365
type textarea "**********"
